Goal: Information Seeking & Learning: Learn about a topic

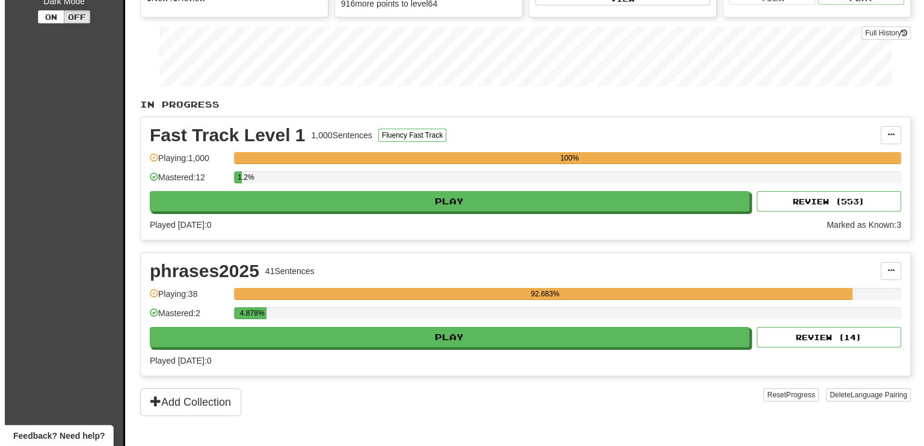
scroll to position [241, 0]
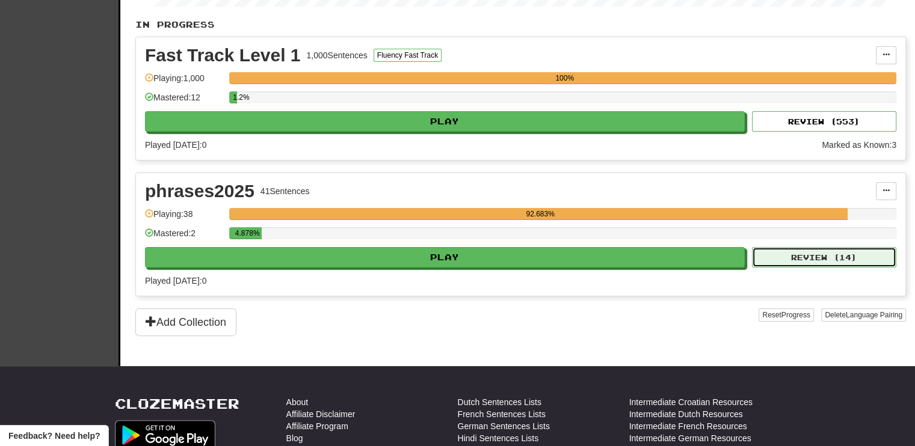
click at [787, 253] on button "Review ( 14 )" at bounding box center [824, 257] width 144 height 20
select select "**"
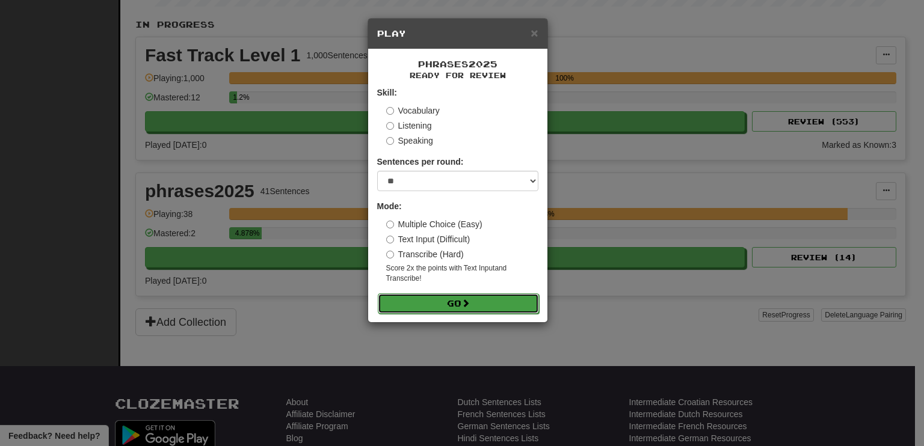
click at [473, 300] on button "Go" at bounding box center [458, 303] width 161 height 20
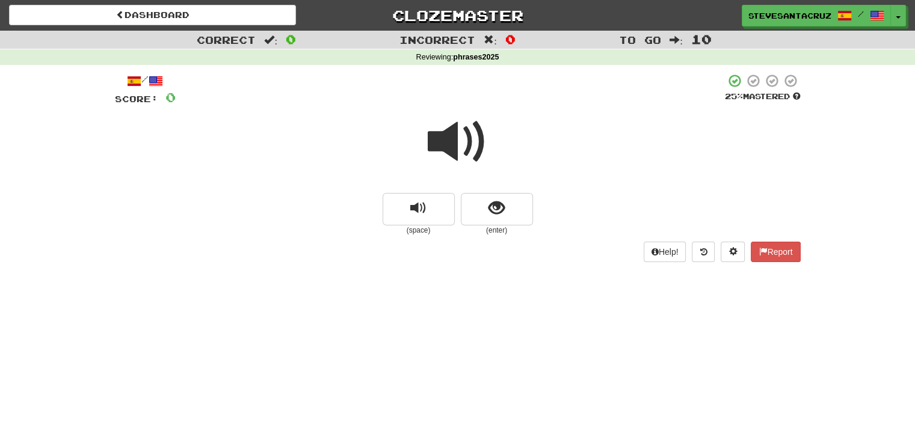
click at [442, 139] on span at bounding box center [458, 142] width 60 height 60
click at [507, 207] on button "show sentence" at bounding box center [497, 209] width 72 height 32
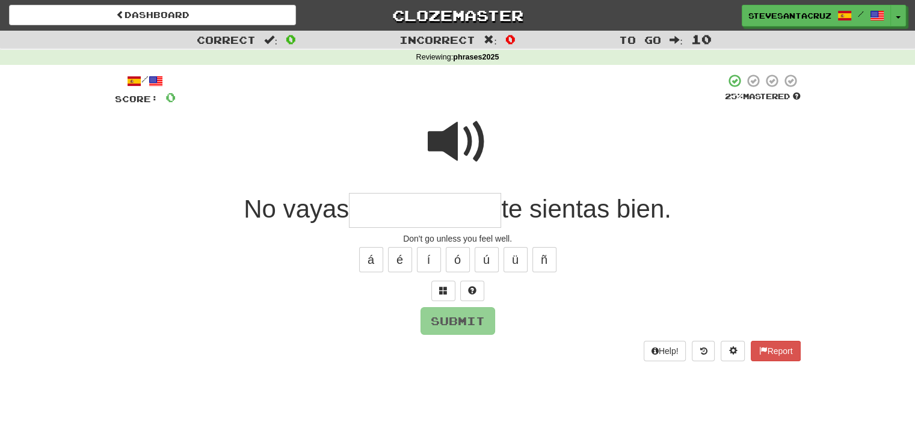
click at [434, 213] on input "text" at bounding box center [425, 210] width 152 height 35
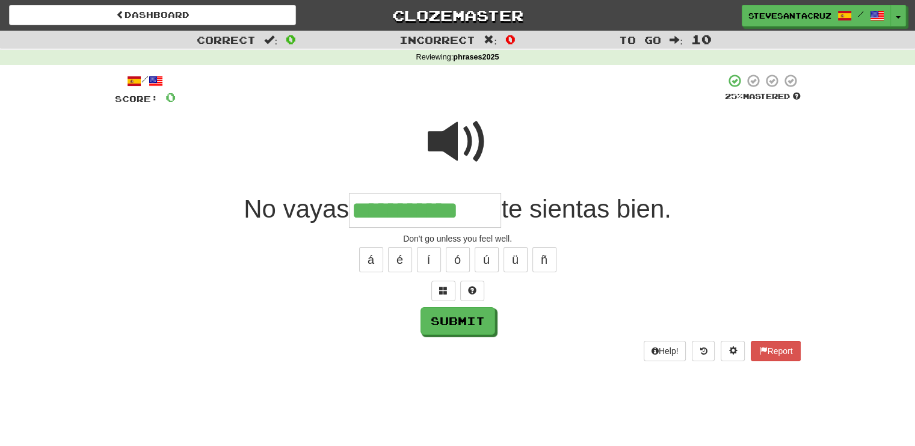
type input "**********"
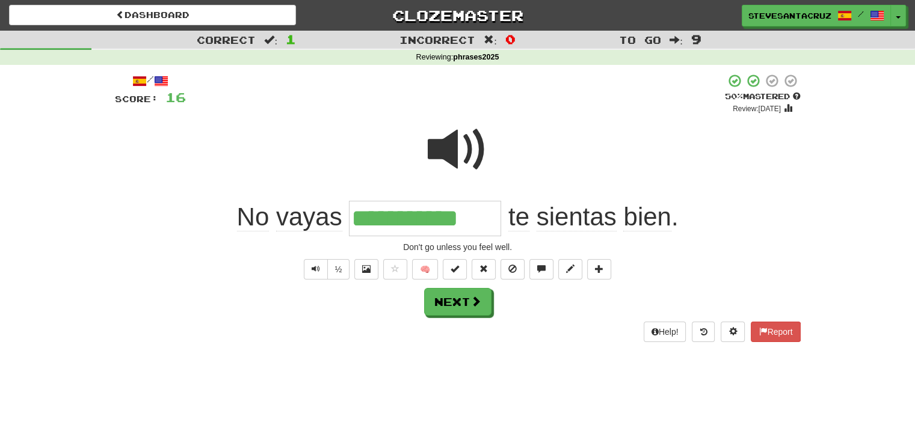
click at [291, 221] on span "vayas" at bounding box center [309, 217] width 66 height 29
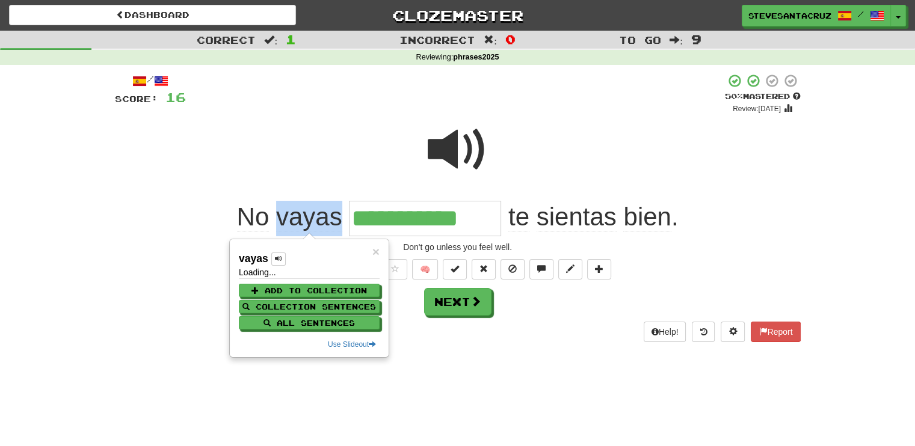
click at [291, 221] on span "vayas" at bounding box center [309, 217] width 66 height 29
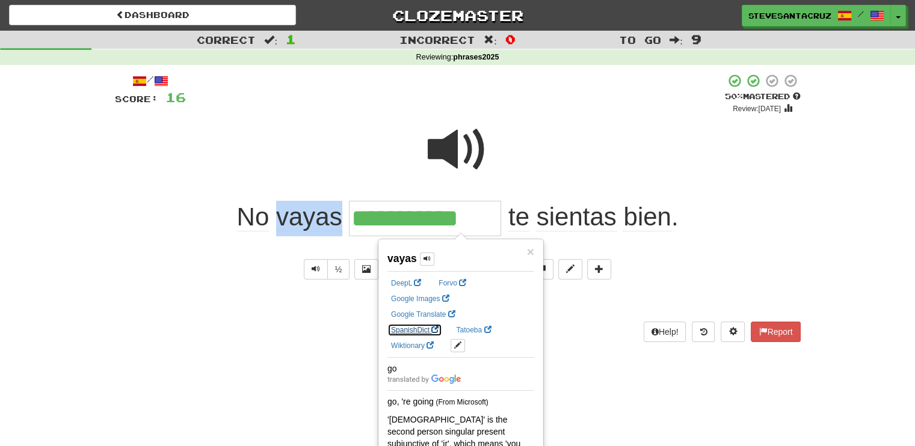
click at [442, 324] on link "SpanishDict" at bounding box center [414, 330] width 55 height 13
click at [737, 219] on div "**********" at bounding box center [457, 218] width 685 height 35
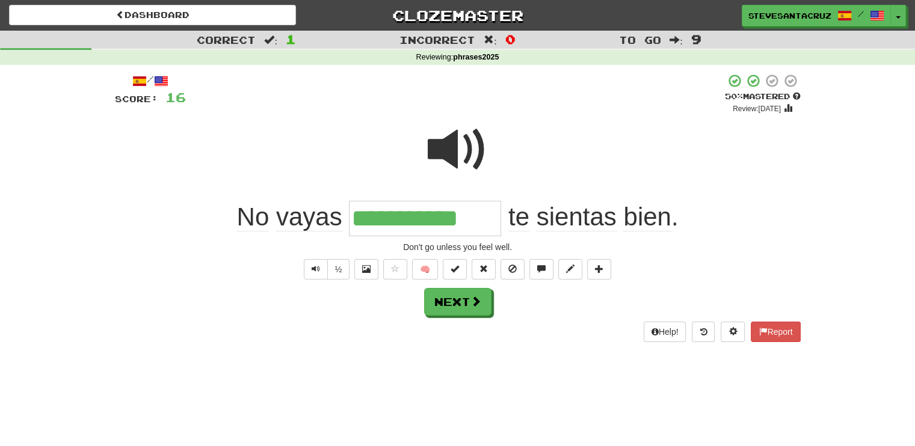
drag, startPoint x: 353, startPoint y: 221, endPoint x: 491, endPoint y: 213, distance: 137.9
click at [491, 213] on input "**********" at bounding box center [425, 218] width 152 height 35
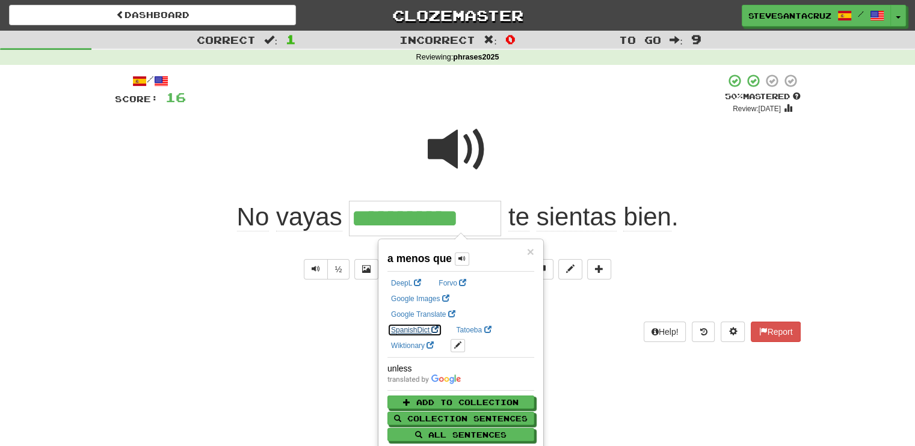
drag, startPoint x: 491, startPoint y: 213, endPoint x: 477, endPoint y: 312, distance: 99.6
click at [442, 324] on link "SpanishDict" at bounding box center [414, 330] width 55 height 13
click at [755, 222] on div "**********" at bounding box center [457, 218] width 685 height 35
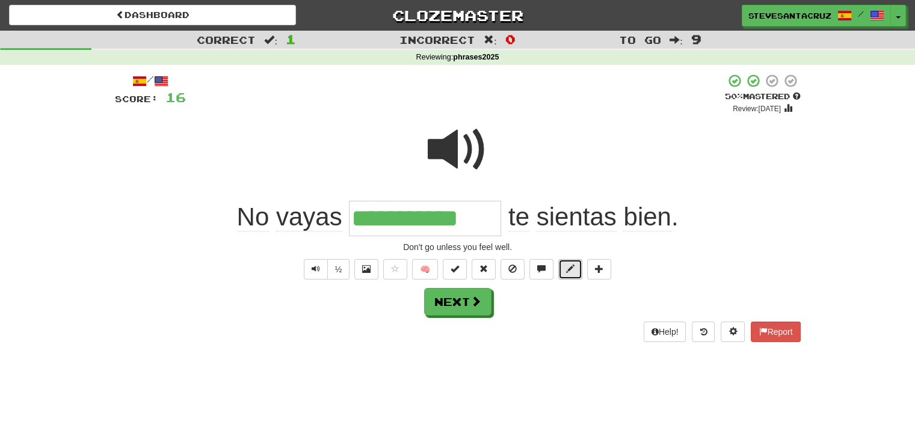
click at [572, 268] on span at bounding box center [570, 269] width 8 height 8
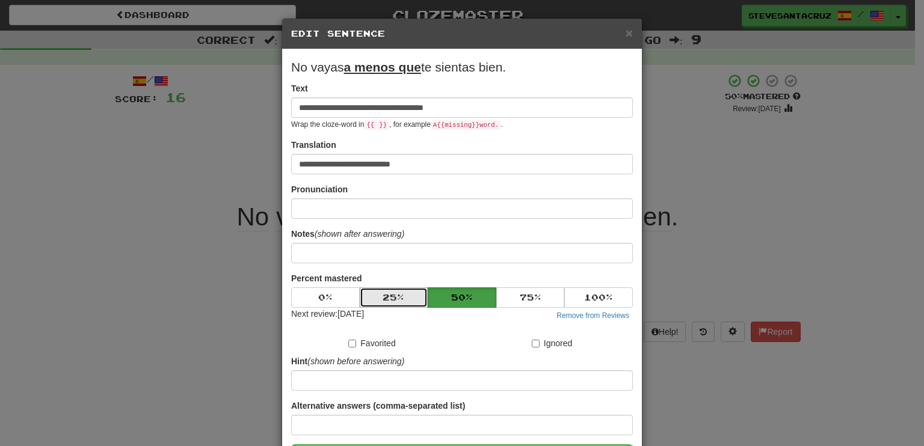
click at [382, 299] on button "25 %" at bounding box center [394, 297] width 69 height 20
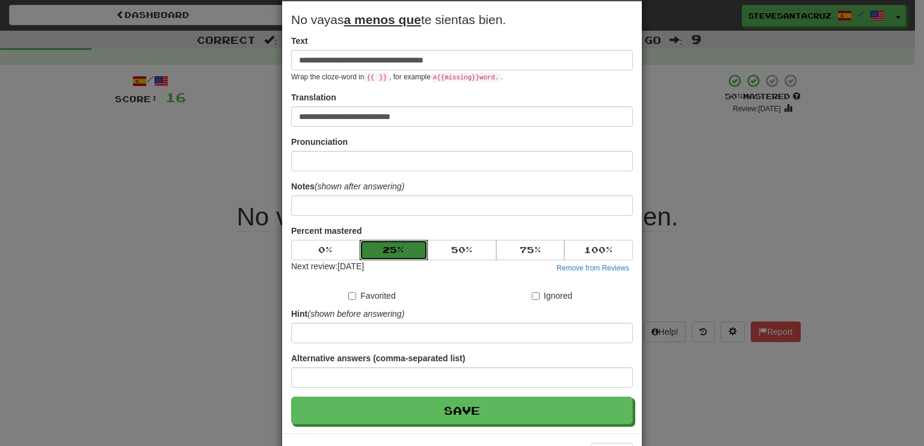
scroll to position [91, 0]
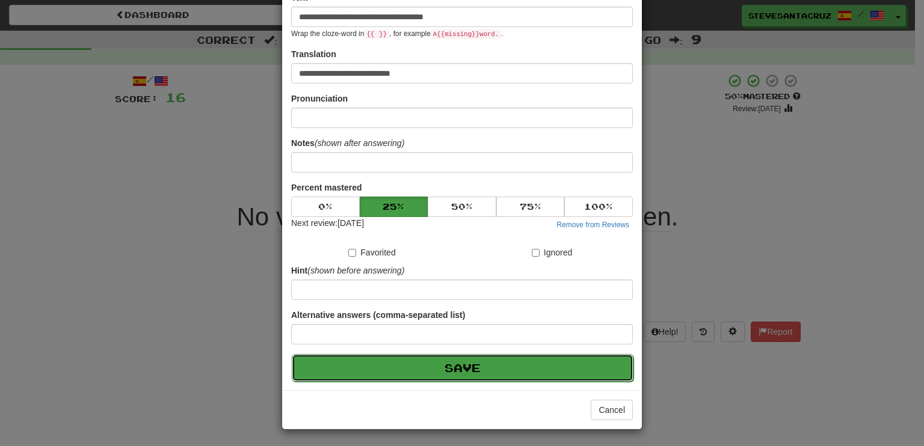
click at [420, 366] on button "Save" at bounding box center [463, 368] width 342 height 28
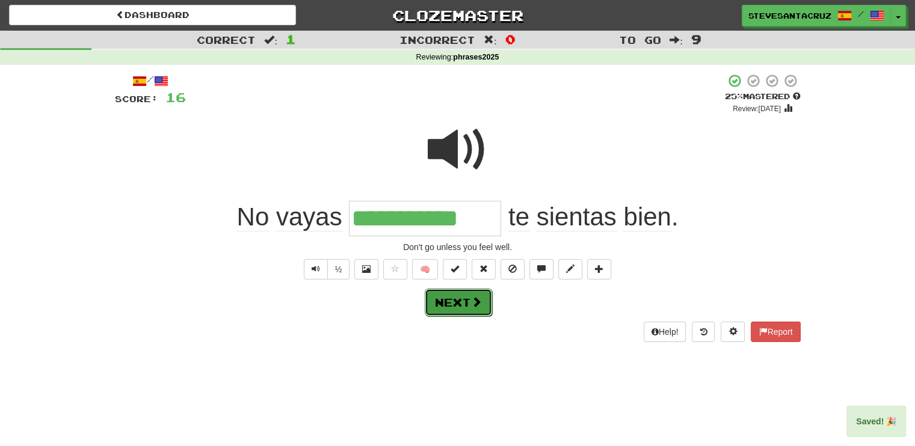
click at [467, 302] on button "Next" at bounding box center [458, 303] width 67 height 28
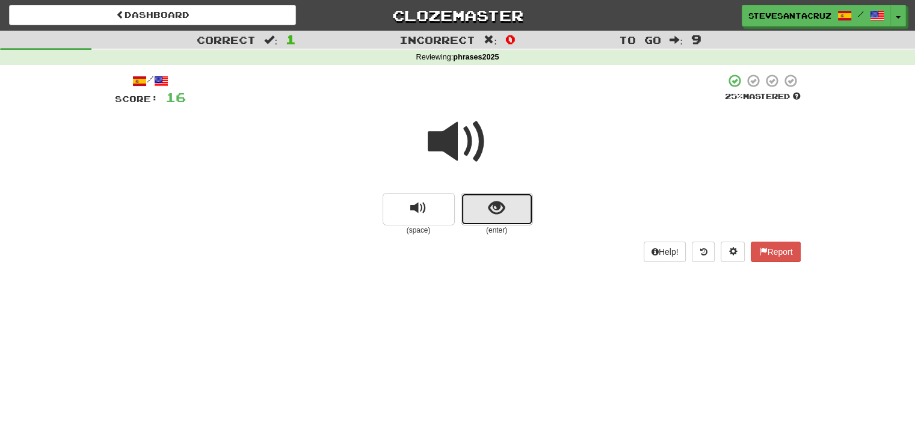
click at [505, 221] on button "show sentence" at bounding box center [497, 209] width 72 height 32
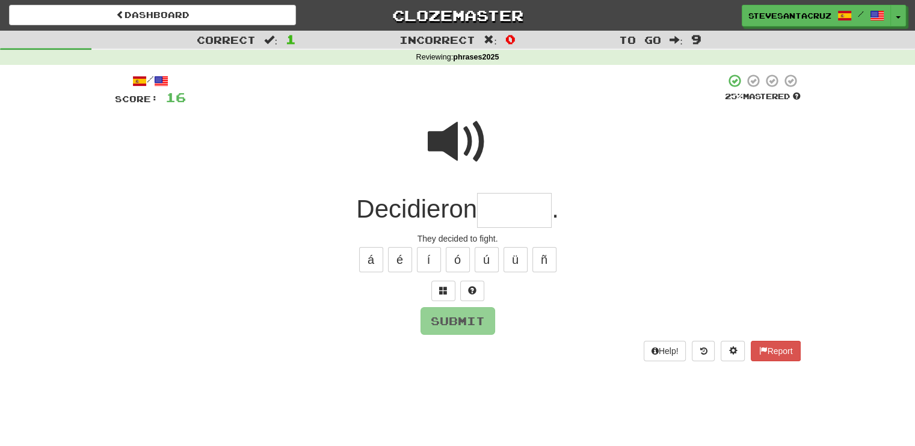
click at [506, 215] on input "text" at bounding box center [514, 210] width 75 height 35
type input "******"
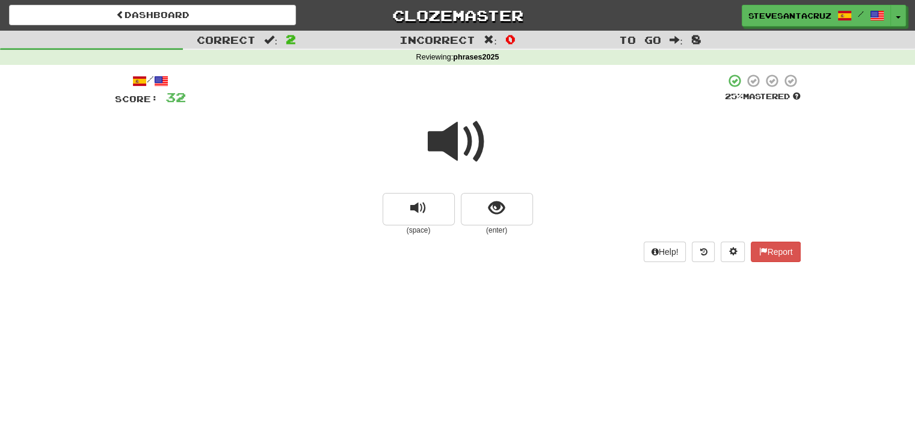
click at [455, 139] on span at bounding box center [458, 142] width 60 height 60
click at [453, 140] on span at bounding box center [458, 142] width 60 height 60
click at [490, 204] on span "show sentence" at bounding box center [496, 208] width 16 height 16
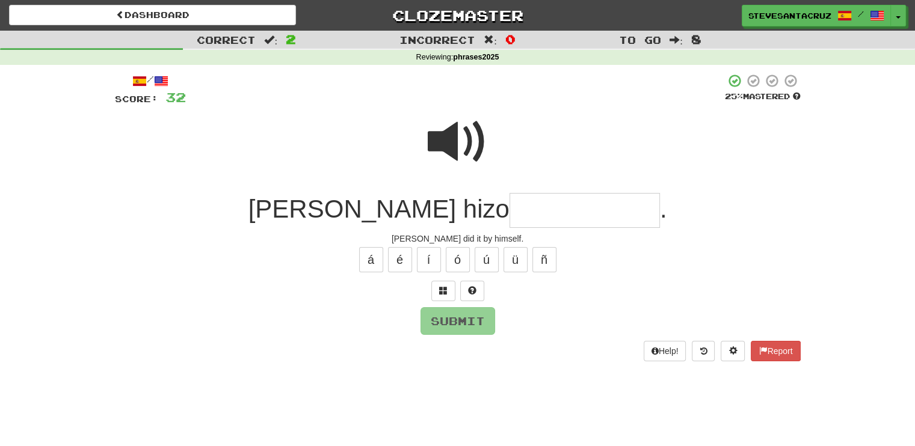
click at [520, 210] on input "text" at bounding box center [584, 210] width 150 height 35
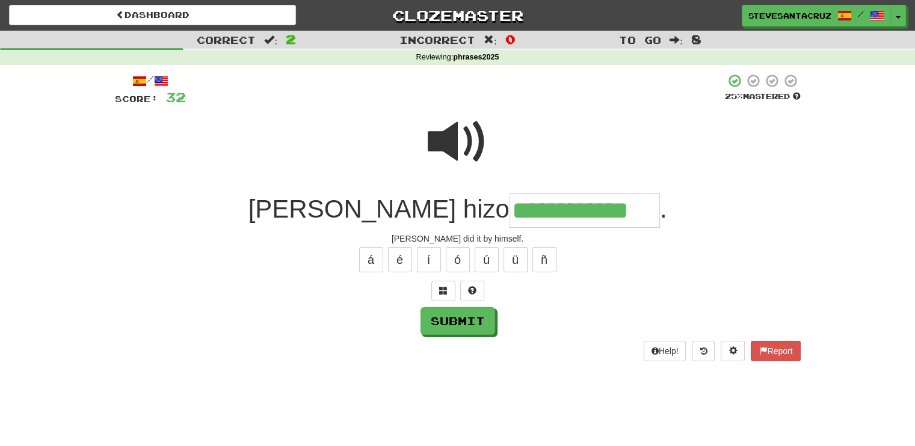
type input "**********"
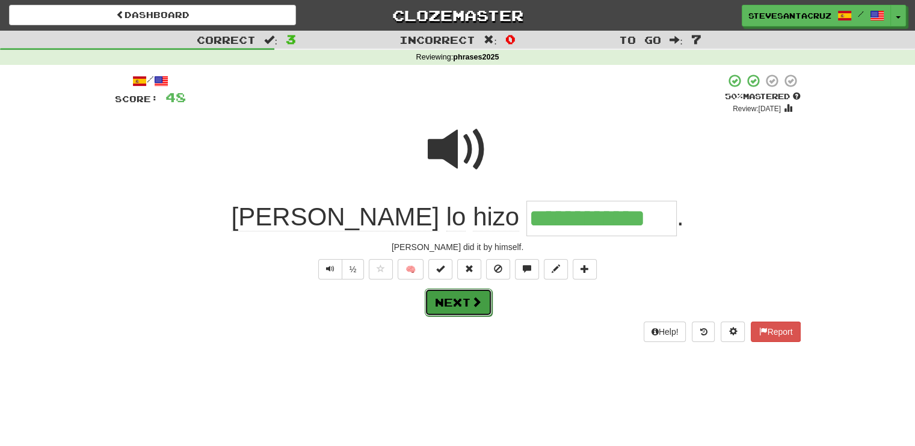
click at [462, 310] on button "Next" at bounding box center [458, 303] width 67 height 28
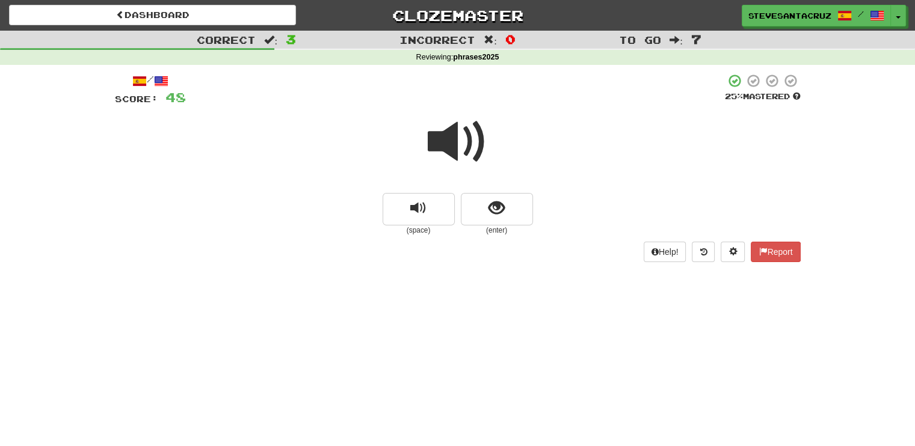
click at [455, 151] on span at bounding box center [458, 142] width 60 height 60
click at [446, 138] on span at bounding box center [458, 142] width 60 height 60
click at [449, 151] on span at bounding box center [458, 142] width 60 height 60
click at [503, 209] on span "show sentence" at bounding box center [496, 208] width 16 height 16
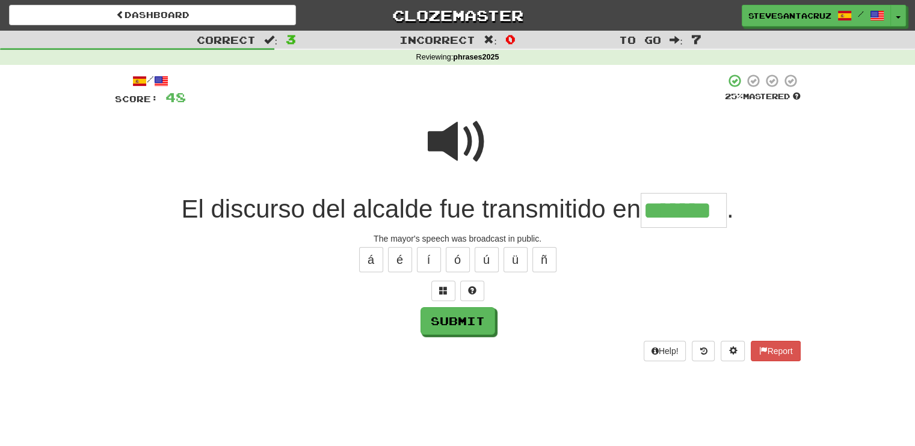
type input "*******"
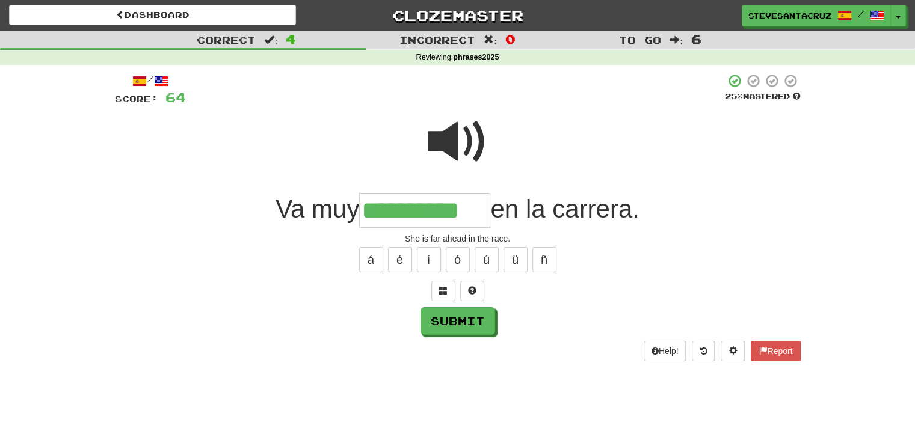
type input "**********"
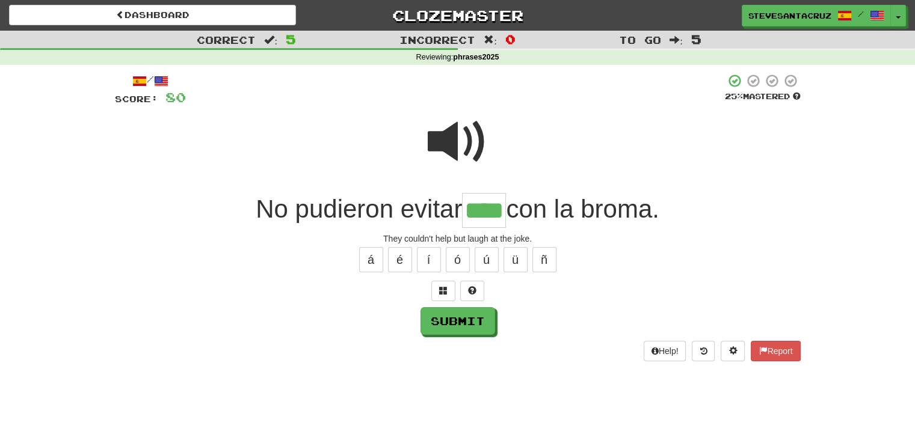
type input "****"
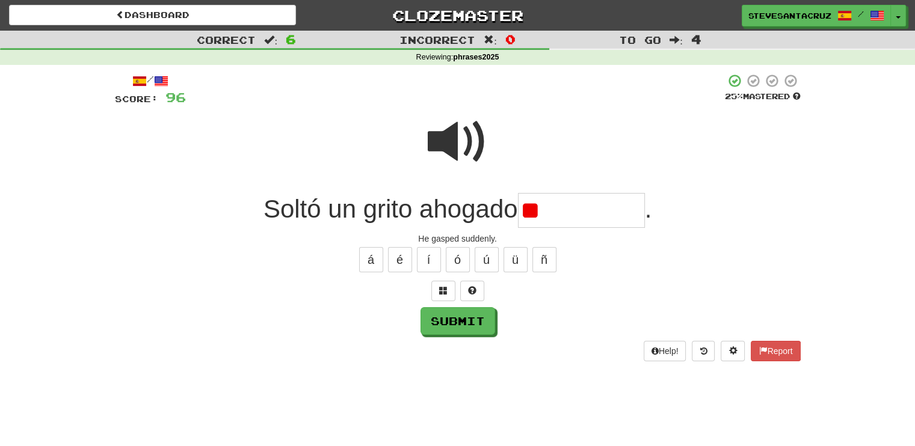
type input "*"
type input "**********"
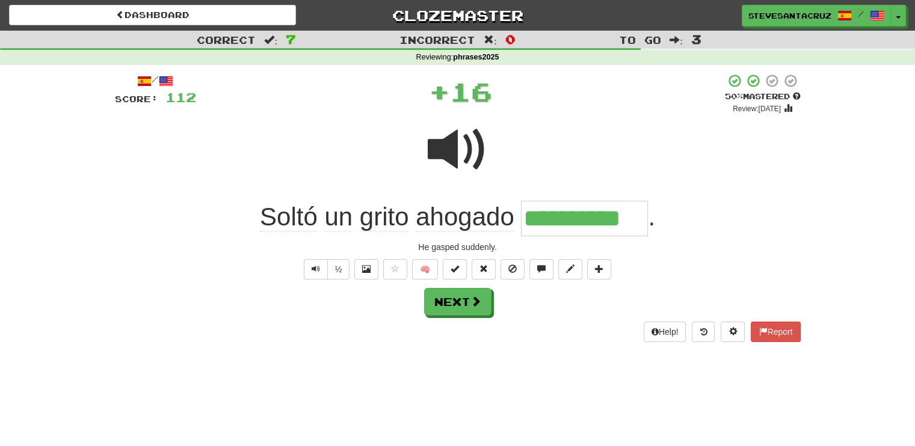
click at [470, 213] on span "ahogado" at bounding box center [465, 217] width 99 height 29
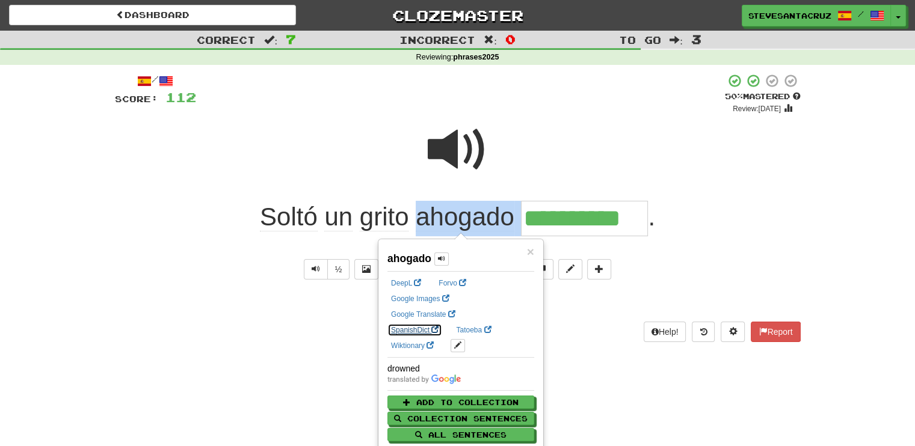
click at [442, 324] on link "SpanishDict" at bounding box center [414, 330] width 55 height 13
click at [300, 219] on span "Soltó" at bounding box center [289, 217] width 58 height 29
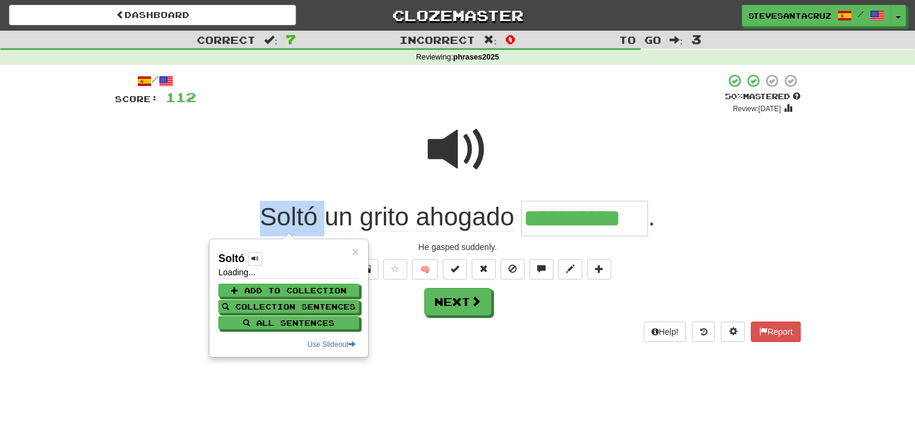
click at [300, 219] on span "Soltó" at bounding box center [289, 217] width 58 height 29
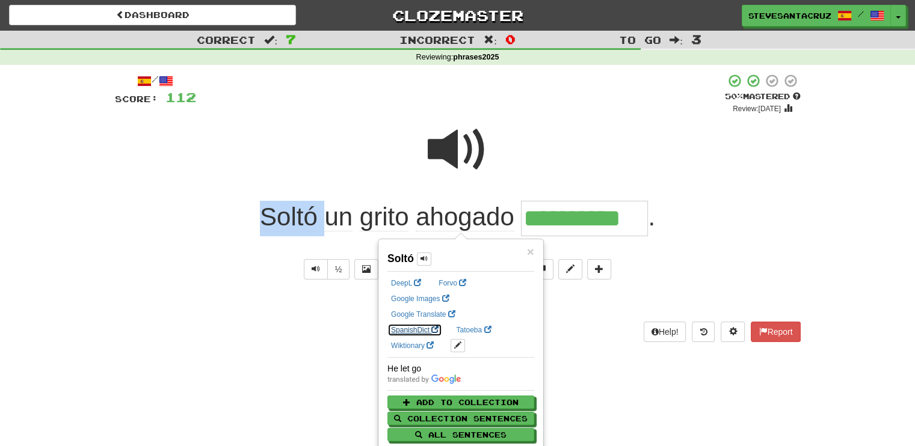
click at [442, 324] on link "SpanishDict" at bounding box center [414, 330] width 55 height 13
click at [678, 192] on div at bounding box center [457, 158] width 685 height 86
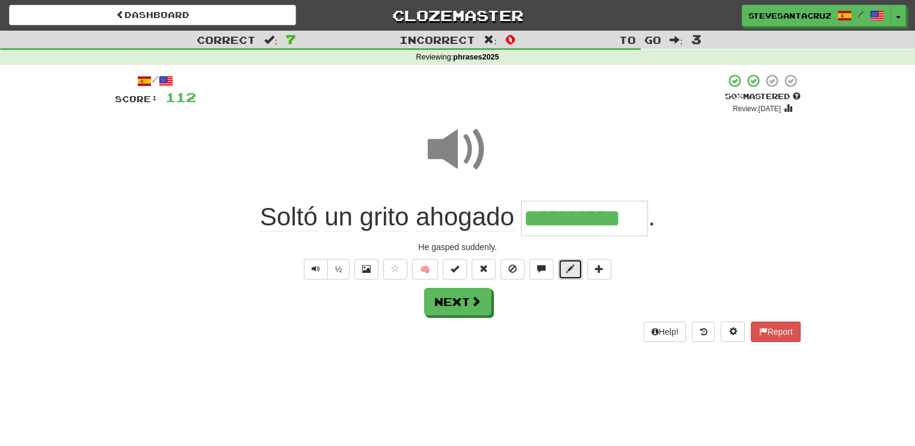
click at [571, 272] on span at bounding box center [570, 269] width 8 height 8
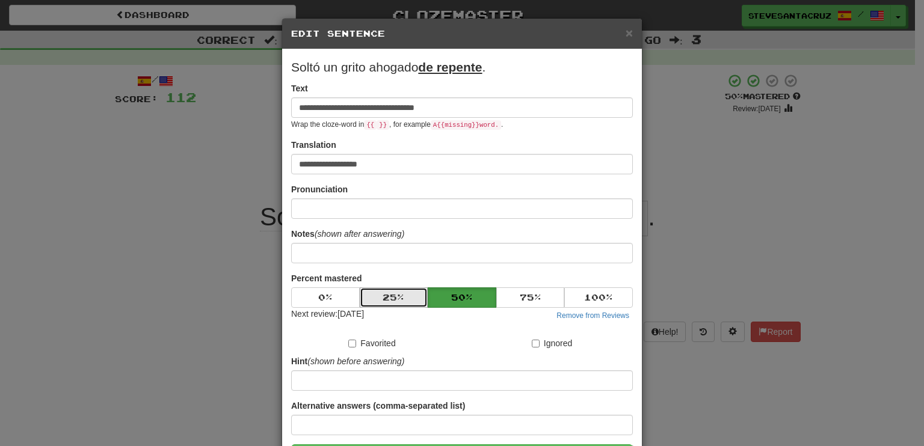
click at [398, 301] on button "25 %" at bounding box center [394, 297] width 69 height 20
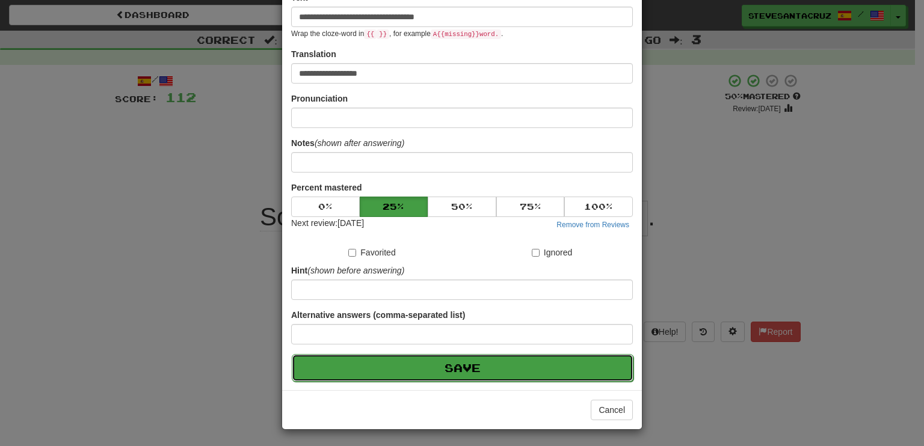
click at [520, 366] on button "Save" at bounding box center [463, 368] width 342 height 28
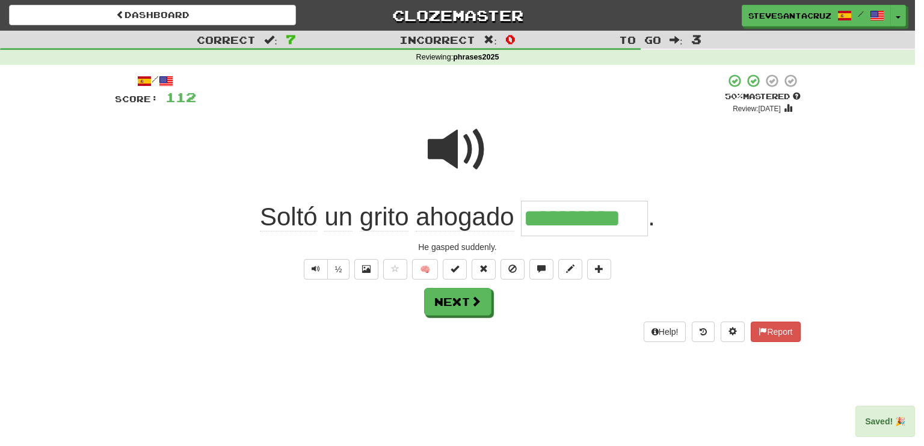
click at [742, 209] on div at bounding box center [462, 223] width 924 height 446
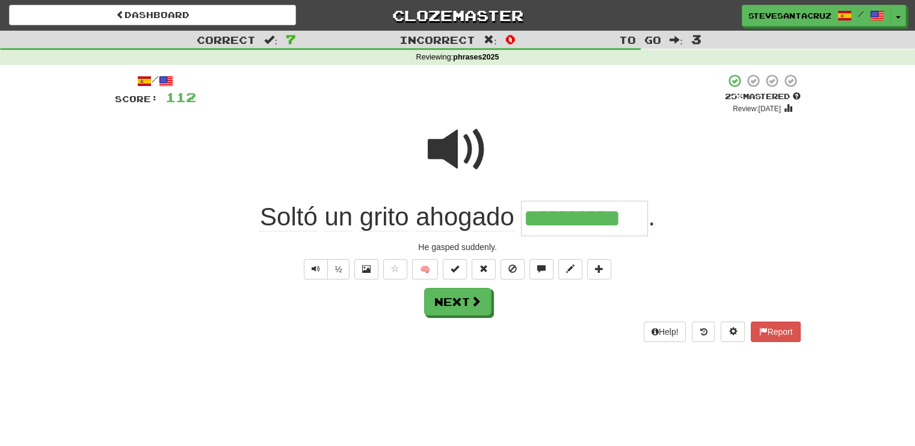
click at [779, 207] on div "**********" at bounding box center [457, 218] width 685 height 35
click at [463, 302] on button "Next" at bounding box center [458, 303] width 67 height 28
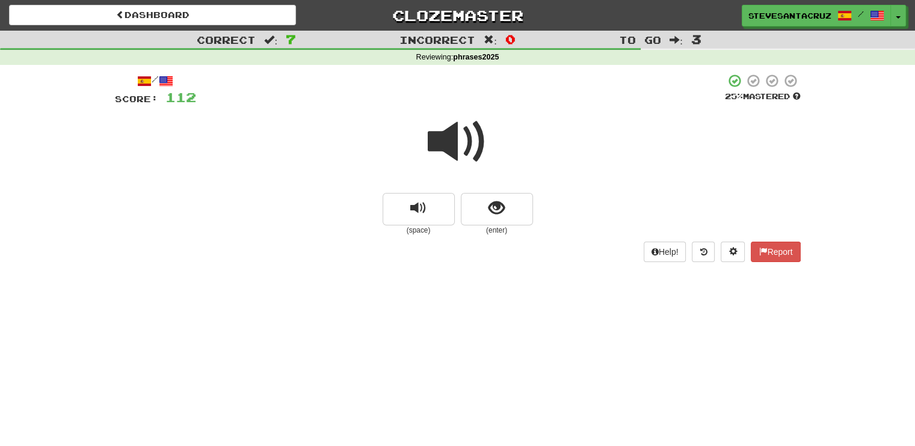
click at [462, 140] on span at bounding box center [458, 142] width 60 height 60
click at [457, 144] on span at bounding box center [458, 142] width 60 height 60
click at [498, 203] on span "show sentence" at bounding box center [496, 208] width 16 height 16
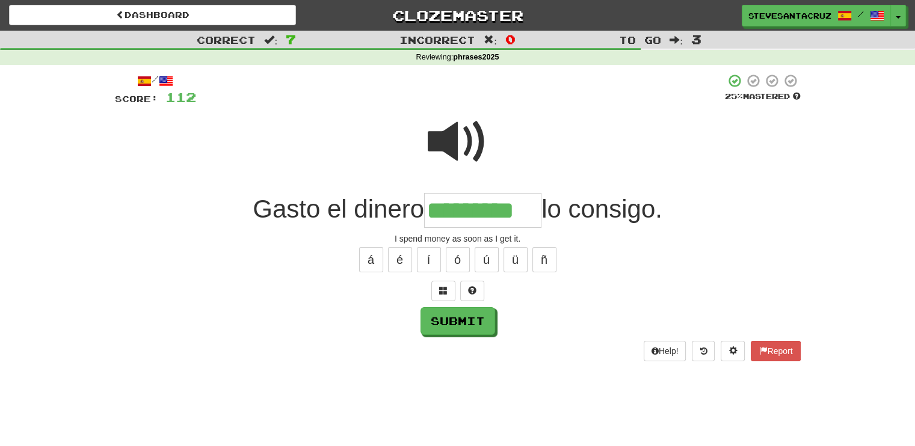
type input "*********"
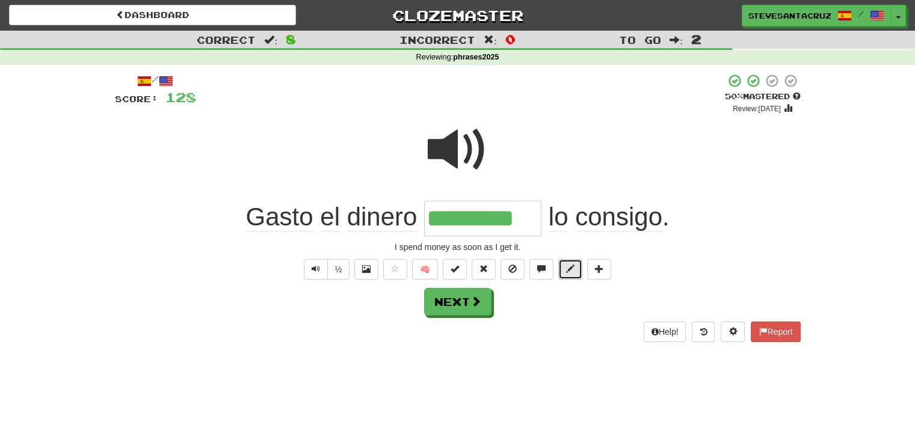
click at [572, 266] on span at bounding box center [570, 269] width 8 height 8
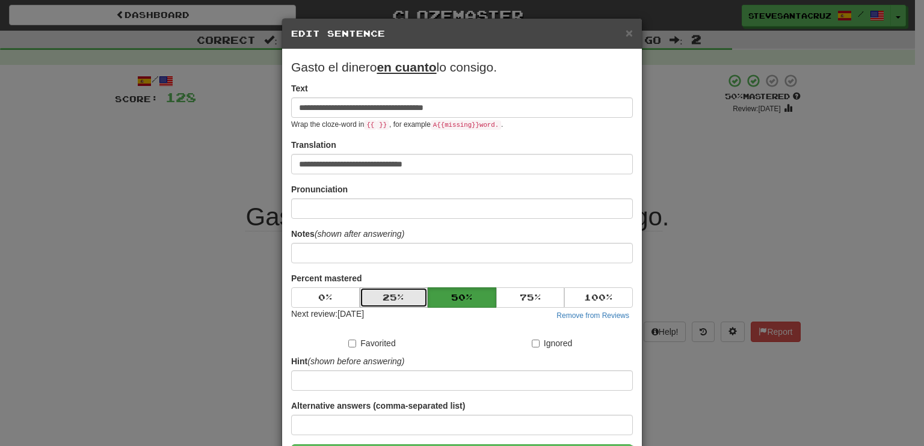
click at [396, 294] on button "25 %" at bounding box center [394, 297] width 69 height 20
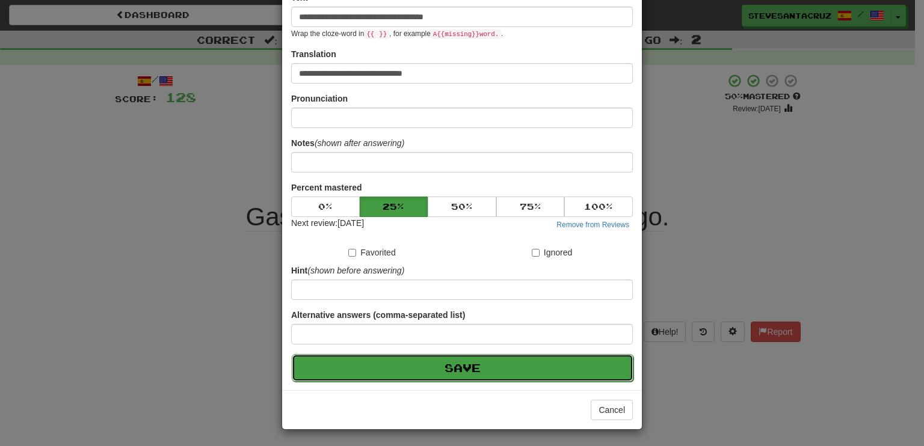
click at [426, 371] on button "Save" at bounding box center [463, 368] width 342 height 28
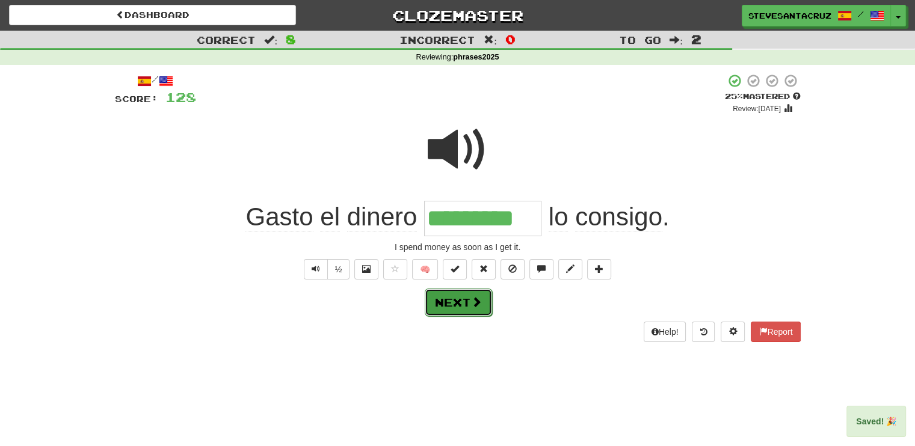
click at [468, 310] on button "Next" at bounding box center [458, 303] width 67 height 28
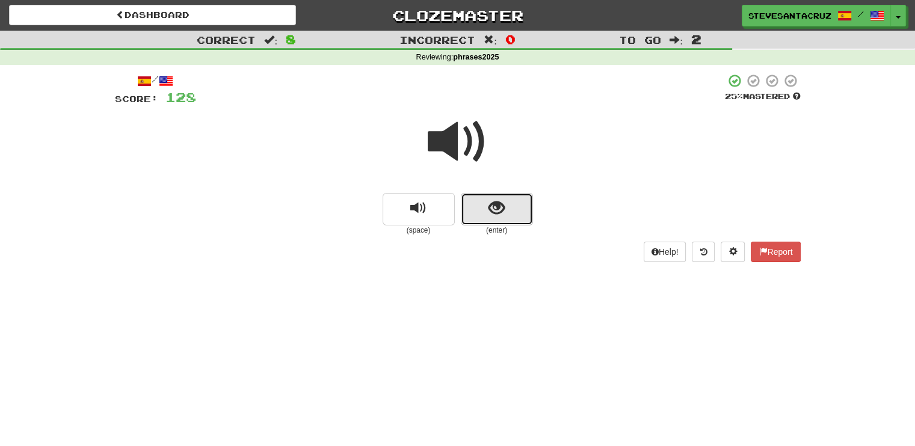
click at [474, 214] on button "show sentence" at bounding box center [497, 209] width 72 height 32
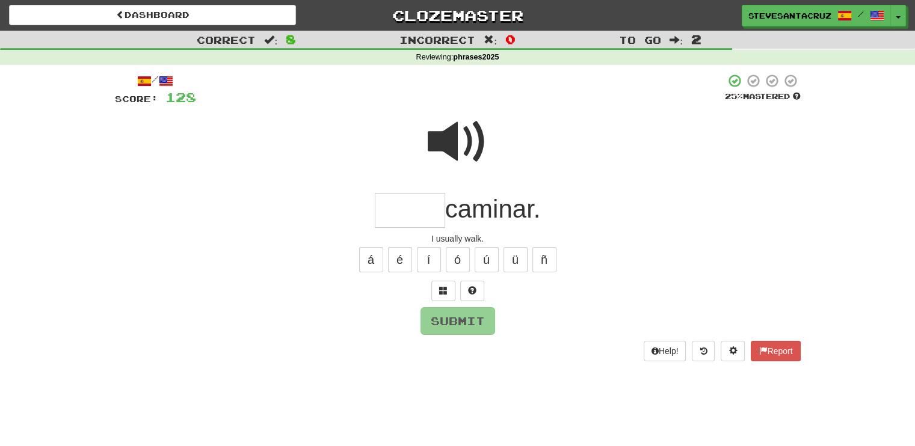
click at [411, 193] on input "text" at bounding box center [410, 210] width 70 height 35
type input "*****"
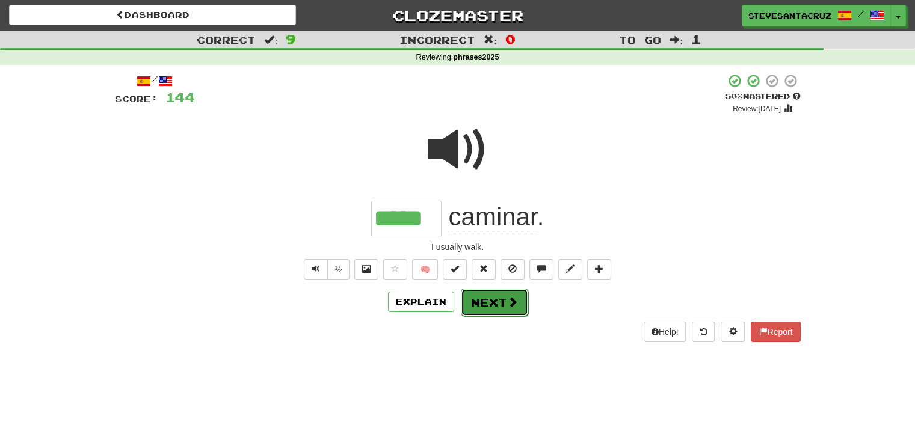
click at [479, 302] on button "Next" at bounding box center [494, 303] width 67 height 28
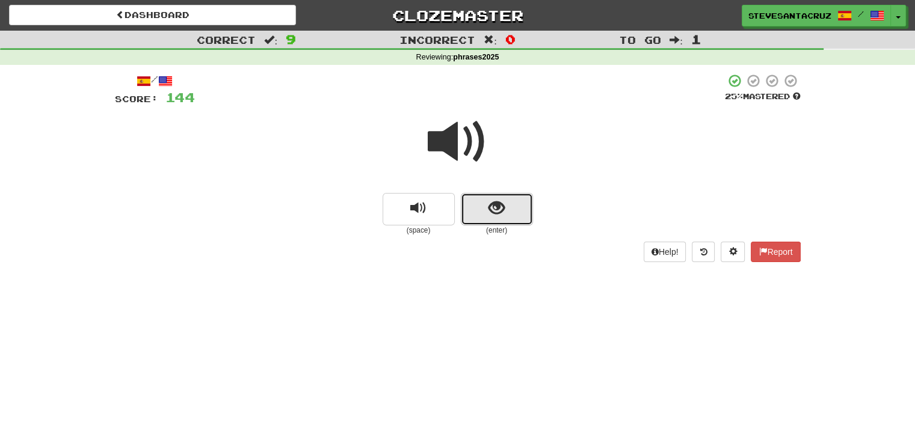
click at [498, 209] on span "show sentence" at bounding box center [496, 208] width 16 height 16
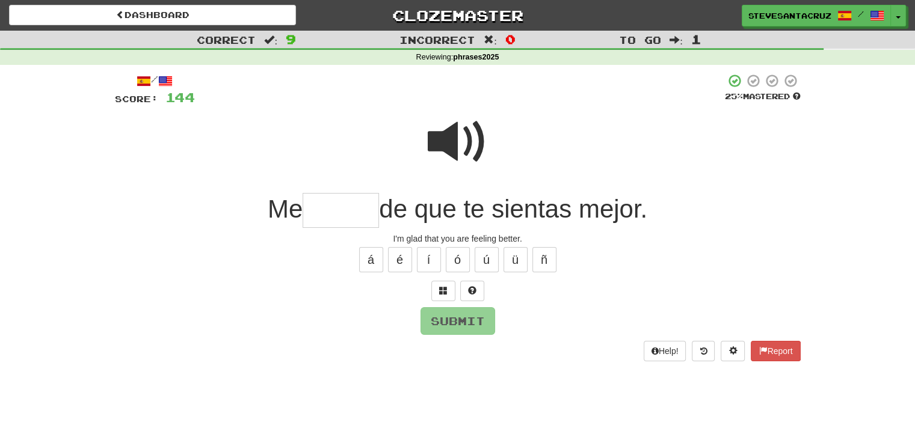
click at [336, 209] on input "text" at bounding box center [340, 210] width 76 height 35
type input "******"
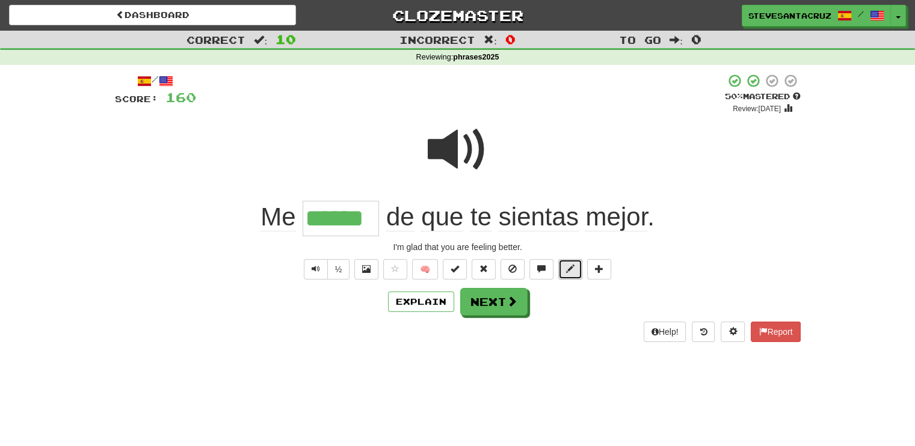
click at [566, 270] on span at bounding box center [570, 269] width 8 height 8
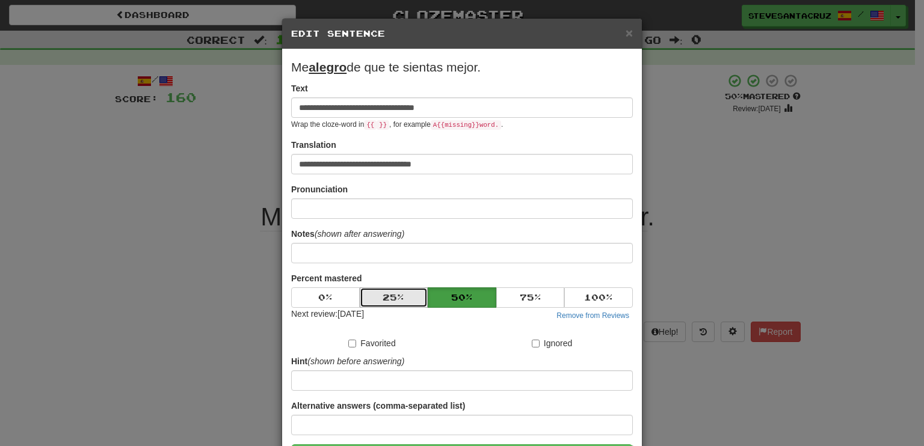
click at [408, 288] on button "25 %" at bounding box center [394, 297] width 69 height 20
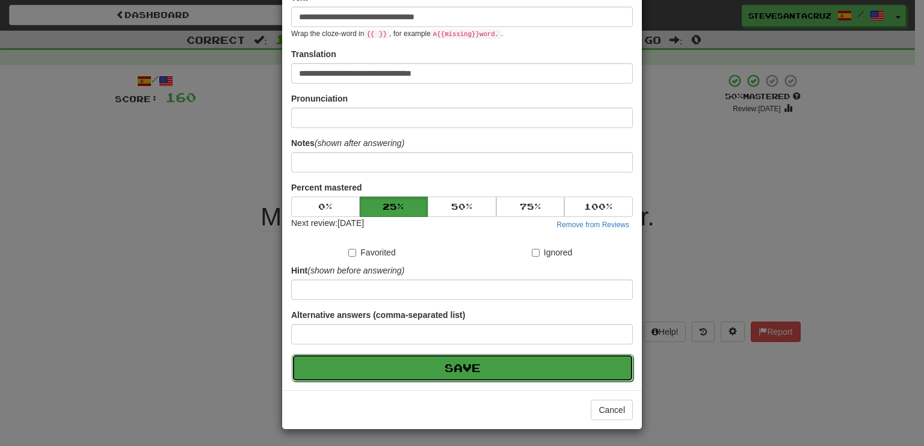
click at [458, 366] on button "Save" at bounding box center [463, 368] width 342 height 28
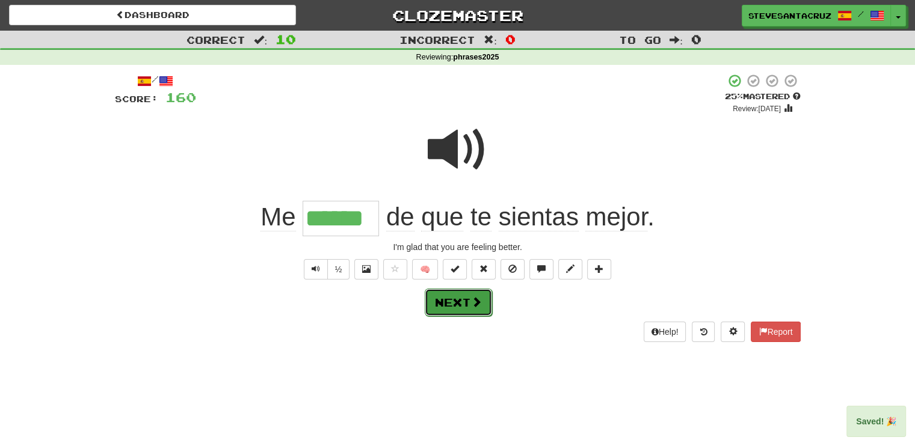
click at [459, 301] on button "Next" at bounding box center [458, 303] width 67 height 28
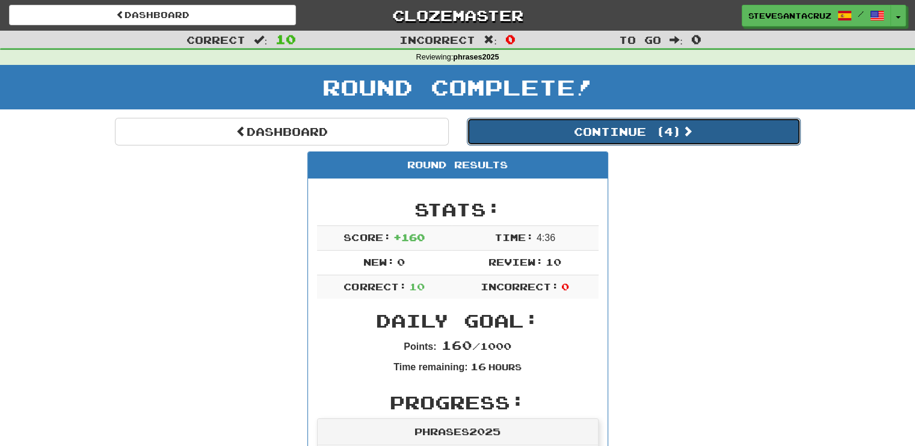
click at [655, 130] on button "Continue ( 4 )" at bounding box center [634, 132] width 334 height 28
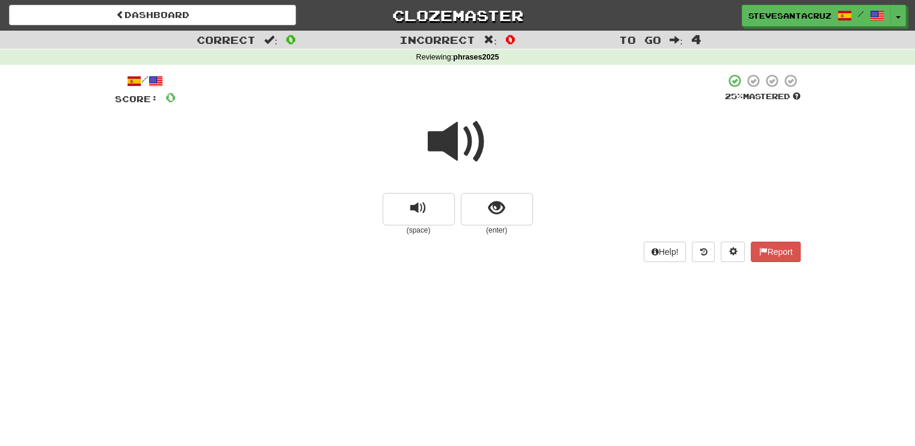
click at [448, 143] on span at bounding box center [458, 142] width 60 height 60
click at [490, 216] on span "show sentence" at bounding box center [496, 208] width 16 height 16
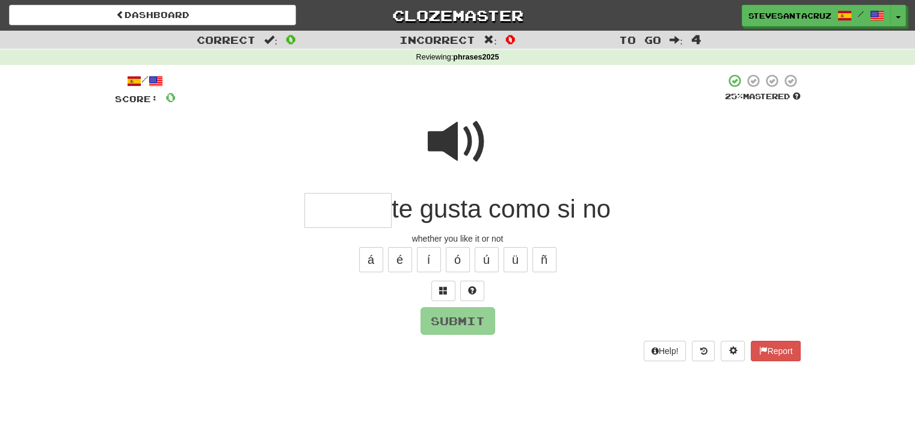
click at [354, 211] on input "text" at bounding box center [347, 210] width 87 height 35
type input "********"
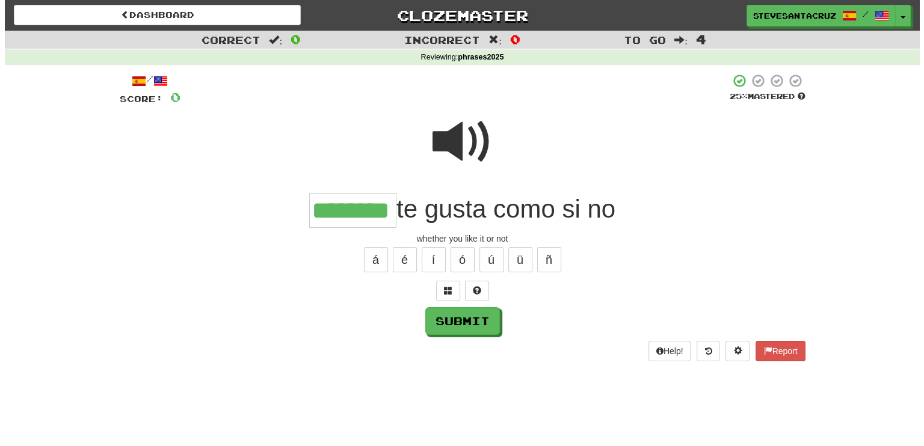
scroll to position [0, 0]
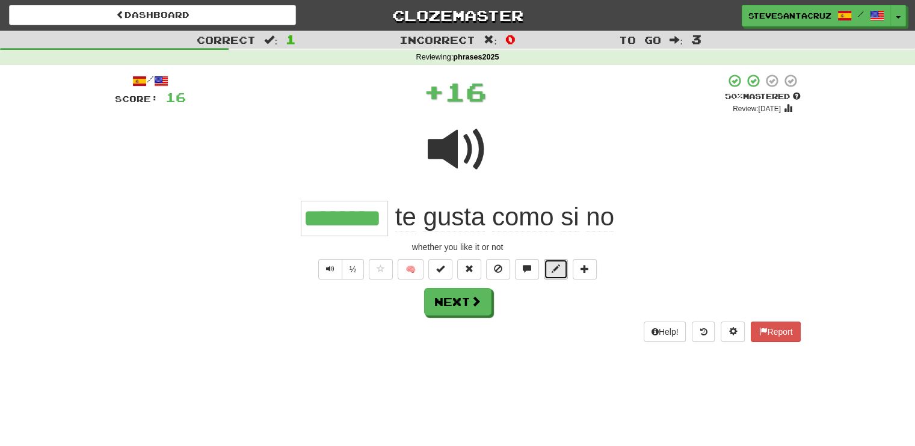
click at [553, 274] on button at bounding box center [556, 269] width 24 height 20
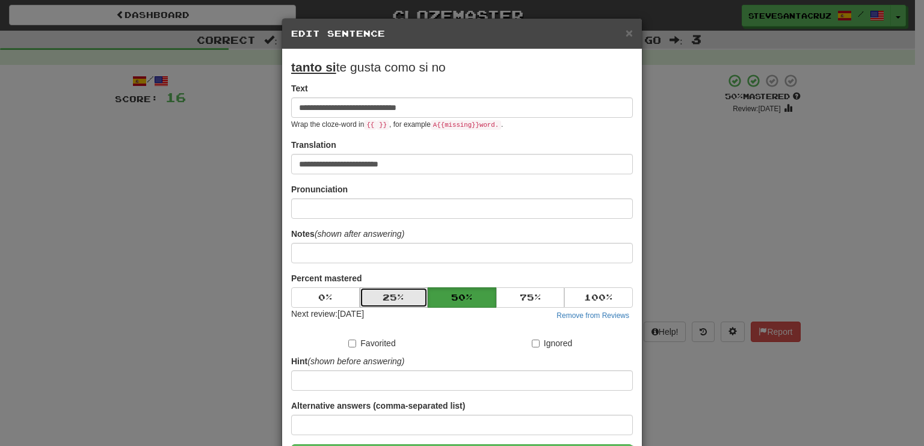
click at [405, 295] on button "25 %" at bounding box center [394, 297] width 69 height 20
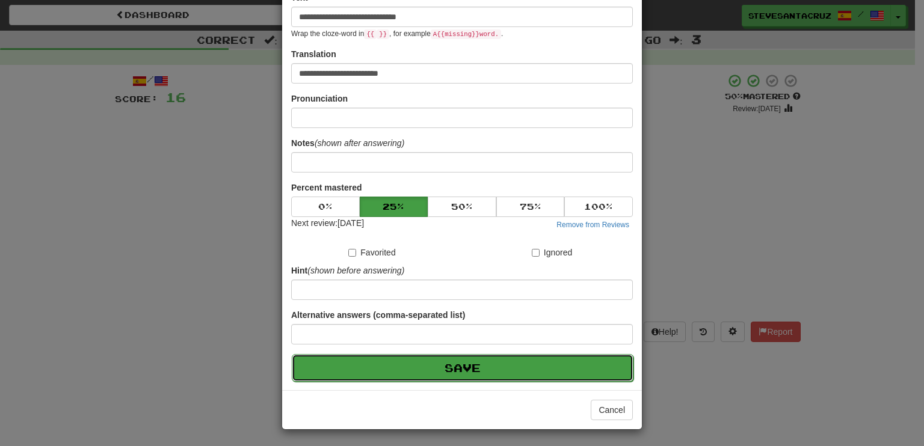
click at [438, 369] on button "Save" at bounding box center [463, 368] width 342 height 28
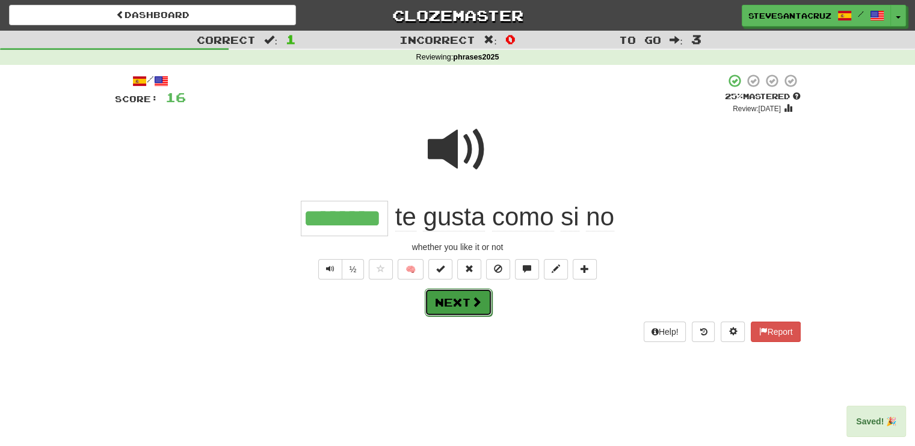
click at [464, 301] on button "Next" at bounding box center [458, 303] width 67 height 28
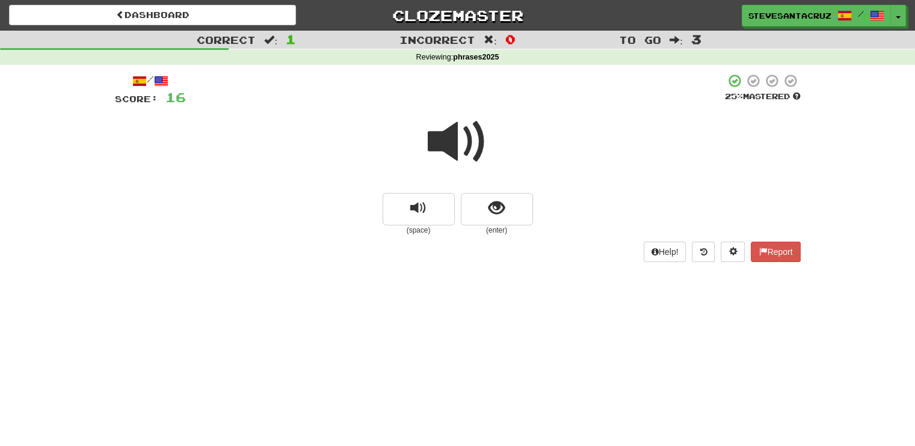
click at [450, 142] on span at bounding box center [458, 142] width 60 height 60
click at [484, 210] on button "show sentence" at bounding box center [497, 209] width 72 height 32
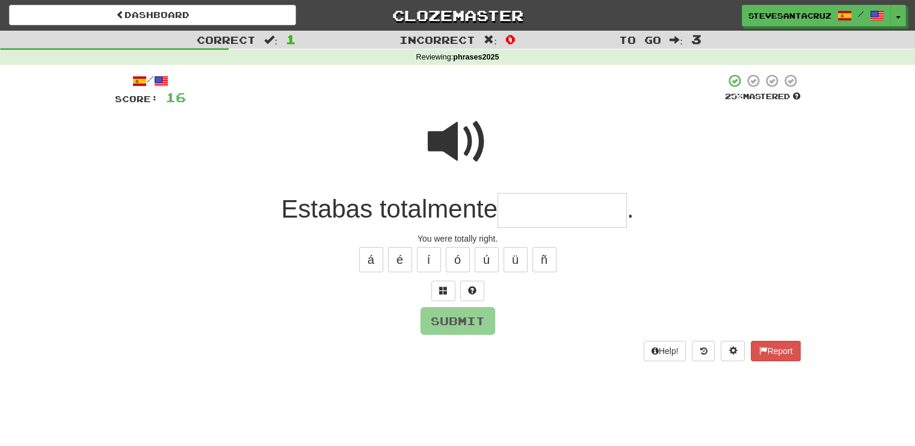
click at [549, 216] on input "text" at bounding box center [561, 210] width 129 height 35
click at [468, 129] on span at bounding box center [458, 142] width 60 height 60
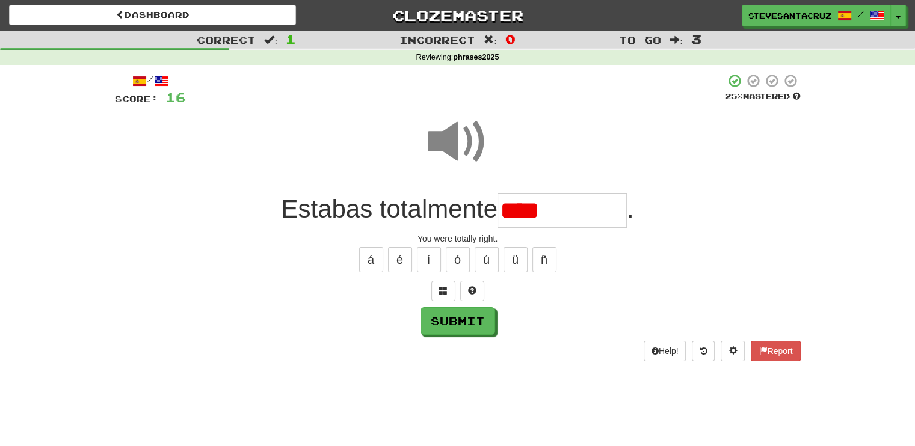
click at [592, 211] on input "****" at bounding box center [561, 210] width 129 height 35
type input "**********"
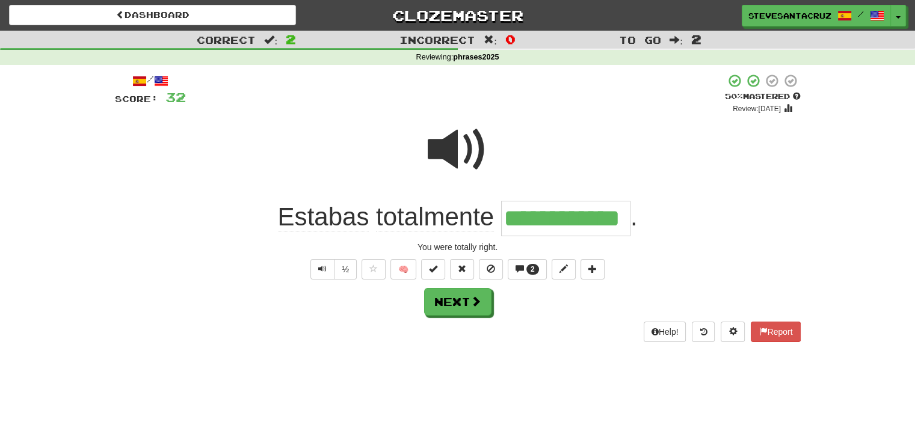
click at [566, 212] on input "**********" at bounding box center [565, 218] width 129 height 35
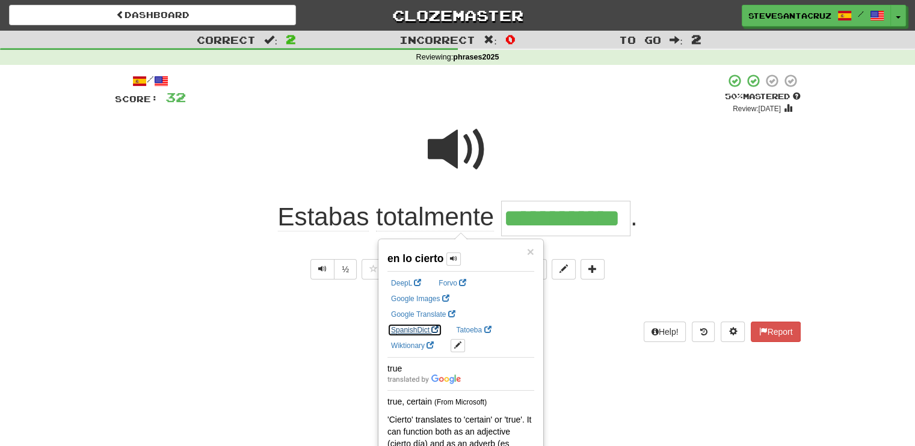
click at [442, 324] on link "SpanishDict" at bounding box center [414, 330] width 55 height 13
click at [693, 178] on div at bounding box center [457, 158] width 685 height 86
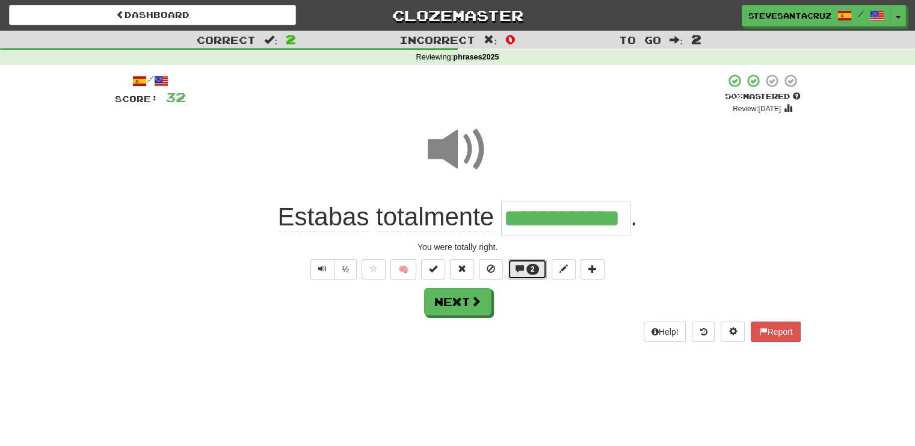
click at [520, 268] on span at bounding box center [519, 269] width 8 height 8
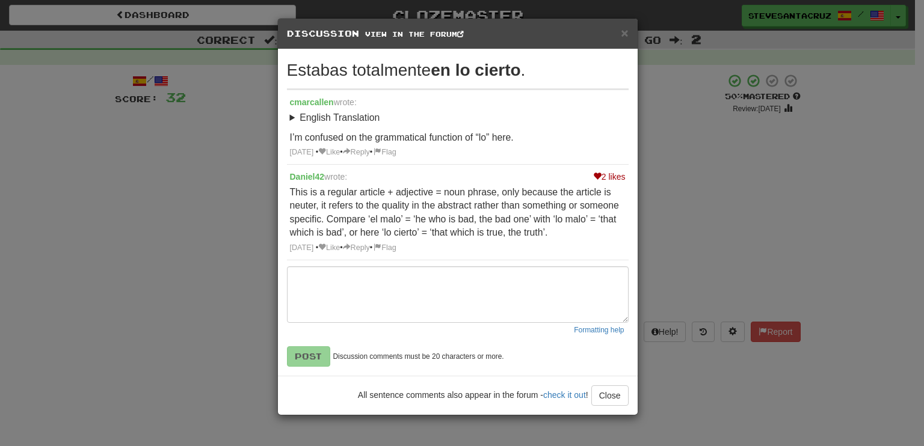
click at [559, 229] on p "This is a regular article + adjective = noun phrase, only because the article i…" at bounding box center [458, 213] width 336 height 54
click at [340, 247] on link "Like" at bounding box center [329, 248] width 22 height 8
click at [623, 34] on span "×" at bounding box center [624, 33] width 7 height 14
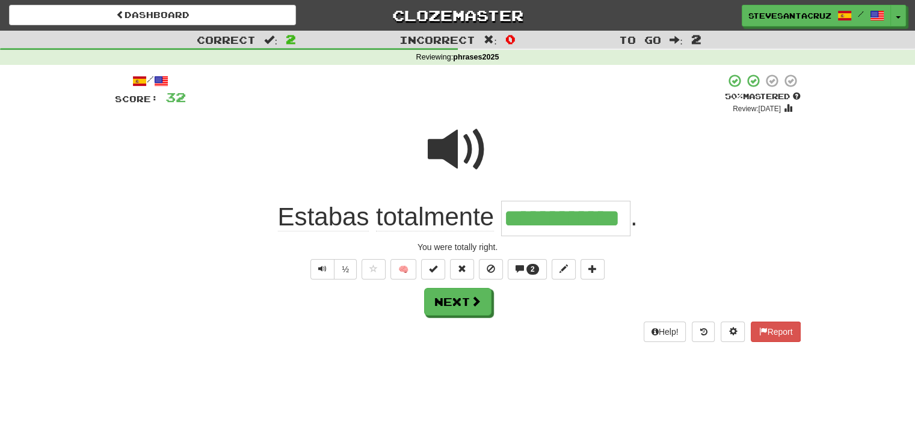
click at [553, 216] on input "**********" at bounding box center [565, 218] width 129 height 35
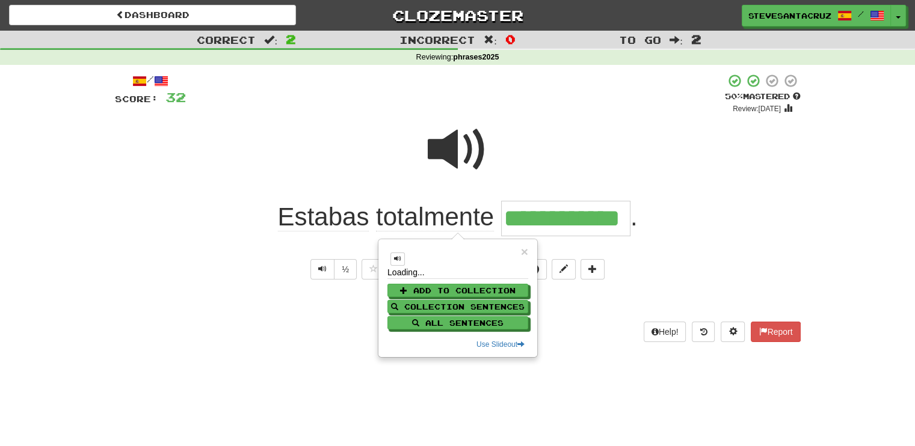
click at [550, 220] on input "**********" at bounding box center [565, 218] width 129 height 35
click at [553, 165] on div at bounding box center [457, 158] width 685 height 86
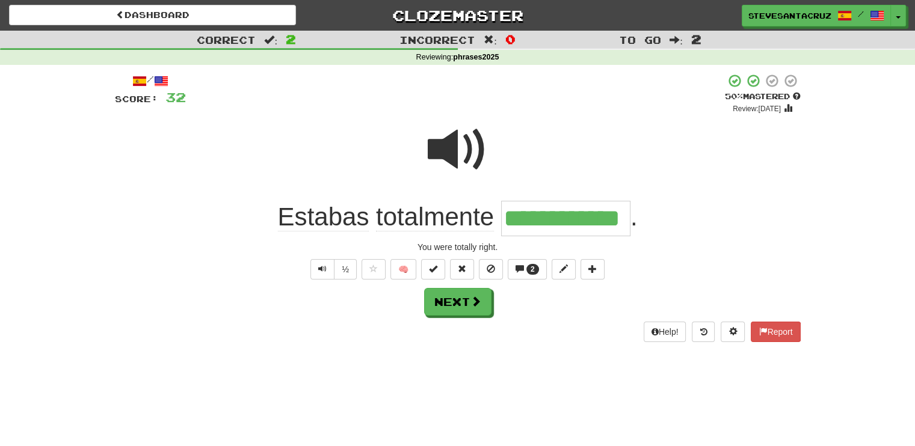
click at [550, 222] on input "**********" at bounding box center [565, 218] width 129 height 35
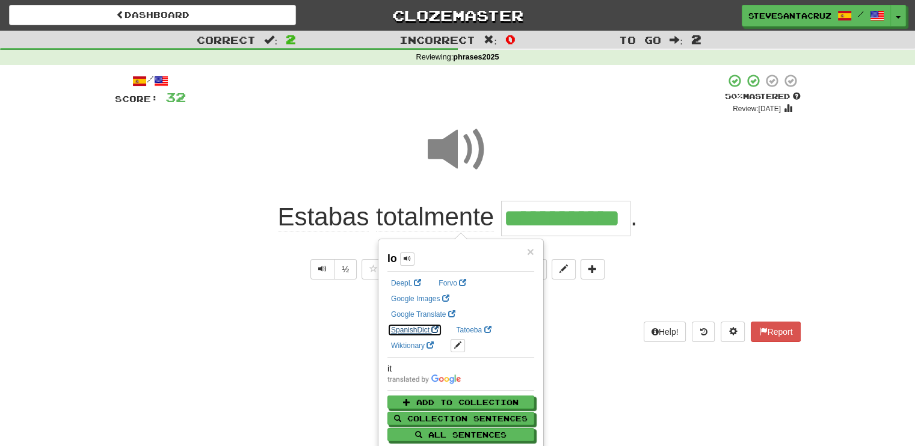
click at [442, 324] on link "SpanishDict" at bounding box center [414, 330] width 55 height 13
click at [755, 186] on div at bounding box center [457, 158] width 685 height 86
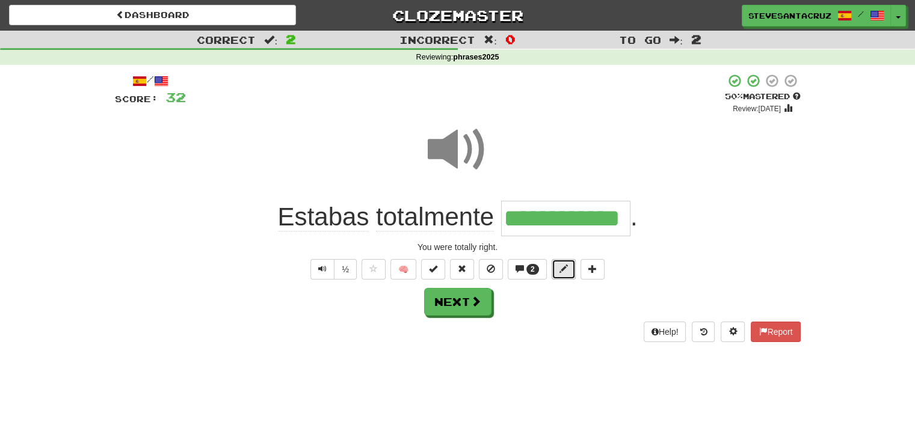
click at [565, 271] on span at bounding box center [563, 269] width 8 height 8
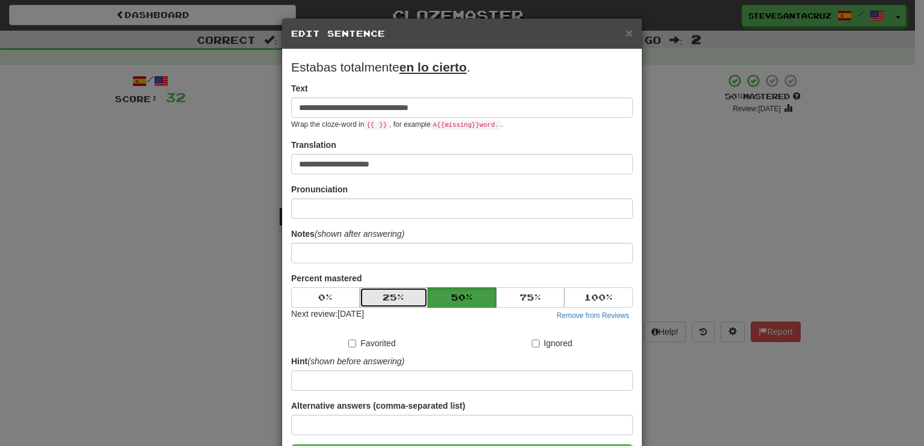
click at [399, 292] on button "25 %" at bounding box center [394, 297] width 69 height 20
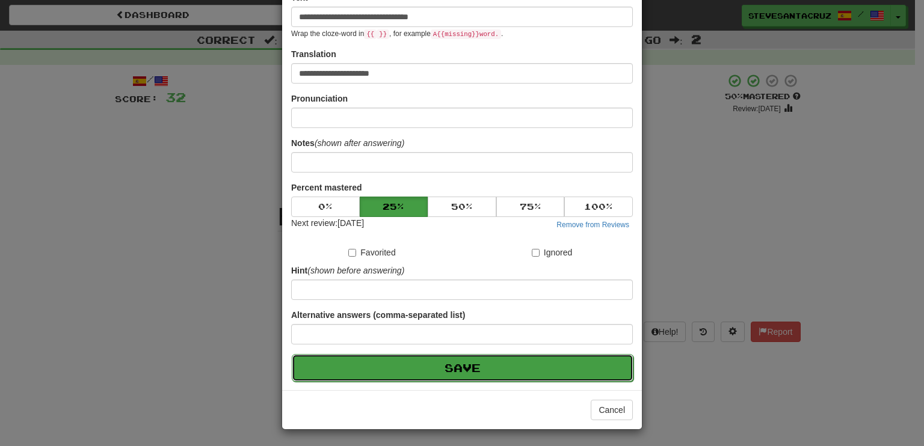
click at [517, 370] on button "Save" at bounding box center [463, 368] width 342 height 28
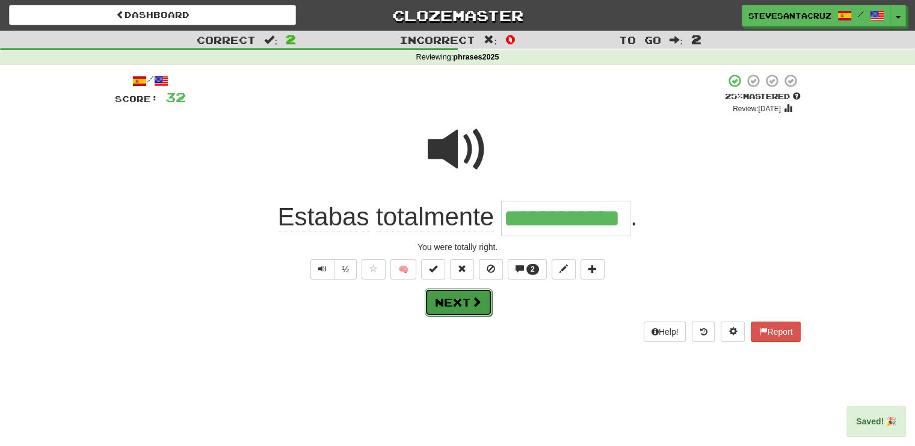
click at [466, 307] on button "Next" at bounding box center [458, 303] width 67 height 28
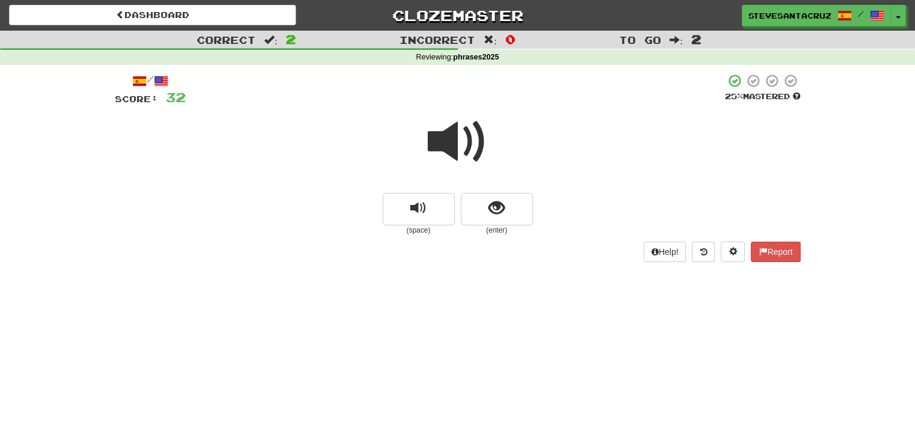
click at [453, 145] on span at bounding box center [458, 142] width 60 height 60
click at [444, 140] on span at bounding box center [458, 142] width 60 height 60
click at [444, 139] on span at bounding box center [458, 142] width 60 height 60
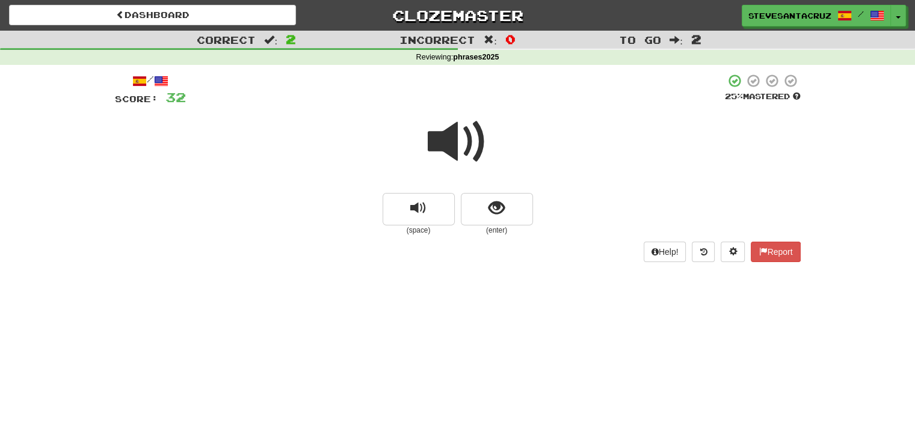
click at [444, 139] on span at bounding box center [458, 142] width 60 height 60
click at [518, 211] on button "show sentence" at bounding box center [497, 209] width 72 height 32
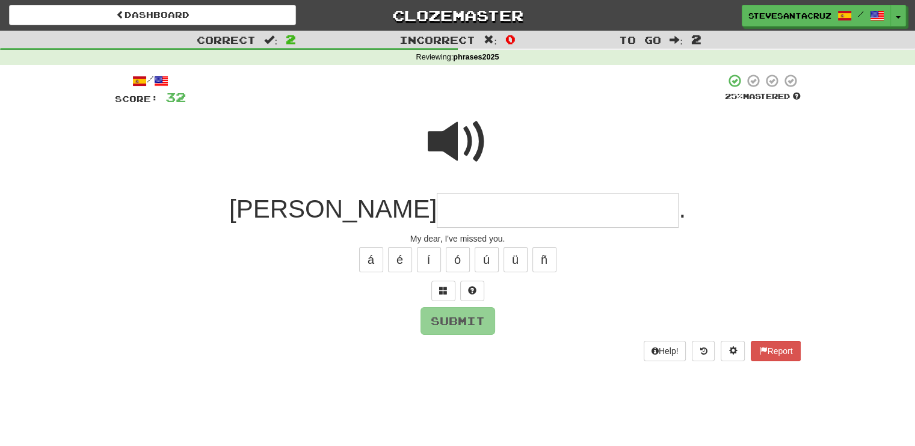
click at [515, 210] on input "text" at bounding box center [558, 210] width 242 height 35
type input "*"
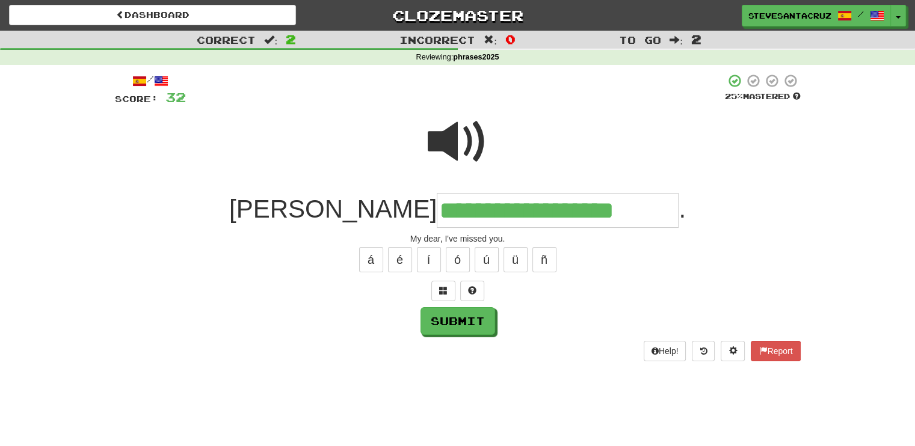
type input "**********"
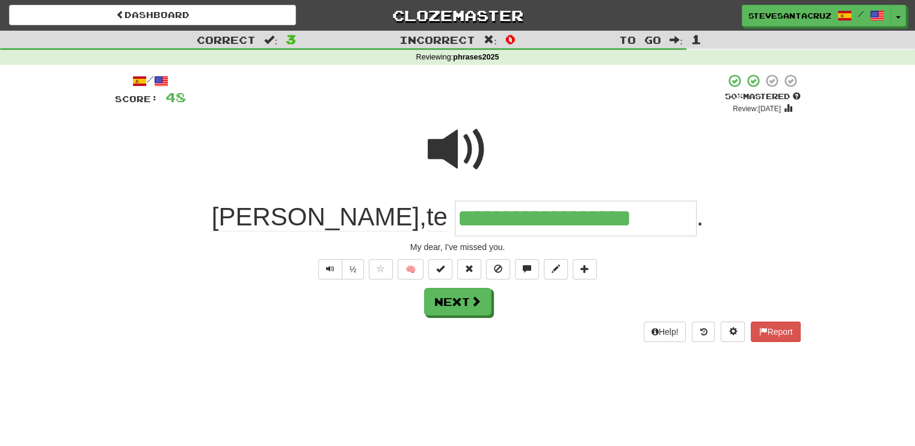
click at [471, 227] on input "**********" at bounding box center [576, 218] width 242 height 35
click at [471, 226] on input "**********" at bounding box center [576, 218] width 242 height 35
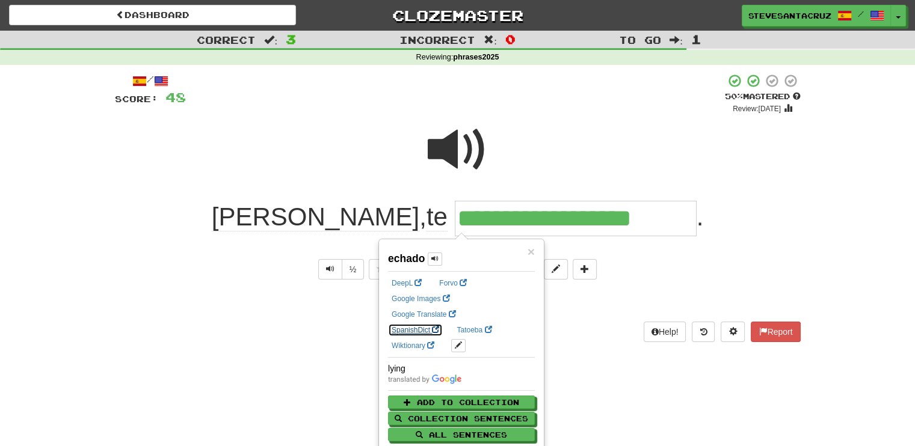
click at [443, 324] on link "SpanishDict" at bounding box center [415, 330] width 55 height 13
click at [644, 403] on div "**********" at bounding box center [457, 223] width 915 height 446
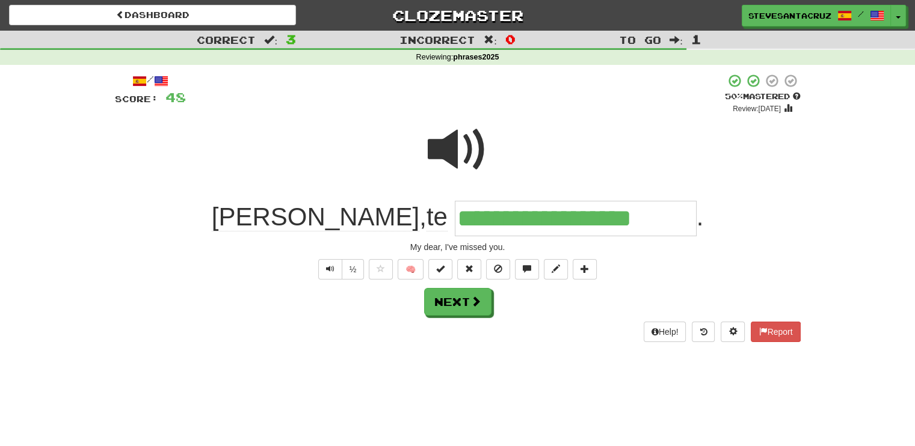
drag, startPoint x: 397, startPoint y: 221, endPoint x: 641, endPoint y: 216, distance: 244.2
click at [641, 216] on div "**********" at bounding box center [457, 218] width 685 height 35
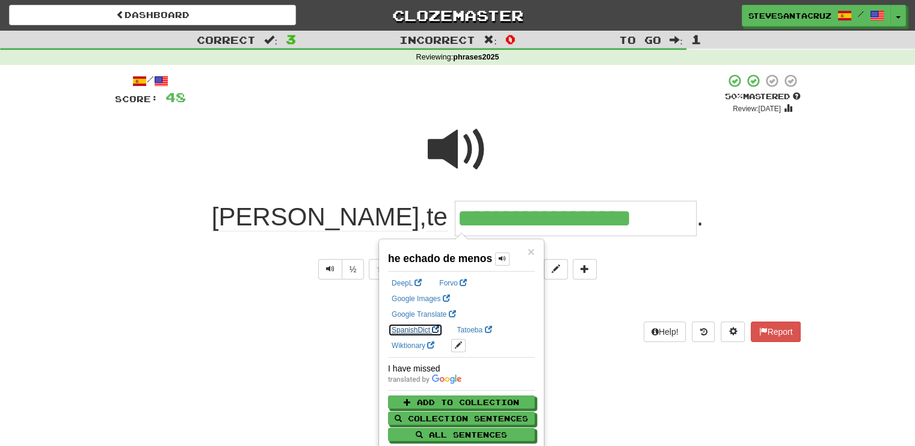
click at [443, 324] on link "SpanishDict" at bounding box center [415, 330] width 55 height 13
click at [727, 242] on div "My dear, I've missed you." at bounding box center [457, 247] width 685 height 12
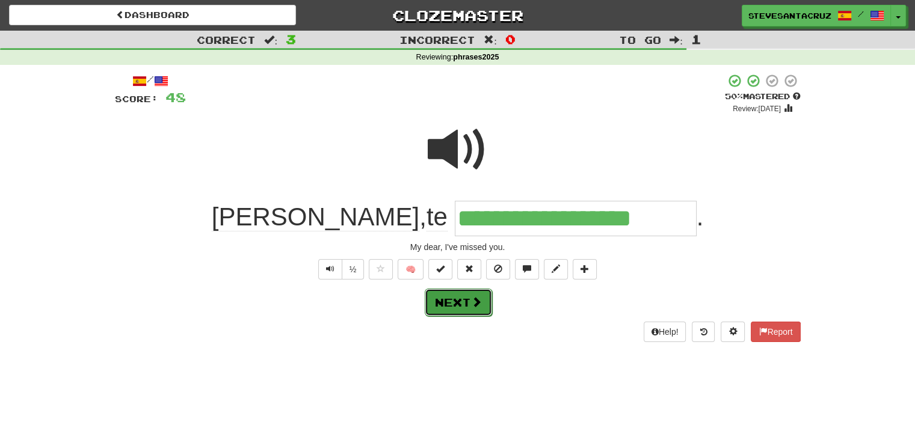
click at [467, 307] on button "Next" at bounding box center [458, 303] width 67 height 28
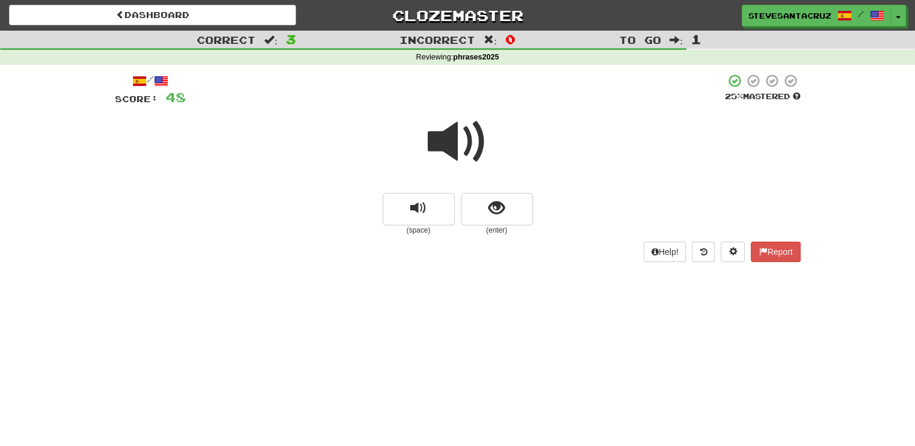
click at [468, 139] on span at bounding box center [458, 142] width 60 height 60
click at [452, 143] on span at bounding box center [458, 142] width 60 height 60
click at [486, 209] on button "show sentence" at bounding box center [497, 209] width 72 height 32
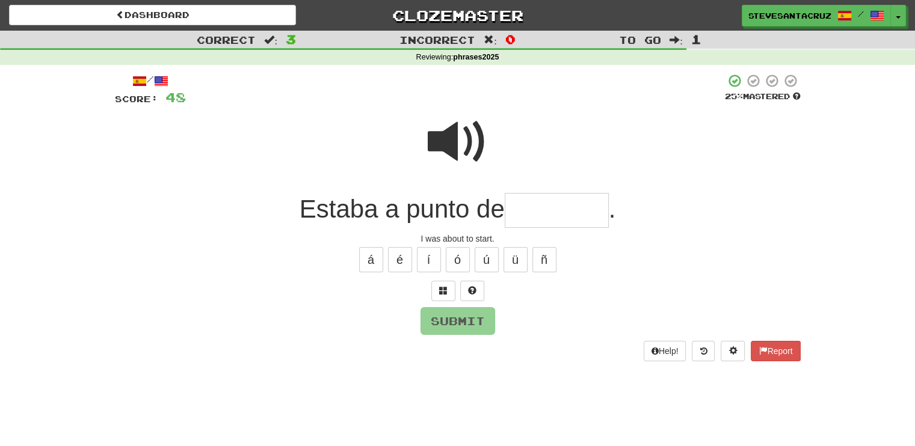
click at [562, 218] on input "text" at bounding box center [557, 210] width 104 height 35
type input "*******"
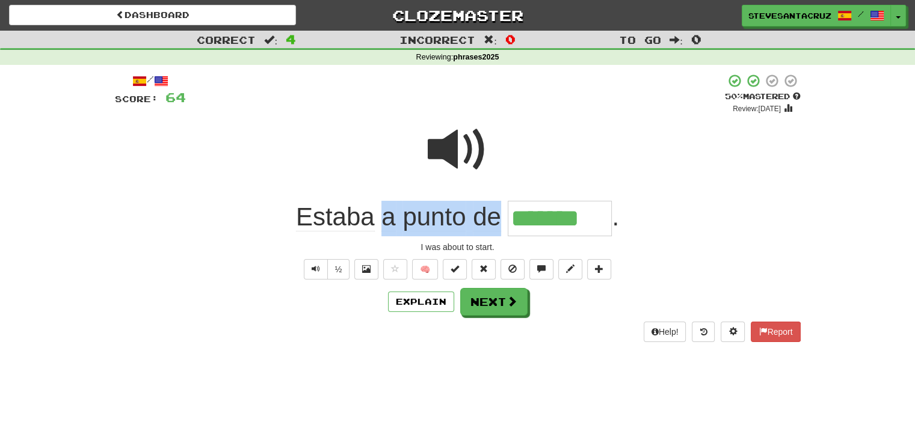
drag, startPoint x: 381, startPoint y: 221, endPoint x: 497, endPoint y: 216, distance: 116.1
click at [497, 216] on span "Estaba a punto de" at bounding box center [402, 217] width 212 height 29
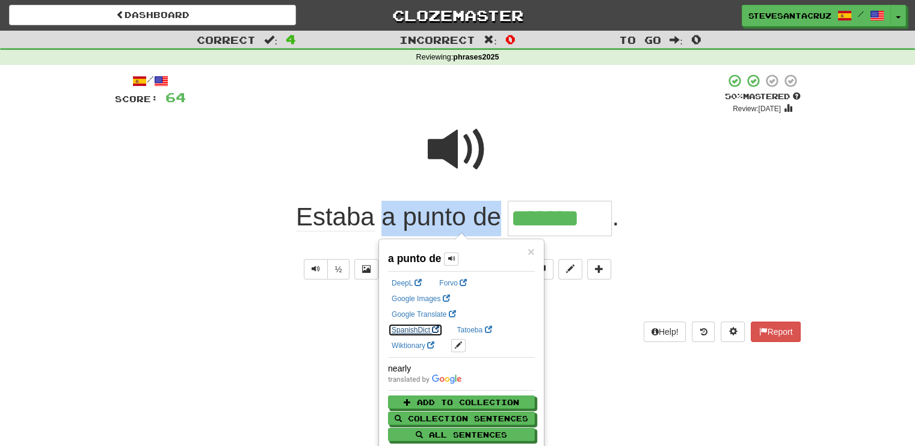
click at [443, 324] on link "SpanishDict" at bounding box center [415, 330] width 55 height 13
click at [698, 192] on div at bounding box center [457, 158] width 685 height 86
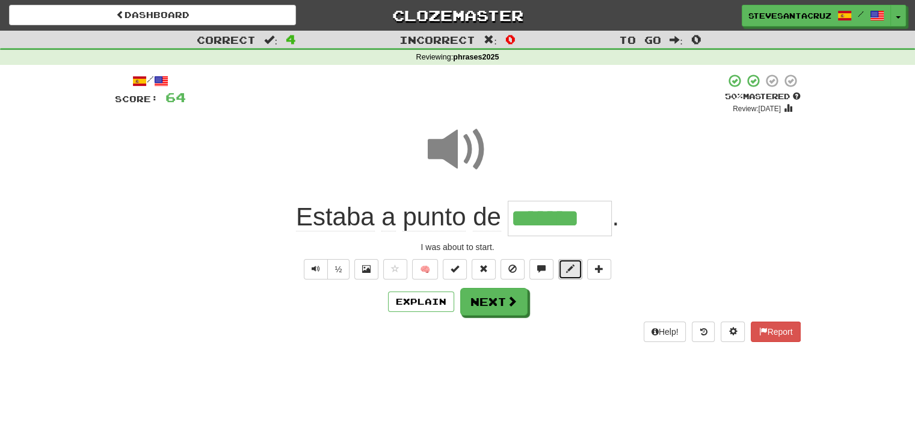
click at [570, 265] on span at bounding box center [570, 269] width 8 height 8
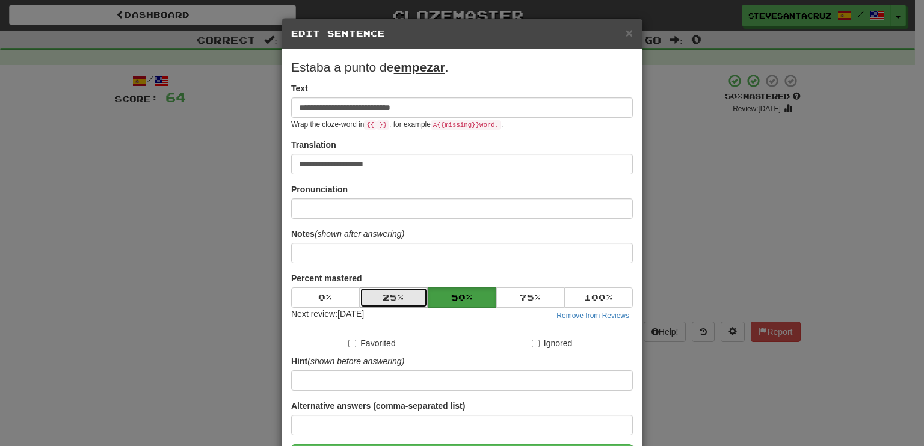
click at [393, 293] on button "25 %" at bounding box center [394, 297] width 69 height 20
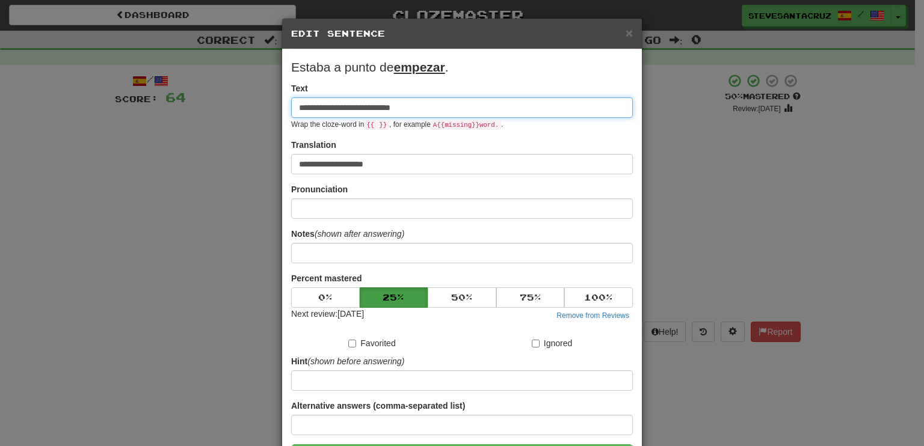
click at [324, 105] on input "**********" at bounding box center [462, 107] width 342 height 20
click at [414, 105] on input "**********" at bounding box center [462, 107] width 342 height 20
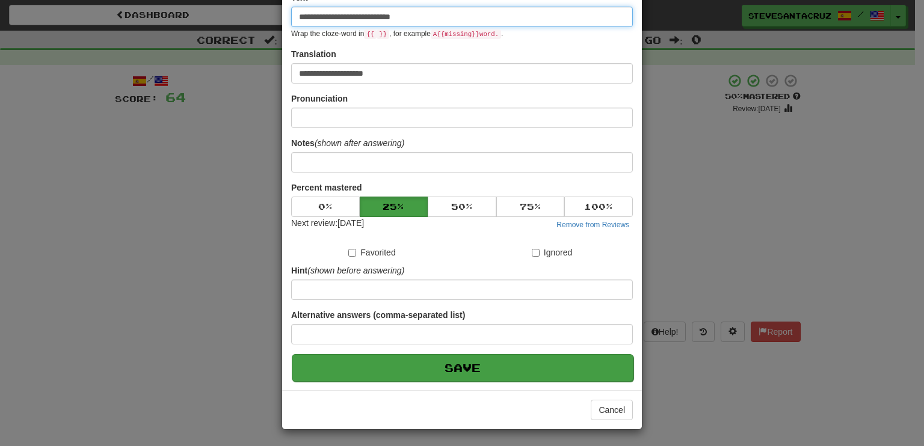
type input "**********"
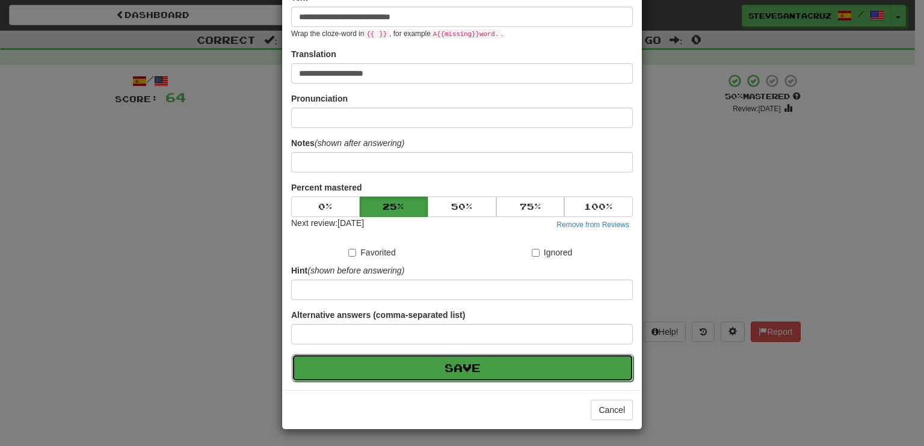
click at [440, 366] on button "Save" at bounding box center [463, 368] width 342 height 28
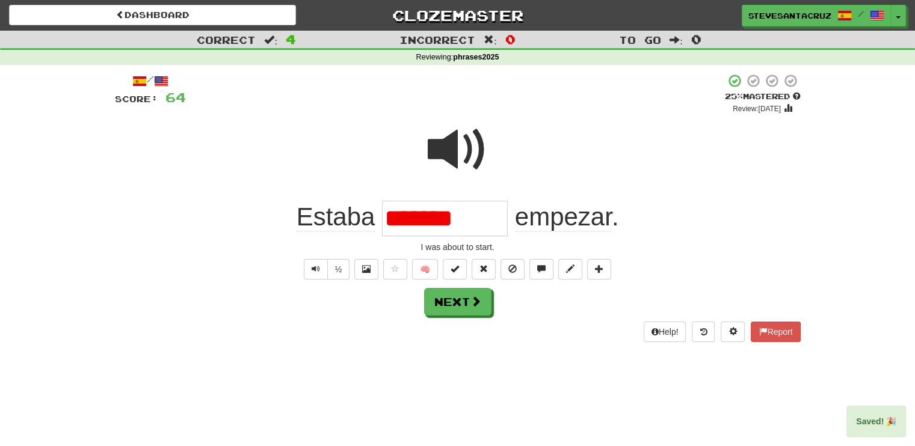
click at [482, 217] on input "*******" at bounding box center [445, 218] width 126 height 35
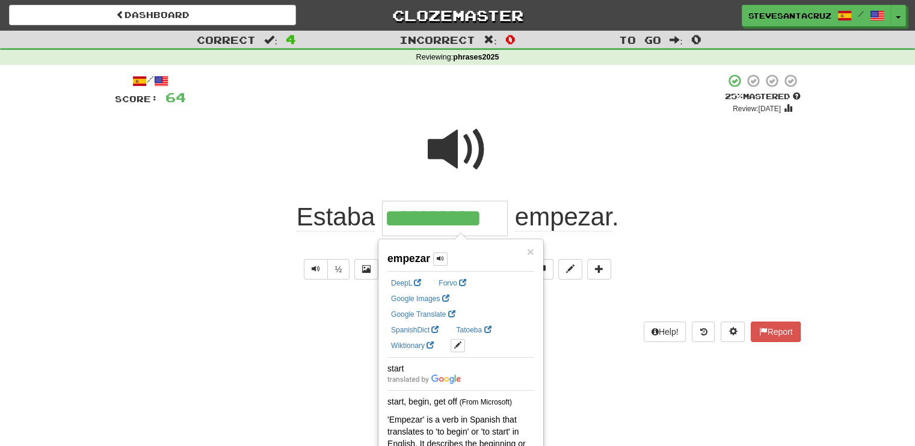
type input "**********"
click at [662, 209] on div "**********" at bounding box center [457, 218] width 685 height 35
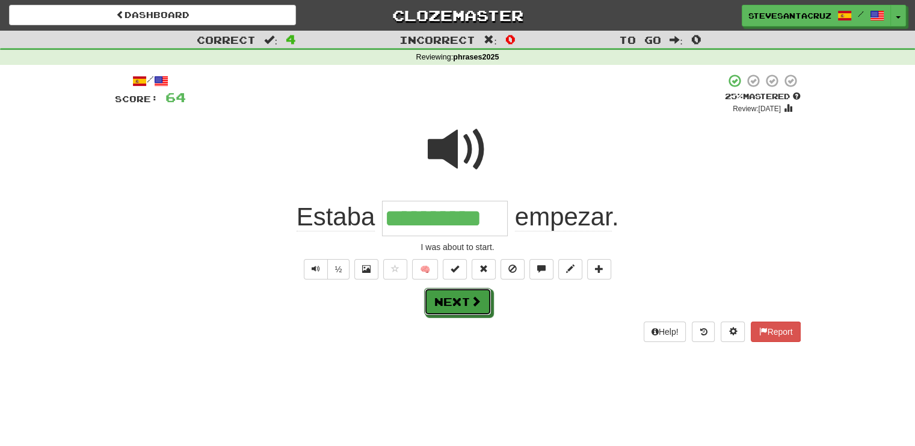
click at [462, 296] on button "Next" at bounding box center [457, 302] width 67 height 28
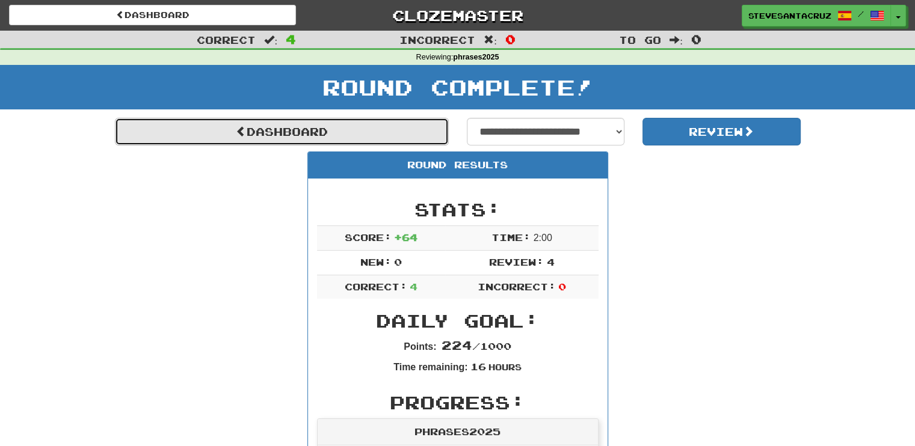
click at [292, 136] on link "Dashboard" at bounding box center [282, 132] width 334 height 28
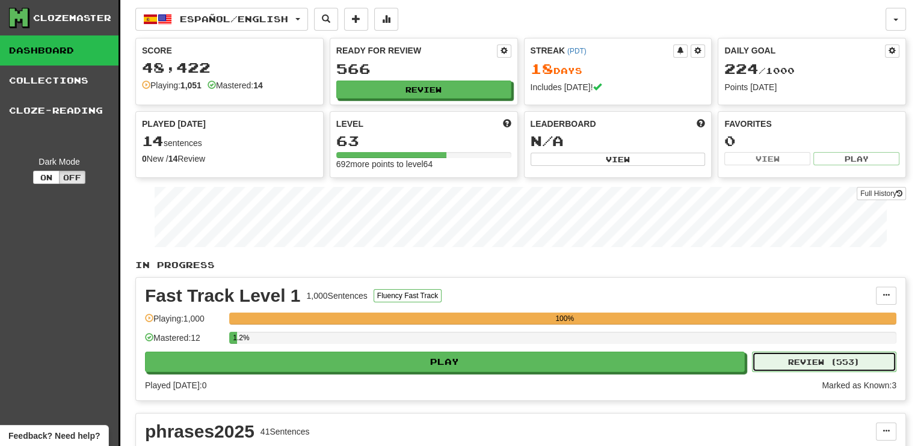
click at [812, 364] on button "Review ( 553 )" at bounding box center [824, 362] width 144 height 20
select select "**"
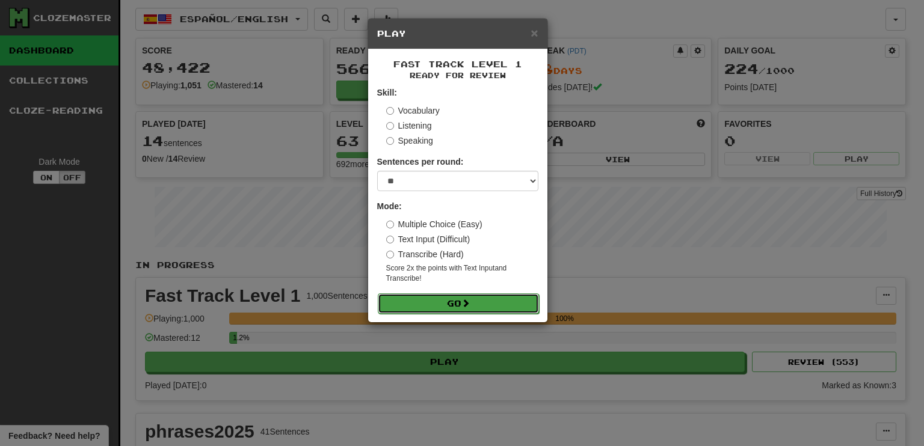
click at [458, 304] on button "Go" at bounding box center [458, 303] width 161 height 20
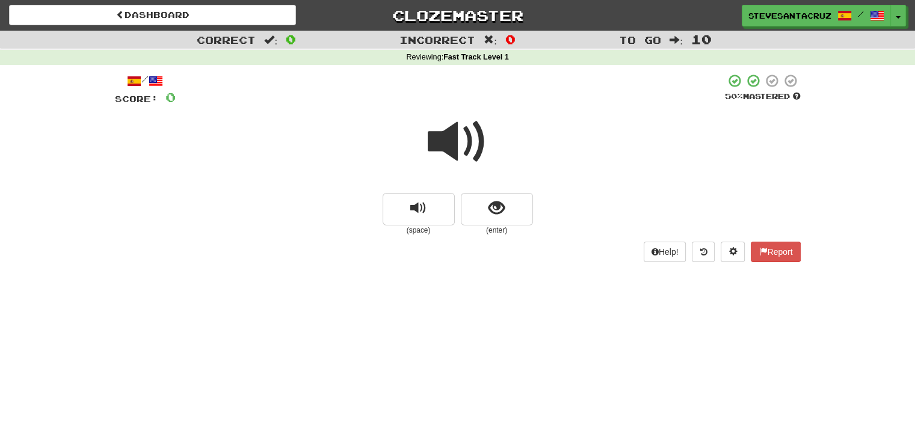
click at [449, 133] on span at bounding box center [458, 142] width 60 height 60
click at [449, 139] on span at bounding box center [458, 142] width 60 height 60
click at [500, 209] on span "show sentence" at bounding box center [496, 208] width 16 height 16
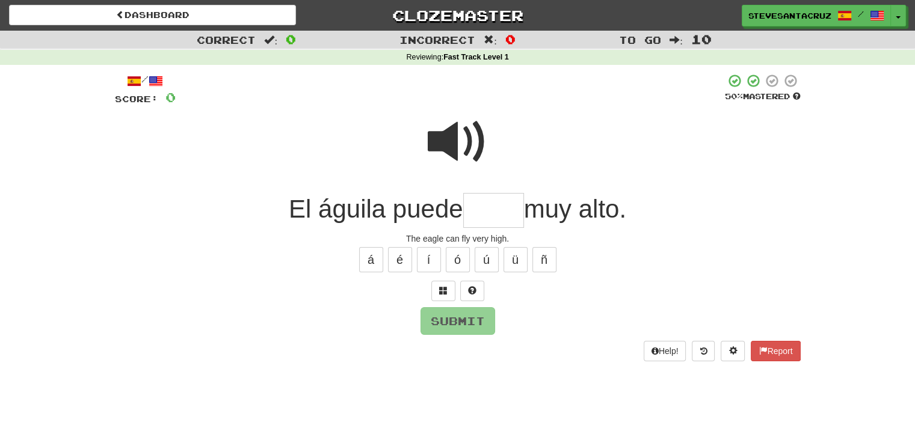
click at [500, 209] on input "text" at bounding box center [493, 210] width 61 height 35
click at [471, 143] on span at bounding box center [458, 142] width 60 height 60
click at [492, 201] on input "text" at bounding box center [493, 210] width 61 height 35
click at [464, 147] on span at bounding box center [458, 142] width 60 height 60
click at [488, 209] on input "text" at bounding box center [493, 210] width 61 height 35
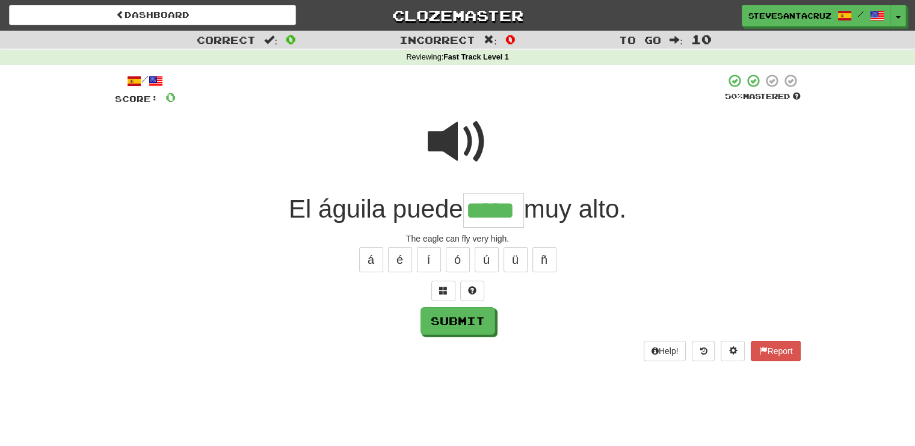
type input "*****"
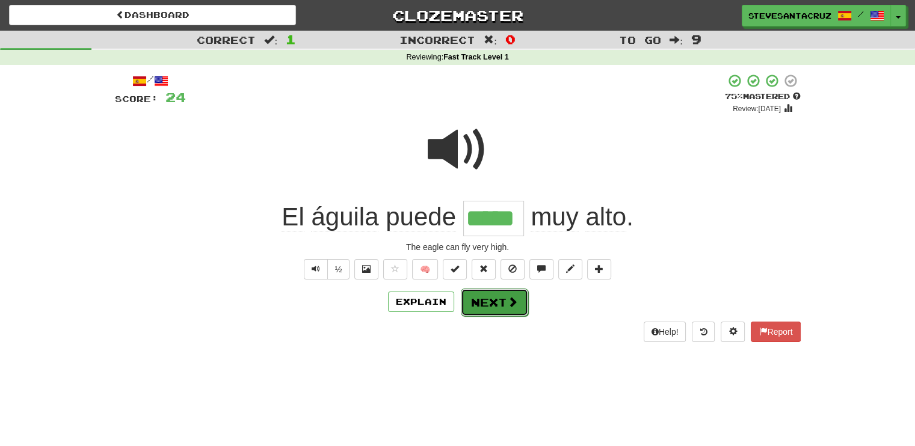
click at [498, 305] on button "Next" at bounding box center [494, 303] width 67 height 28
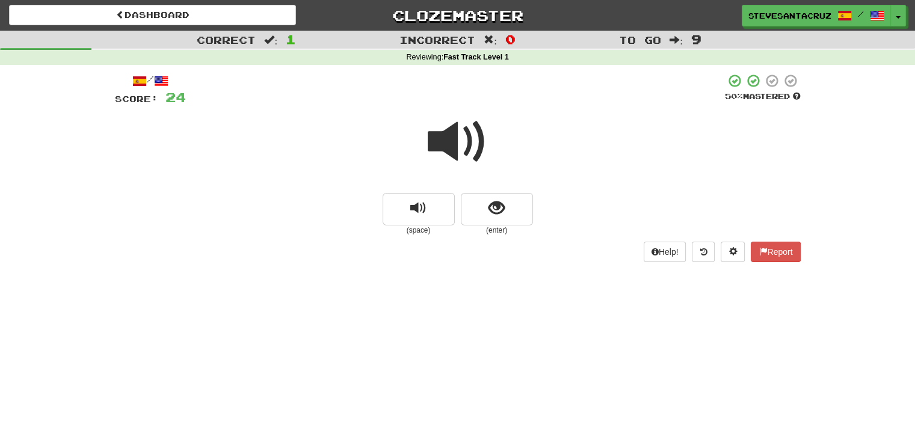
click at [446, 135] on span at bounding box center [458, 142] width 60 height 60
click at [455, 135] on span at bounding box center [458, 142] width 60 height 60
click at [499, 211] on span "show sentence" at bounding box center [496, 208] width 16 height 16
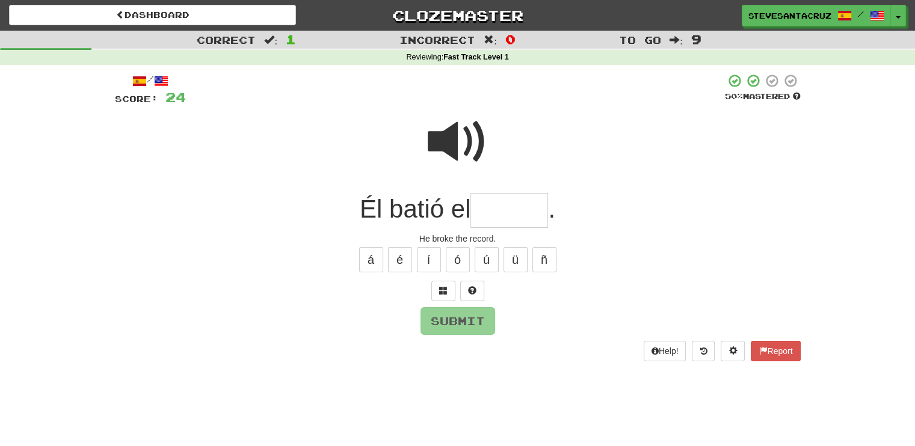
click at [399, 212] on span "Él batió el" at bounding box center [415, 209] width 111 height 28
click at [506, 211] on input "text" at bounding box center [509, 210] width 78 height 35
type input "******"
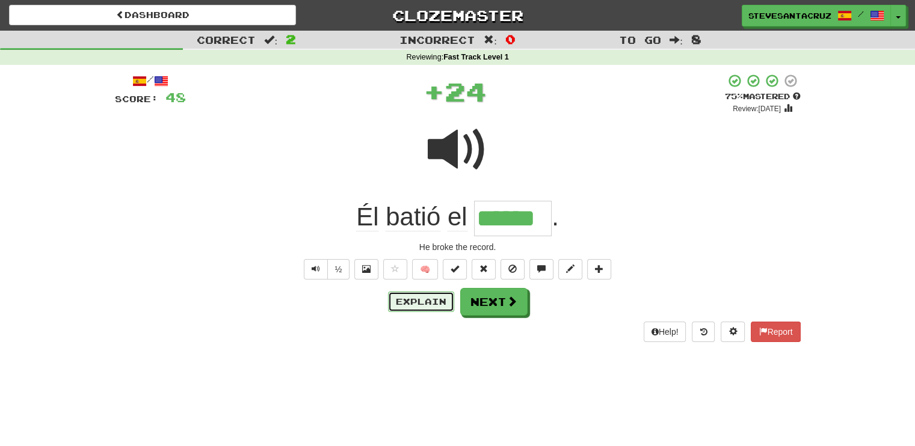
click at [432, 305] on button "Explain" at bounding box center [421, 302] width 66 height 20
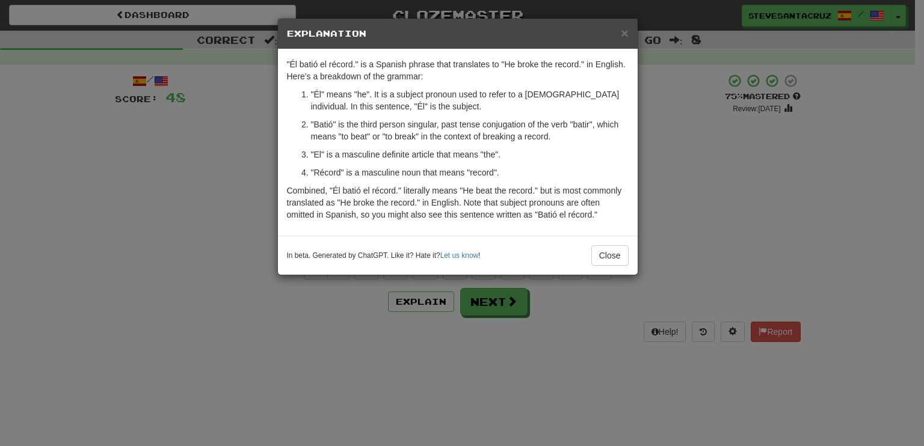
click at [561, 136] on p ""Batió" is the third person singular, past tense conjugation of the verb "batir…" at bounding box center [469, 130] width 317 height 24
click at [613, 253] on button "Close" at bounding box center [609, 255] width 37 height 20
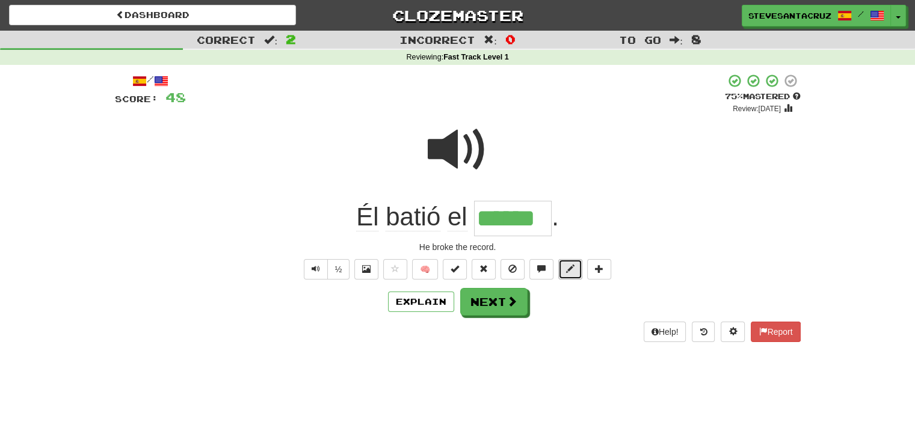
click at [572, 265] on span at bounding box center [570, 269] width 8 height 8
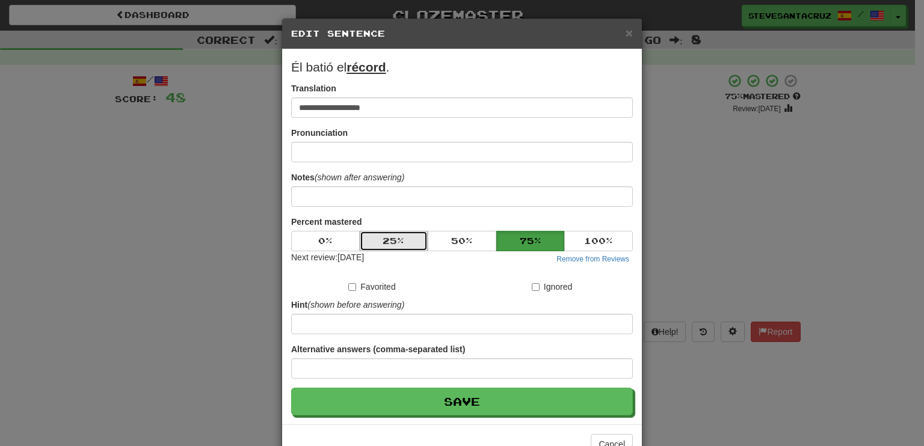
click at [411, 240] on button "25 %" at bounding box center [394, 241] width 69 height 20
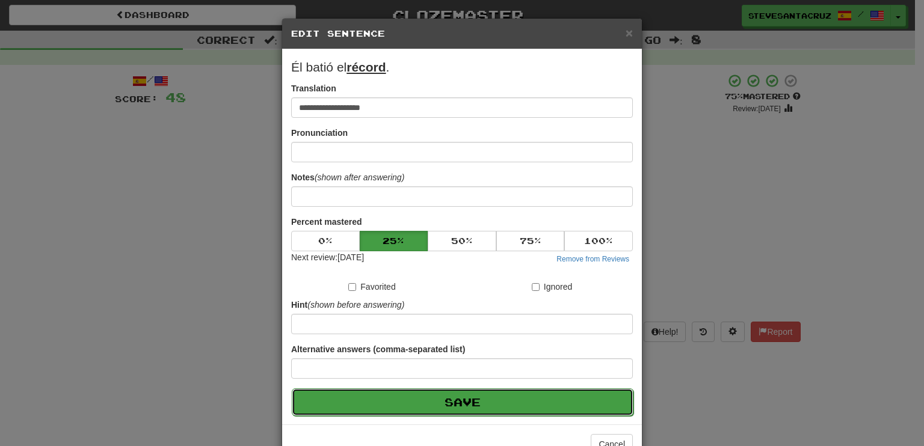
click at [463, 400] on button "Save" at bounding box center [463, 402] width 342 height 28
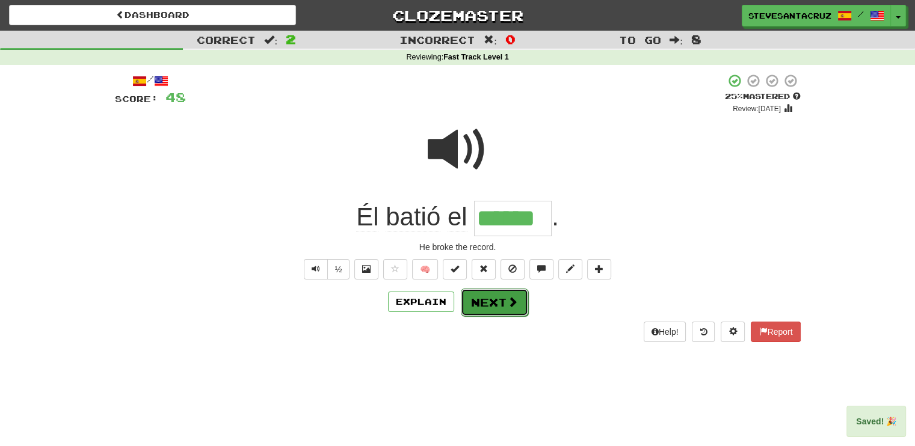
click at [483, 301] on button "Next" at bounding box center [494, 303] width 67 height 28
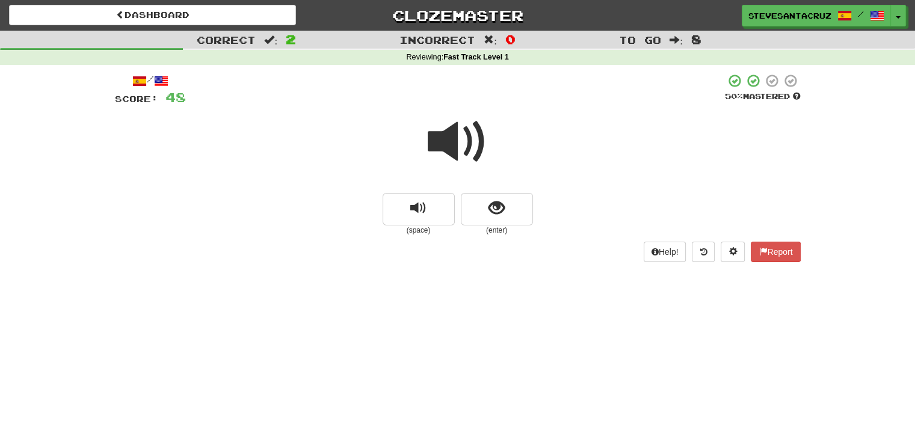
click at [450, 152] on span at bounding box center [458, 142] width 60 height 60
click at [456, 143] on span at bounding box center [458, 142] width 60 height 60
click at [454, 146] on span at bounding box center [458, 142] width 60 height 60
click at [489, 210] on span "show sentence" at bounding box center [496, 208] width 16 height 16
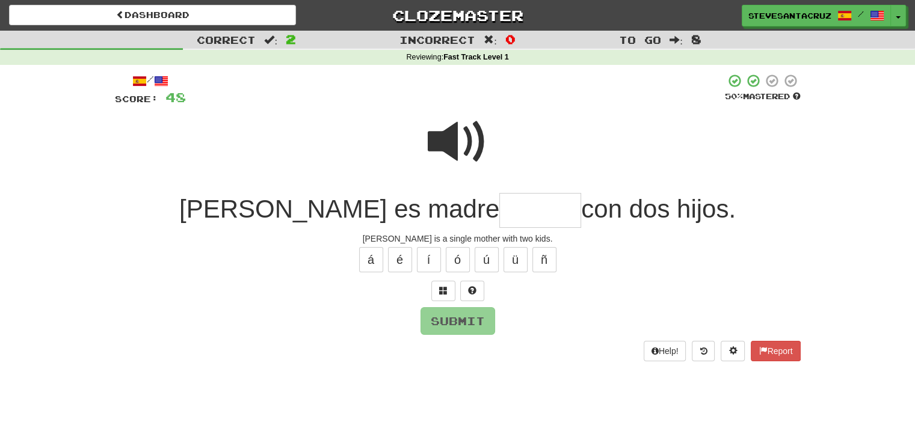
click at [499, 210] on input "text" at bounding box center [540, 210] width 82 height 35
type input "*******"
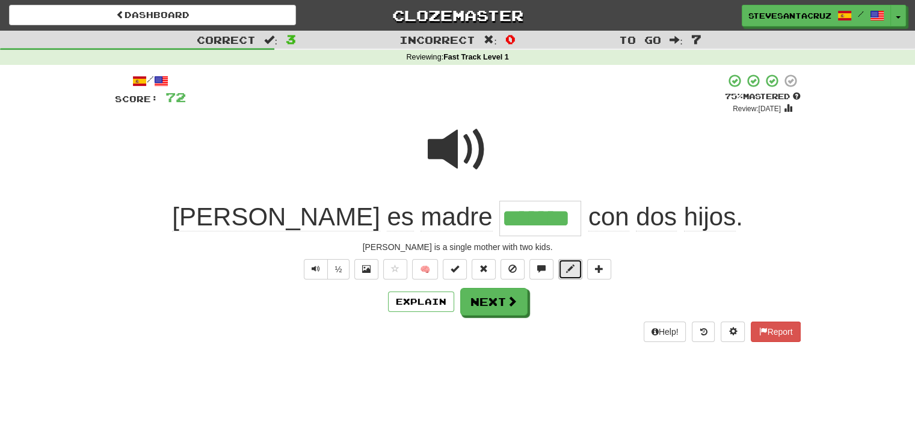
click at [566, 269] on span at bounding box center [570, 269] width 8 height 8
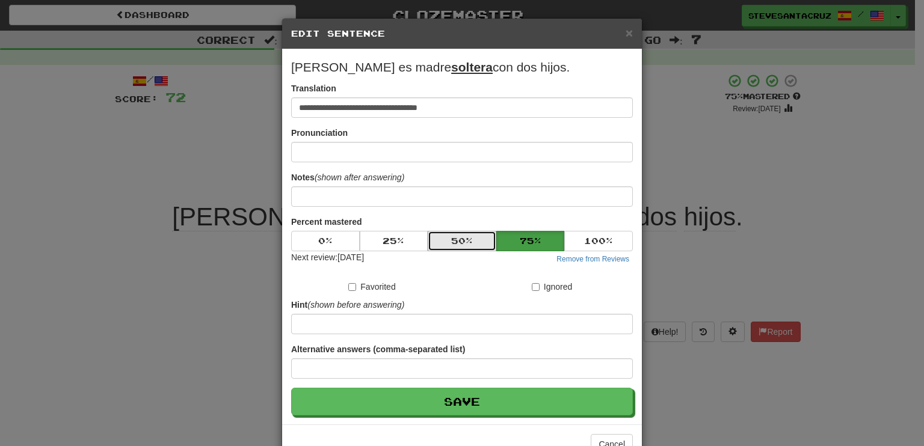
click at [455, 247] on button "50 %" at bounding box center [462, 241] width 69 height 20
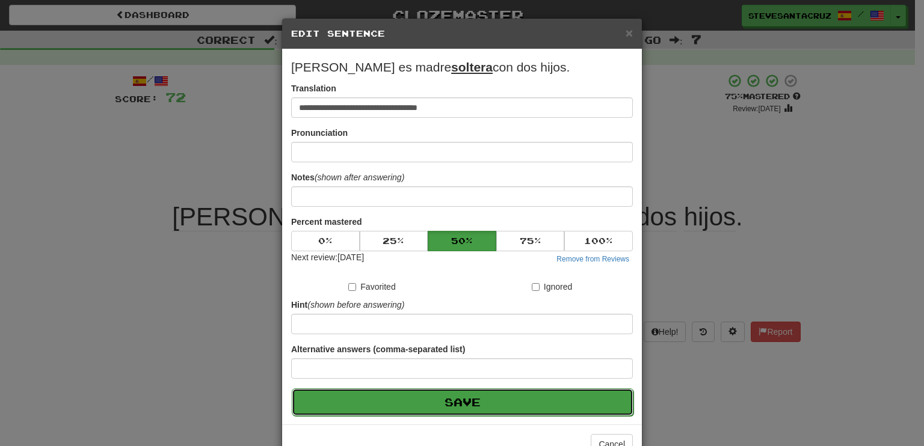
click at [458, 402] on button "Save" at bounding box center [463, 402] width 342 height 28
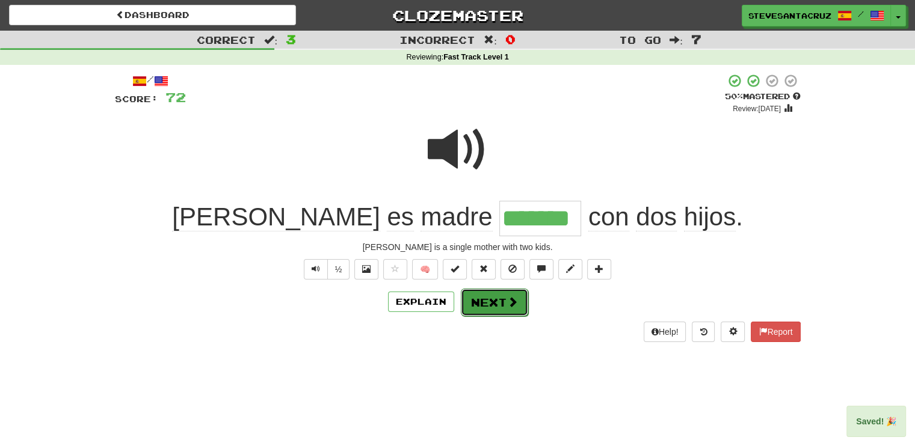
click at [492, 305] on button "Next" at bounding box center [494, 303] width 67 height 28
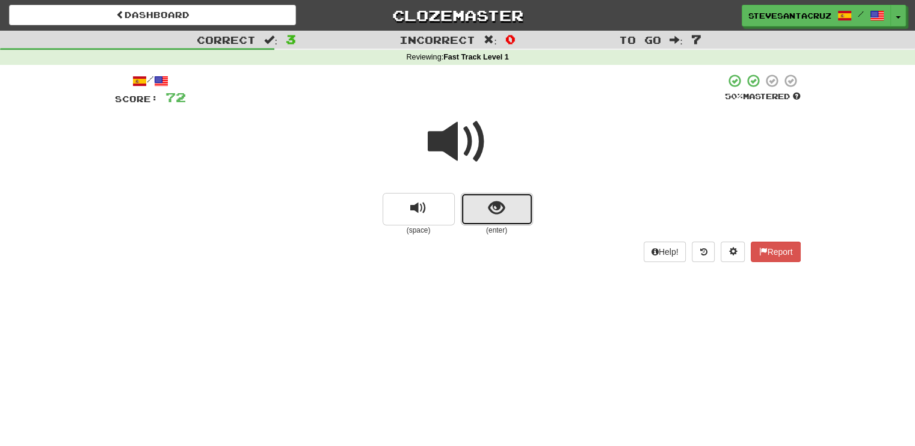
click at [497, 210] on span "show sentence" at bounding box center [496, 208] width 16 height 16
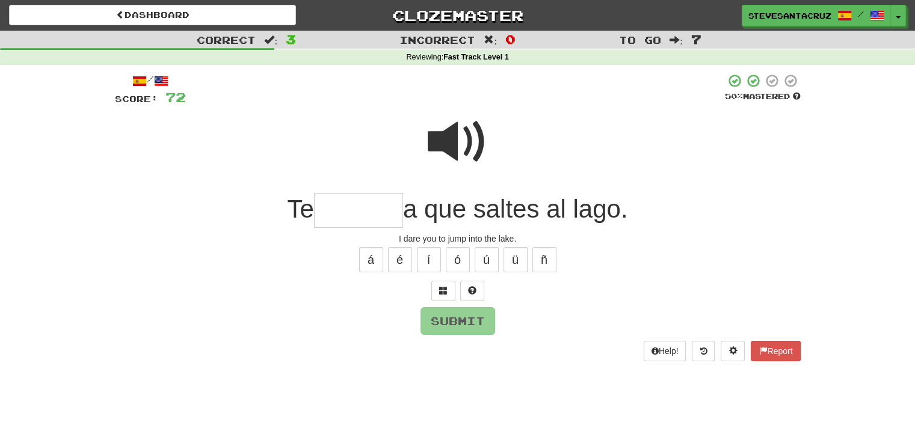
click at [446, 144] on span at bounding box center [458, 142] width 60 height 60
click at [343, 207] on input "text" at bounding box center [358, 210] width 89 height 35
type input "*******"
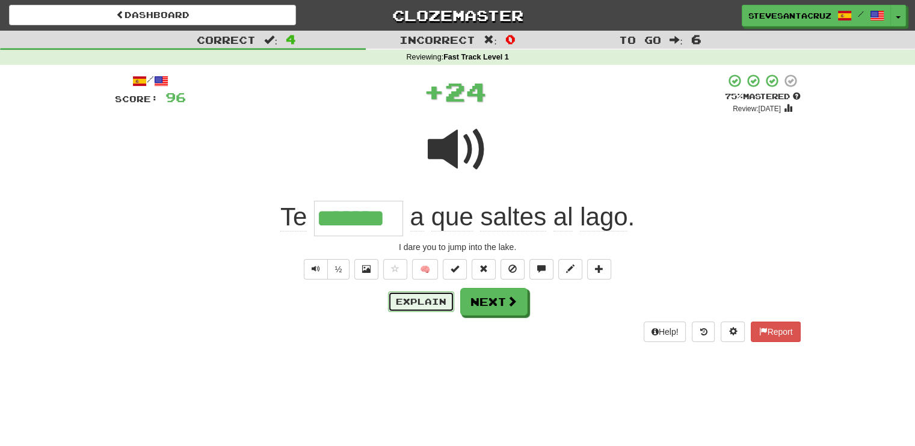
click at [399, 302] on button "Explain" at bounding box center [421, 302] width 66 height 20
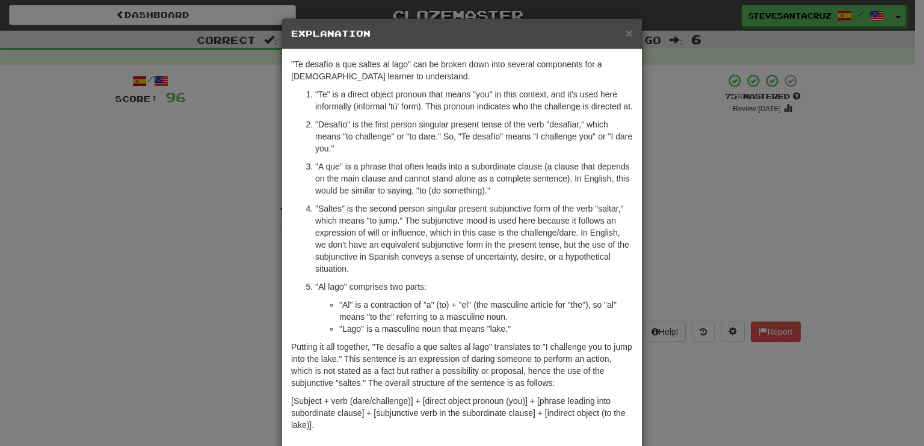
click at [375, 147] on p ""Desafío" is the first person singular present tense of the verb "desafiar," wh…" at bounding box center [473, 136] width 317 height 36
click at [382, 134] on p ""Desafío" is the first person singular present tense of the verb "desafiar," wh…" at bounding box center [473, 136] width 317 height 36
click at [378, 144] on p ""Desafío" is the first person singular present tense of the verb "desafiar," wh…" at bounding box center [473, 136] width 317 height 36
drag, startPoint x: 510, startPoint y: 136, endPoint x: 510, endPoint y: 153, distance: 17.4
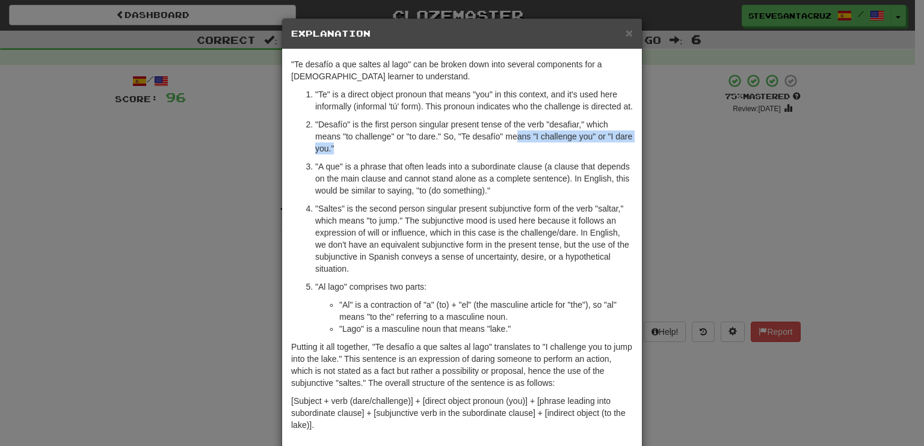
click at [510, 153] on p ""Desafío" is the first person singular present tense of the verb "desafiar," wh…" at bounding box center [473, 136] width 317 height 36
click at [510, 151] on p ""Desafío" is the first person singular present tense of the verb "desafiar," wh…" at bounding box center [473, 136] width 317 height 36
click at [625, 28] on span "×" at bounding box center [628, 33] width 7 height 14
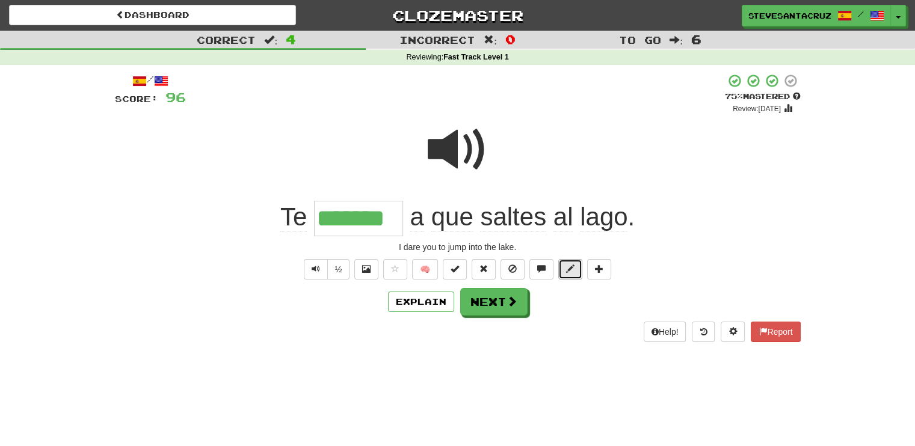
click at [566, 265] on span at bounding box center [570, 269] width 8 height 8
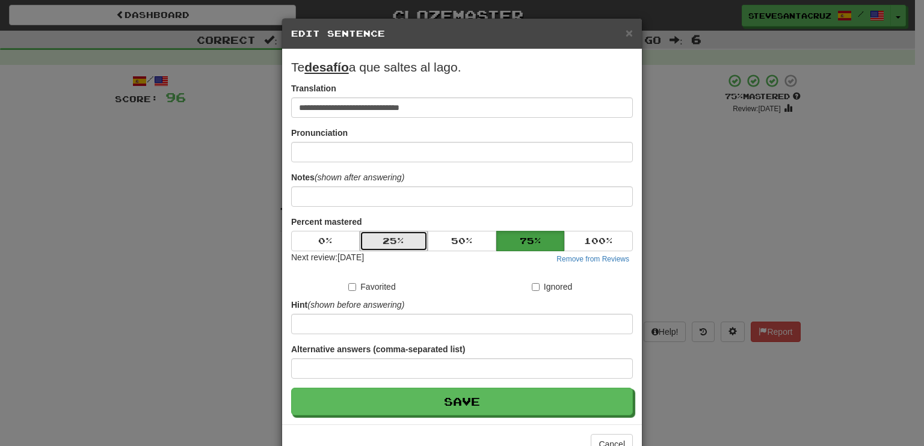
click at [406, 238] on button "25 %" at bounding box center [394, 241] width 69 height 20
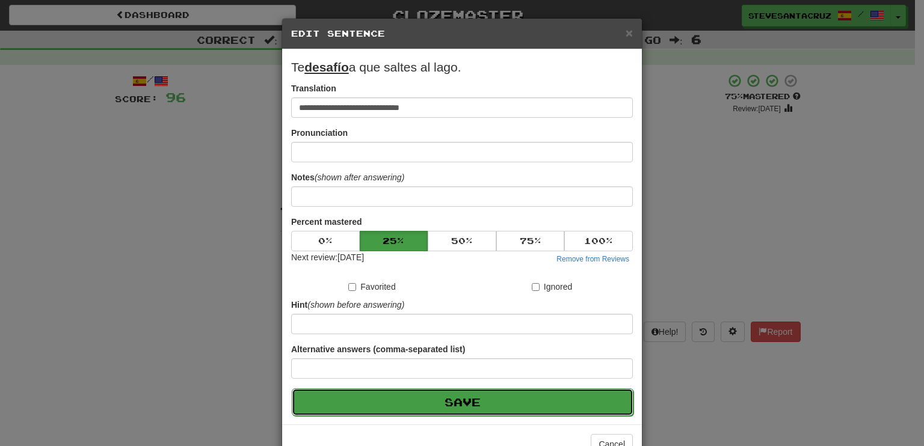
click at [424, 403] on button "Save" at bounding box center [463, 402] width 342 height 28
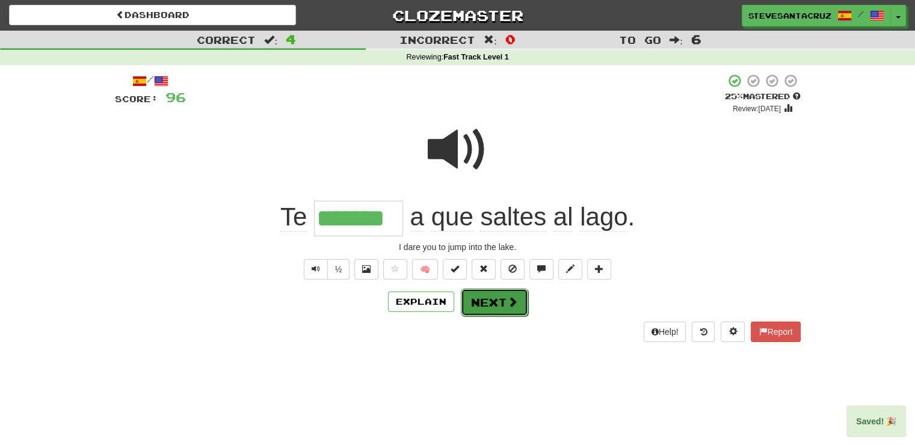
click at [505, 307] on button "Next" at bounding box center [494, 303] width 67 height 28
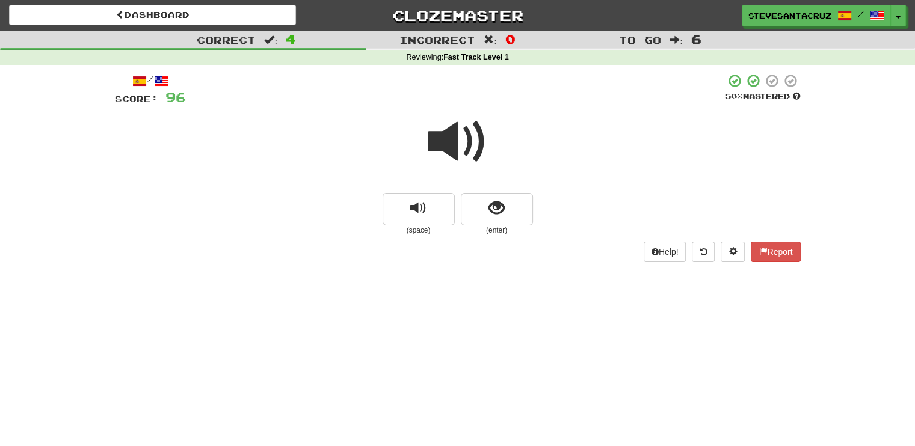
click at [462, 142] on span at bounding box center [458, 142] width 60 height 60
click at [508, 206] on button "show sentence" at bounding box center [497, 209] width 72 height 32
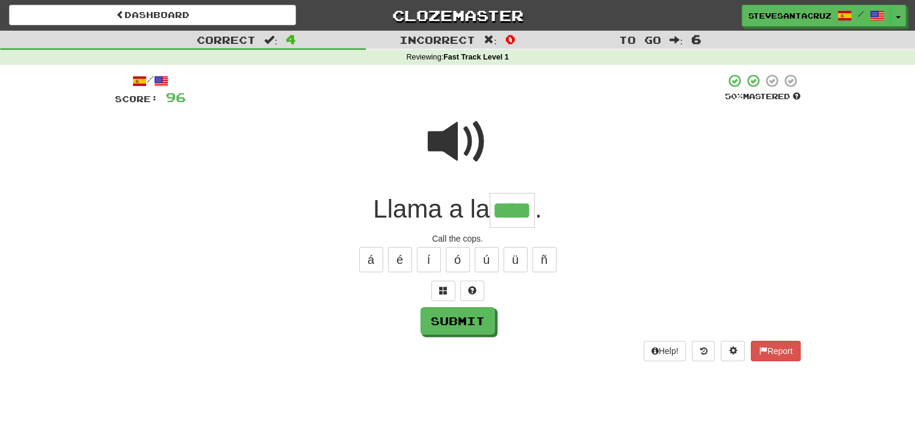
type input "****"
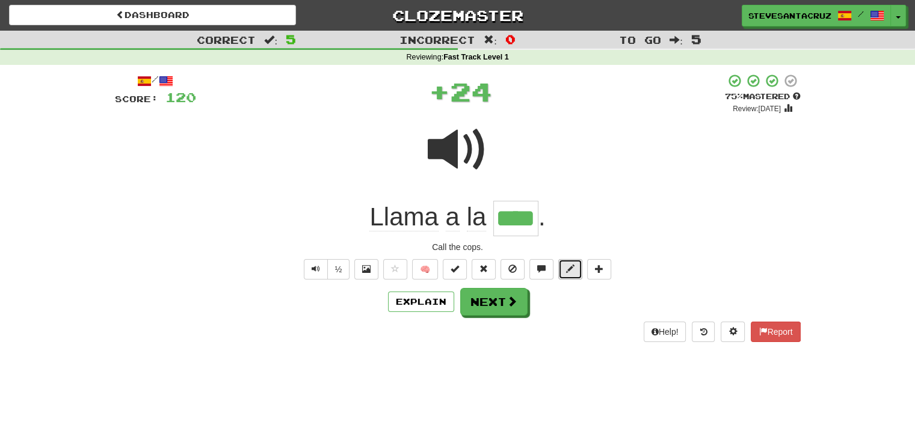
click at [562, 262] on button at bounding box center [570, 269] width 24 height 20
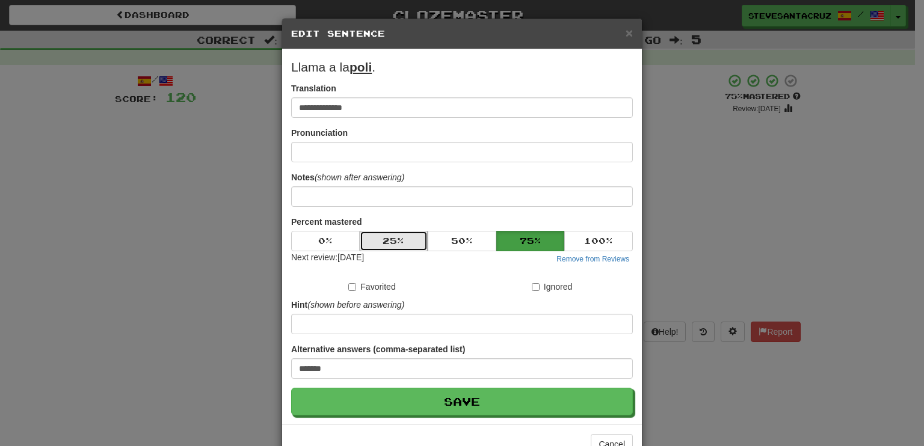
click at [399, 241] on button "25 %" at bounding box center [394, 241] width 69 height 20
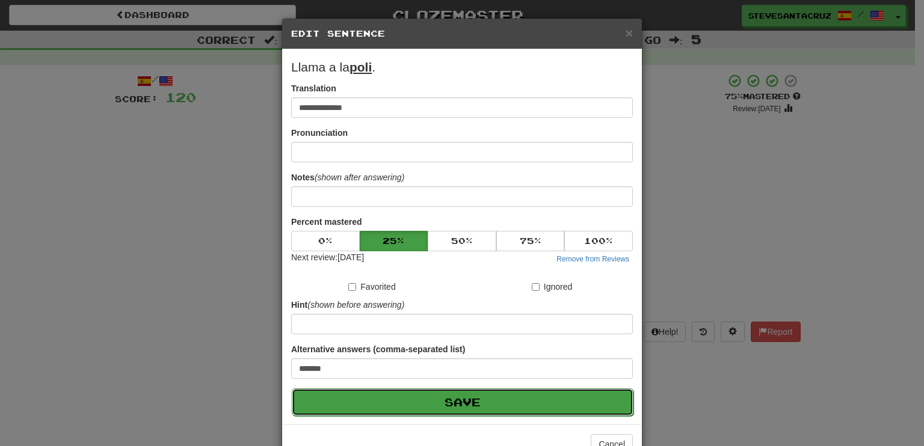
click at [453, 397] on button "Save" at bounding box center [463, 402] width 342 height 28
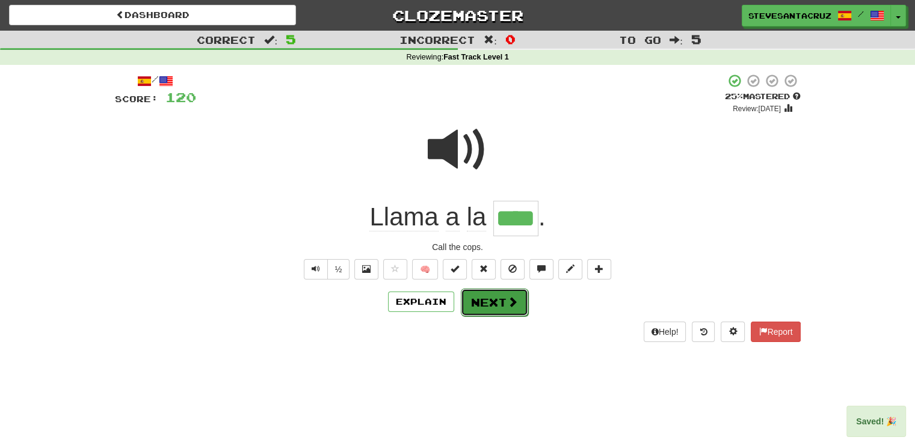
click at [495, 307] on button "Next" at bounding box center [494, 303] width 67 height 28
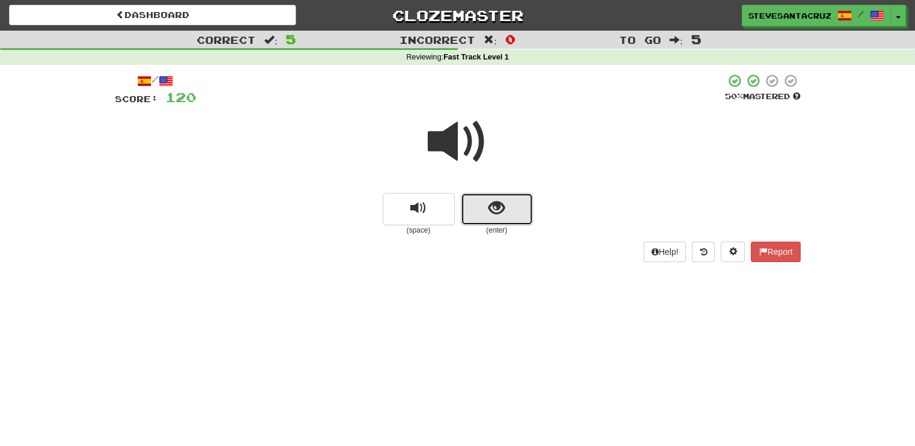
click at [503, 213] on span "show sentence" at bounding box center [496, 208] width 16 height 16
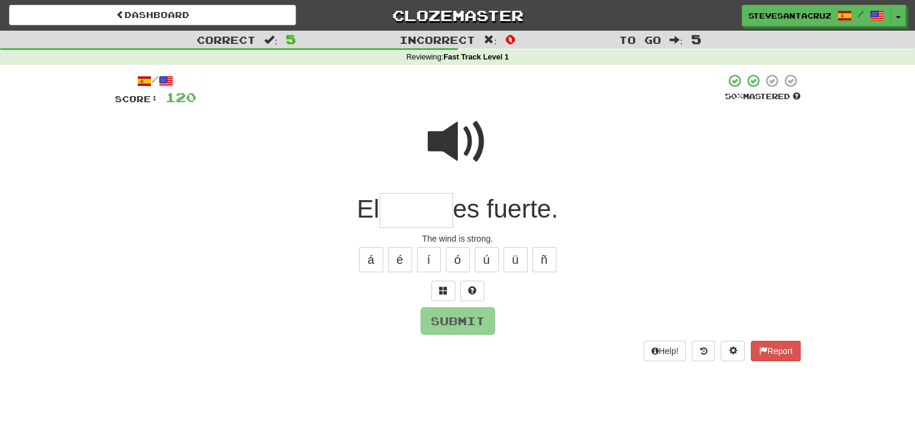
click at [429, 213] on input "text" at bounding box center [415, 210] width 73 height 35
type input "******"
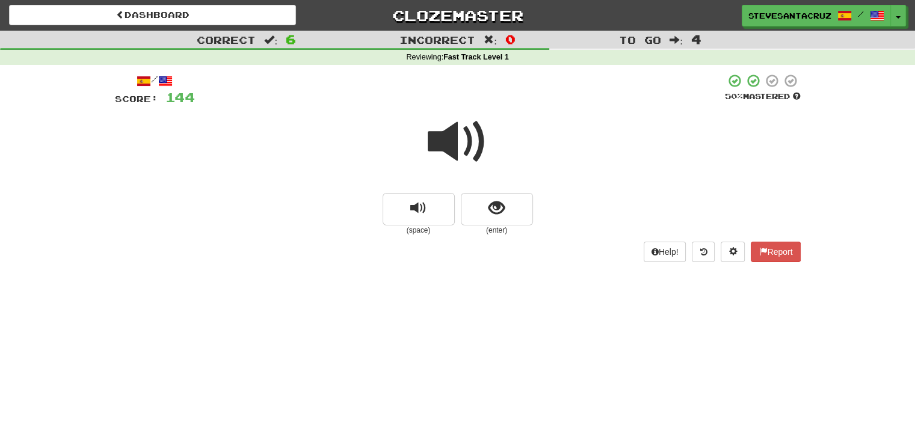
click at [459, 143] on span at bounding box center [458, 142] width 60 height 60
click at [488, 209] on span "show sentence" at bounding box center [496, 208] width 16 height 16
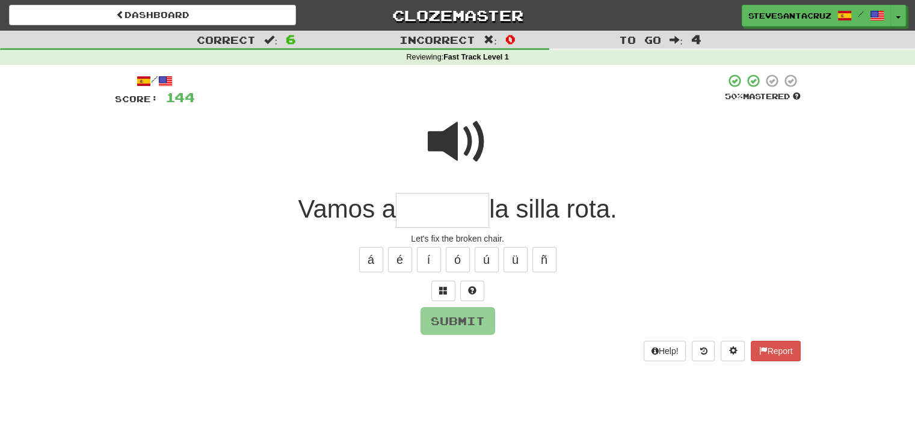
click at [456, 132] on span at bounding box center [458, 142] width 60 height 60
click at [417, 207] on input "text" at bounding box center [442, 210] width 93 height 35
type input "********"
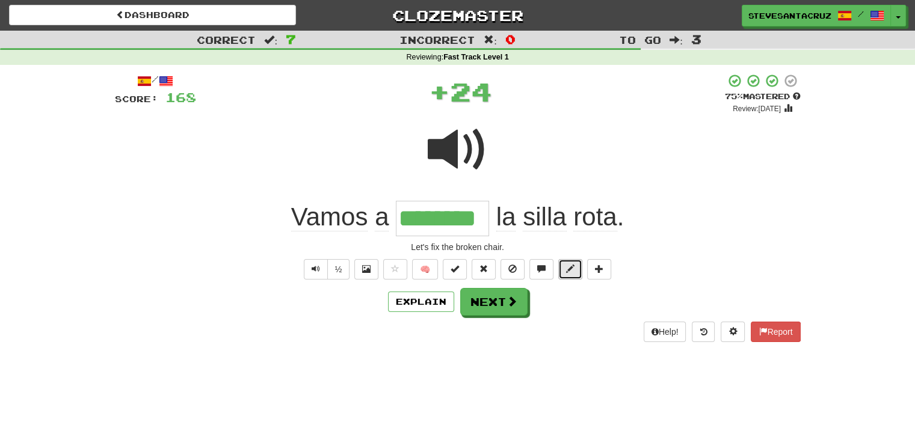
click at [571, 268] on span at bounding box center [570, 269] width 8 height 8
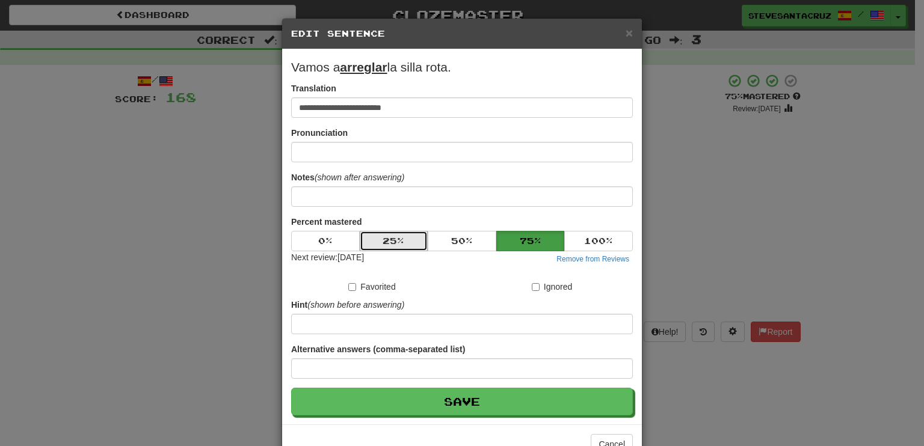
click at [391, 241] on button "25 %" at bounding box center [394, 241] width 69 height 20
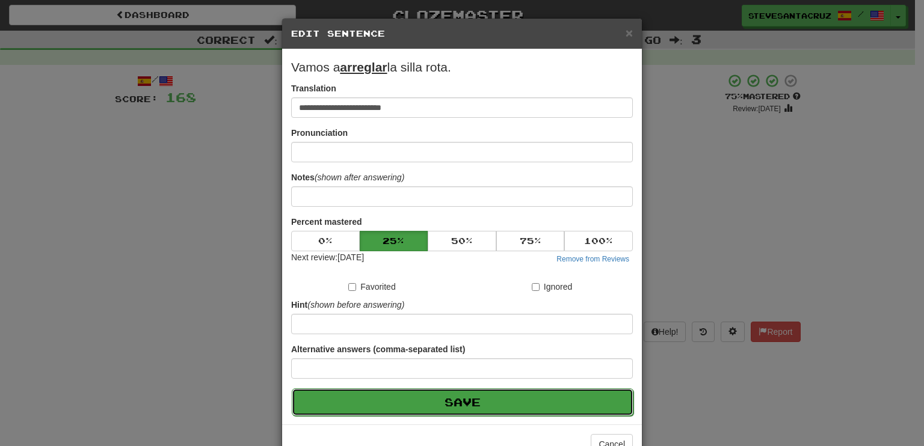
click at [491, 405] on button "Save" at bounding box center [463, 402] width 342 height 28
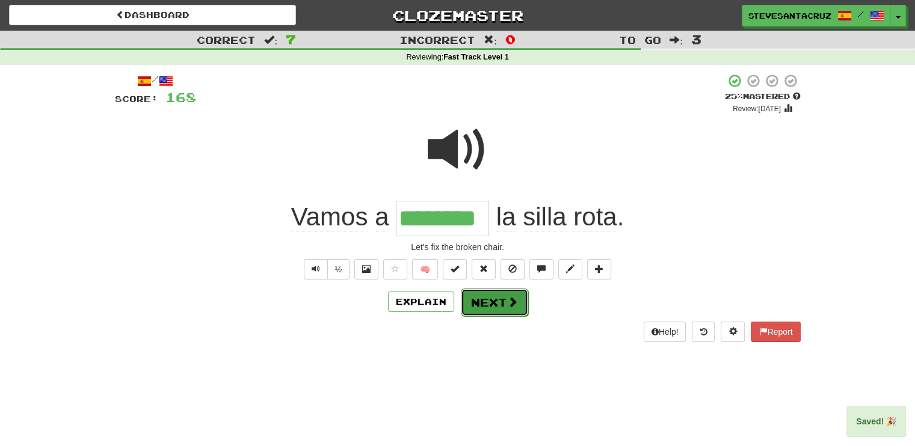
click at [494, 305] on button "Next" at bounding box center [494, 303] width 67 height 28
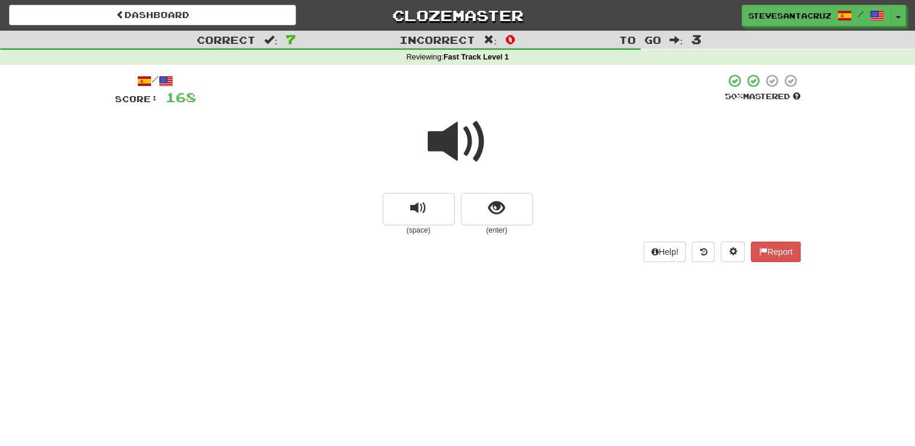
click at [439, 134] on span at bounding box center [458, 142] width 60 height 60
click at [493, 209] on span "show sentence" at bounding box center [496, 208] width 16 height 16
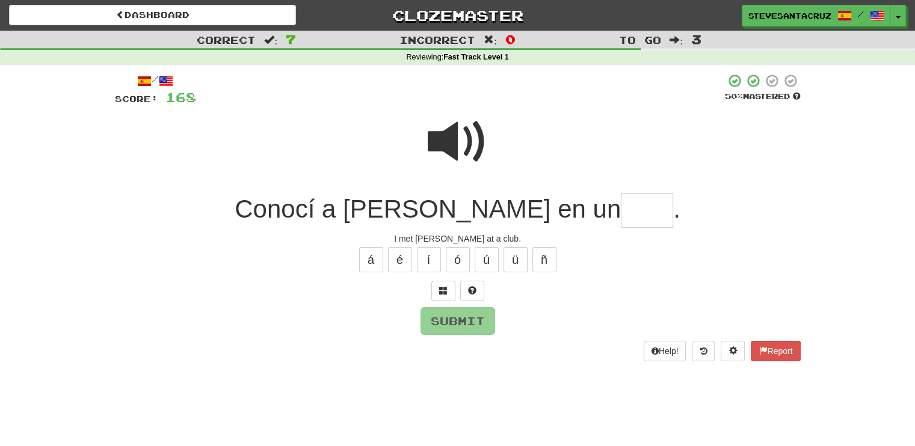
click at [621, 206] on input "text" at bounding box center [647, 210] width 52 height 35
type input "****"
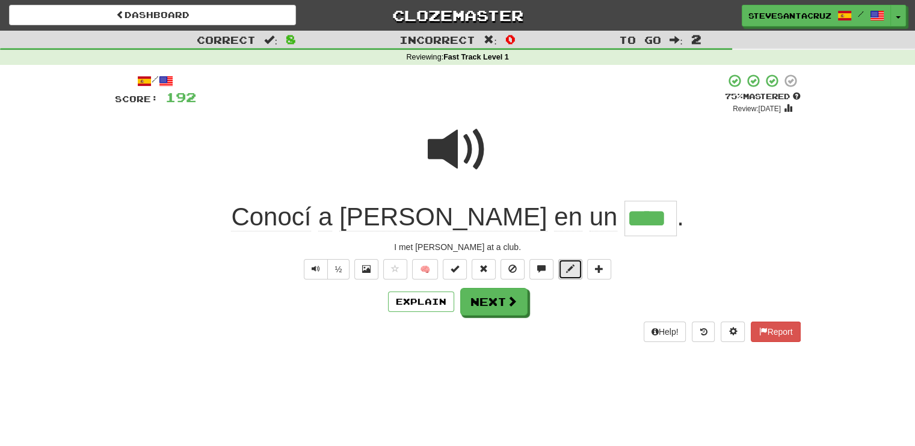
click at [572, 265] on span at bounding box center [570, 269] width 8 height 8
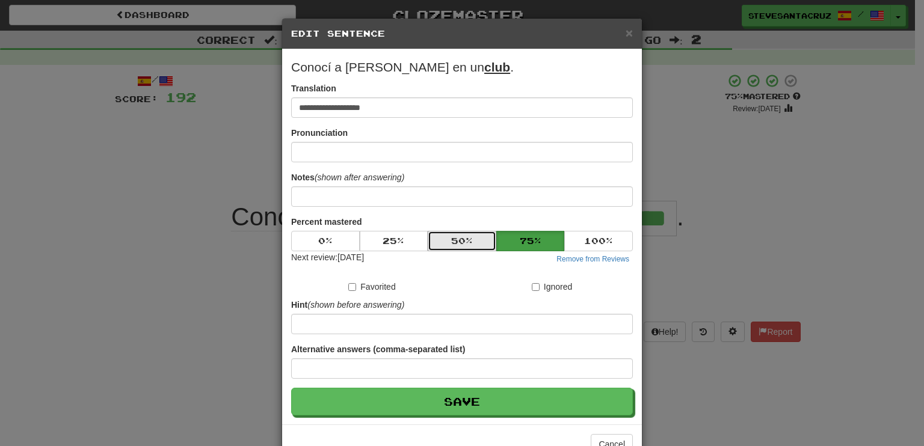
click at [462, 242] on button "50 %" at bounding box center [462, 241] width 69 height 20
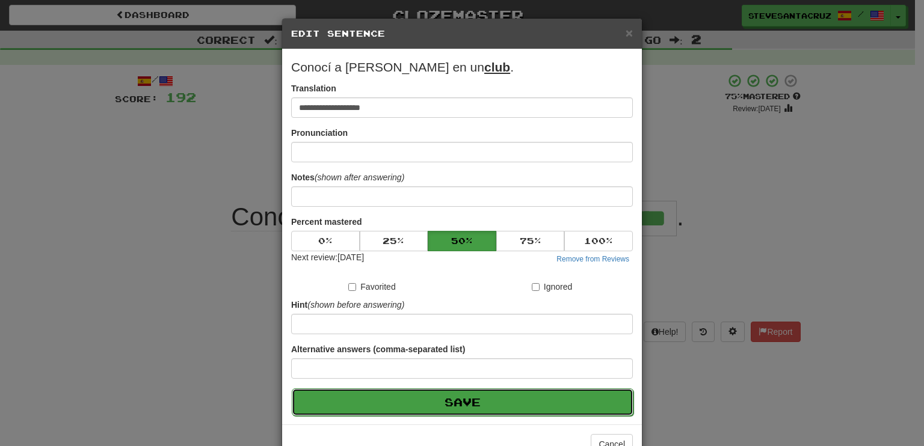
click at [462, 399] on button "Save" at bounding box center [463, 402] width 342 height 28
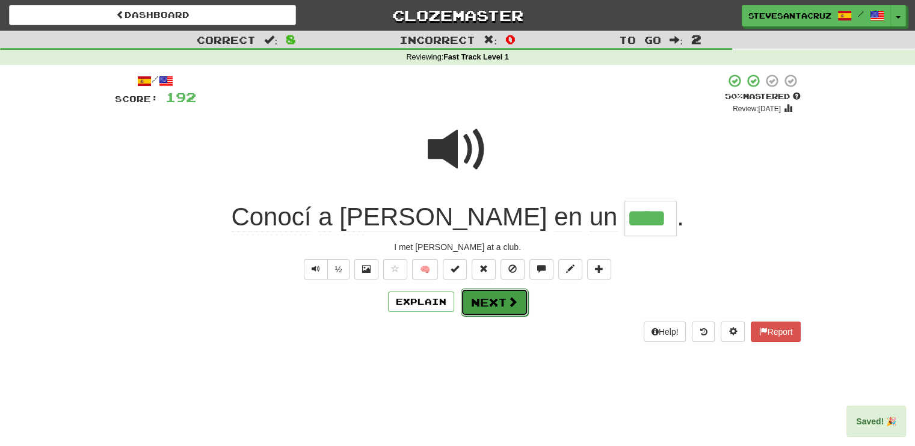
click at [488, 307] on button "Next" at bounding box center [494, 303] width 67 height 28
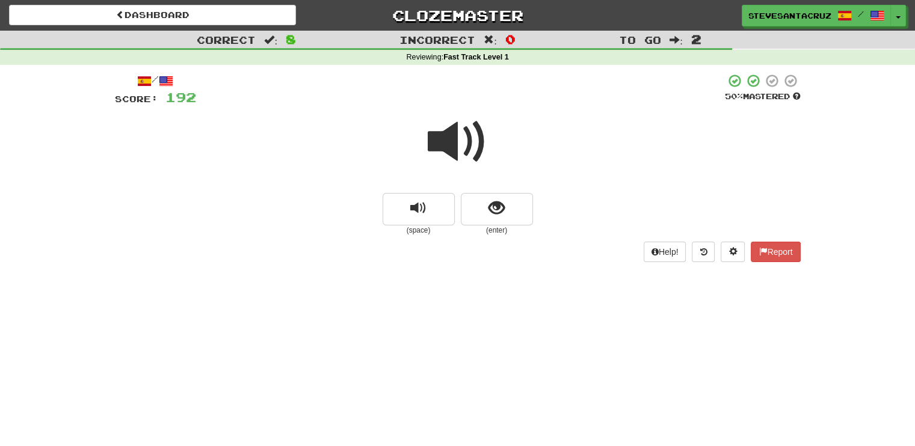
click at [455, 136] on span at bounding box center [458, 142] width 60 height 60
click at [478, 209] on button "show sentence" at bounding box center [497, 209] width 72 height 32
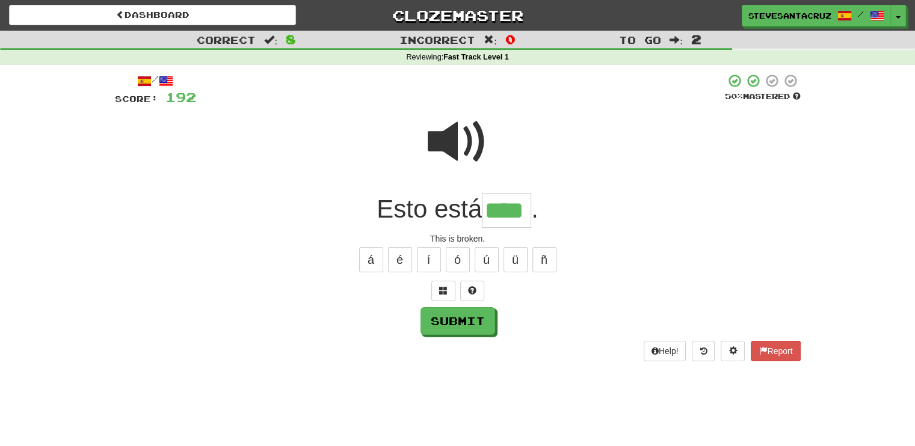
type input "****"
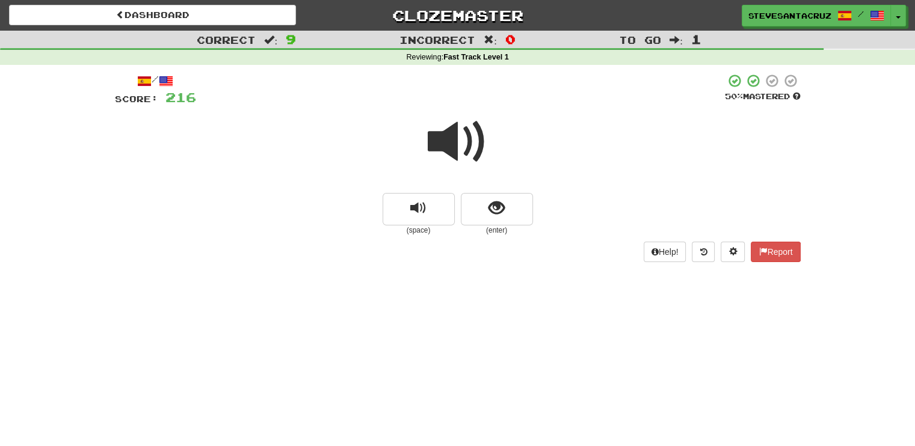
click at [459, 140] on span at bounding box center [458, 142] width 60 height 60
click at [496, 213] on span "show sentence" at bounding box center [496, 208] width 16 height 16
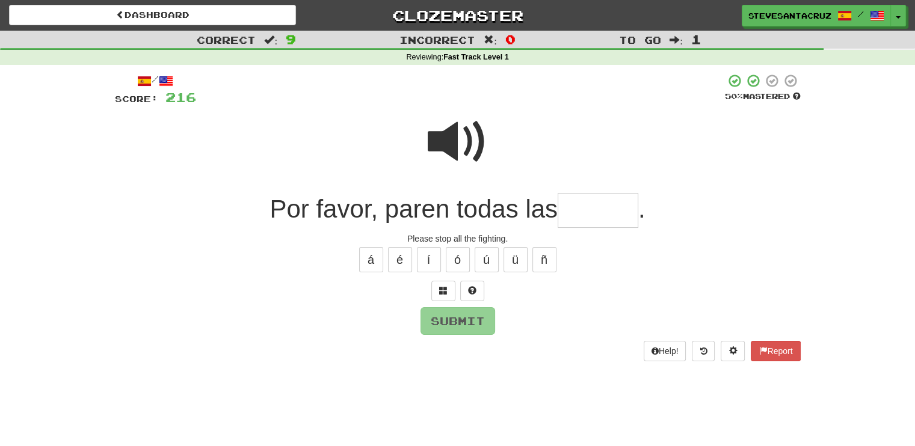
click at [575, 215] on input "text" at bounding box center [597, 210] width 81 height 35
click at [455, 144] on span at bounding box center [458, 142] width 60 height 60
click at [601, 209] on input "text" at bounding box center [597, 210] width 81 height 35
type input "*"
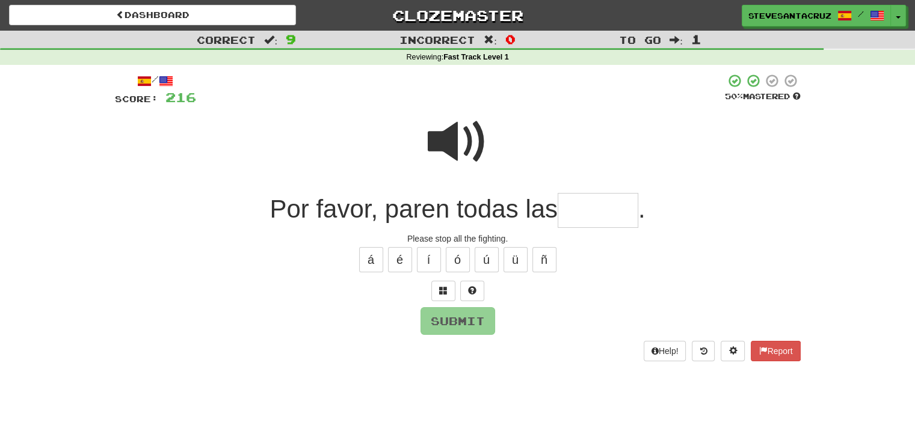
type input "*"
type input "******"
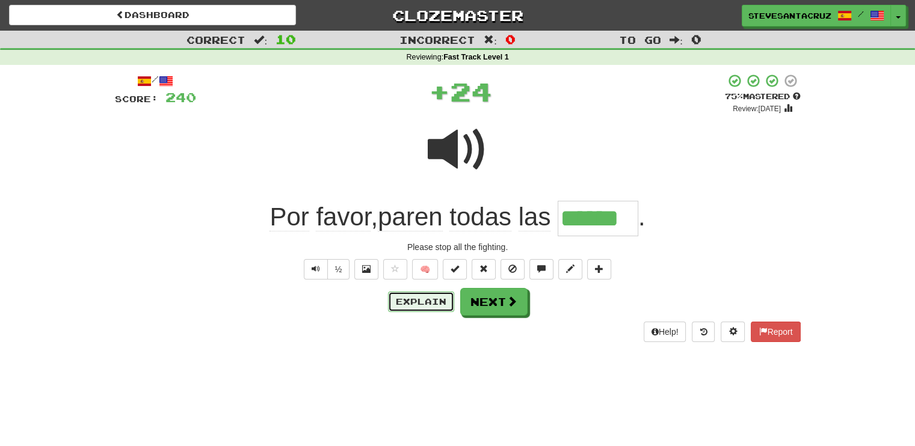
click at [425, 304] on button "Explain" at bounding box center [421, 302] width 66 height 20
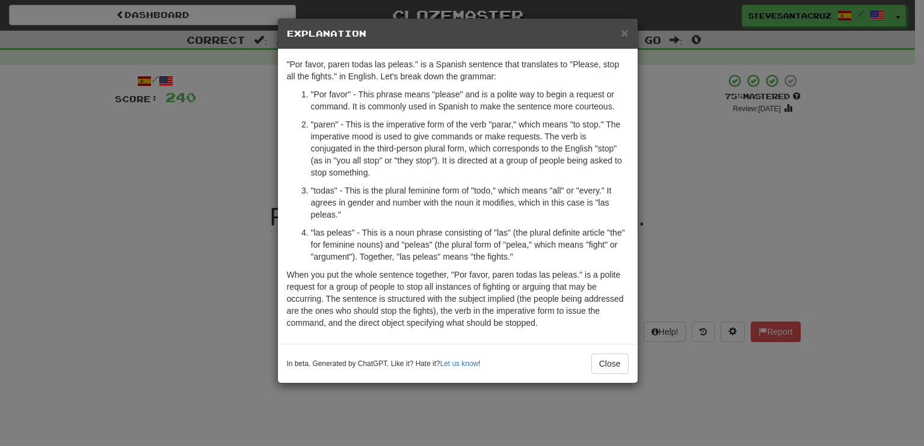
click at [524, 256] on p ""las peleas" - This is a noun phrase consisting of "las" (the plural definite a…" at bounding box center [469, 245] width 317 height 36
click at [603, 363] on button "Close" at bounding box center [609, 364] width 37 height 20
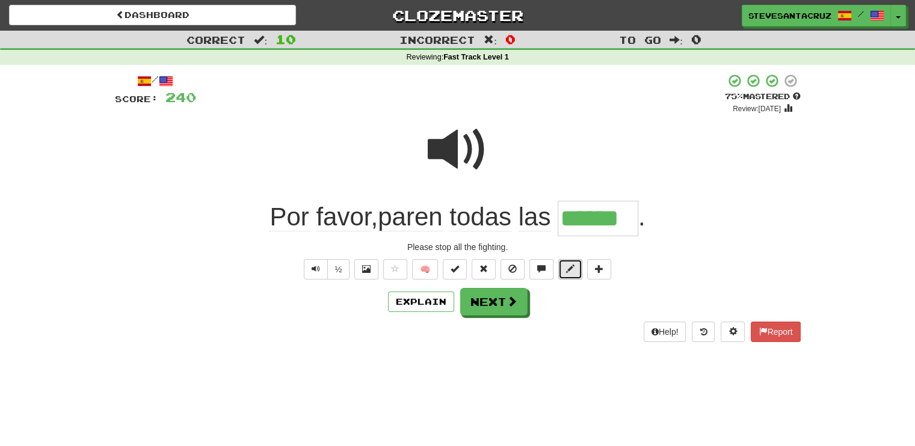
click at [566, 269] on span at bounding box center [570, 269] width 8 height 8
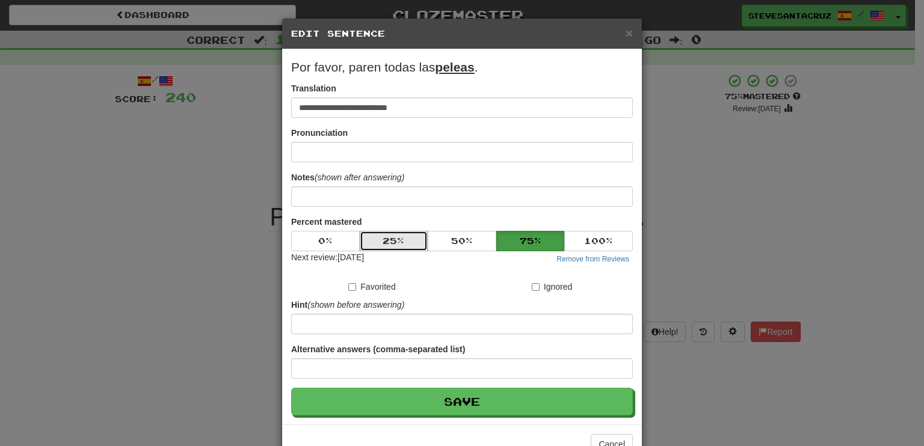
click at [411, 241] on button "25 %" at bounding box center [394, 241] width 69 height 20
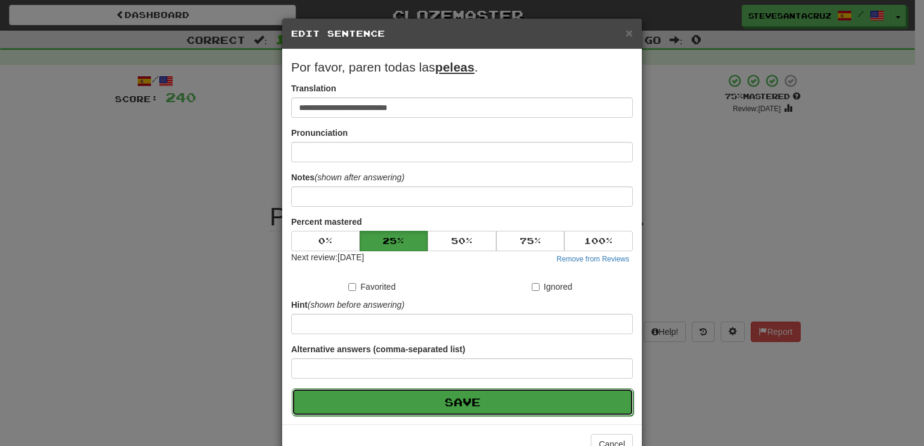
click at [465, 402] on button "Save" at bounding box center [463, 402] width 342 height 28
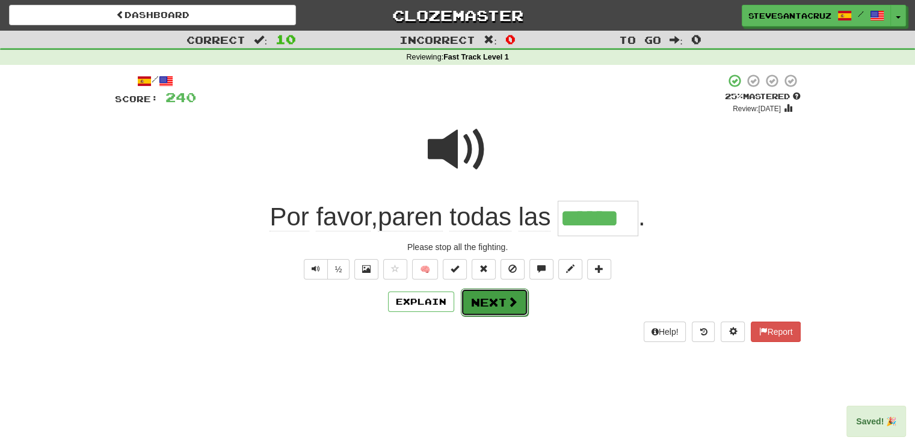
click at [480, 302] on button "Next" at bounding box center [494, 303] width 67 height 28
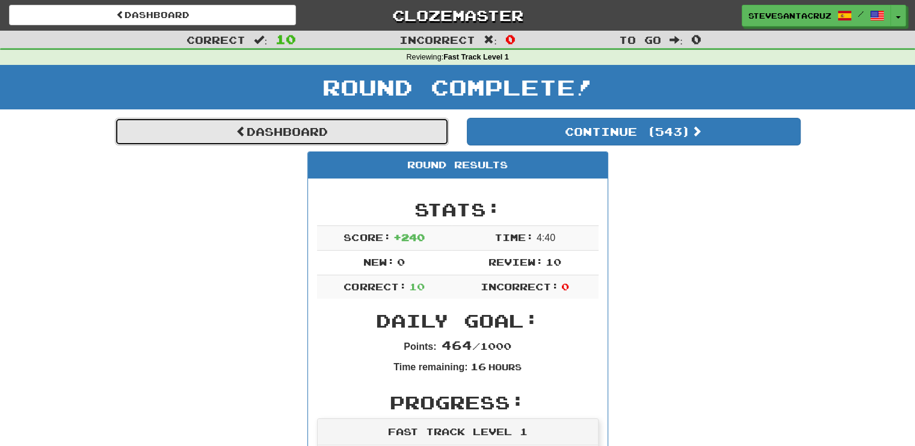
click at [239, 126] on span at bounding box center [241, 131] width 11 height 11
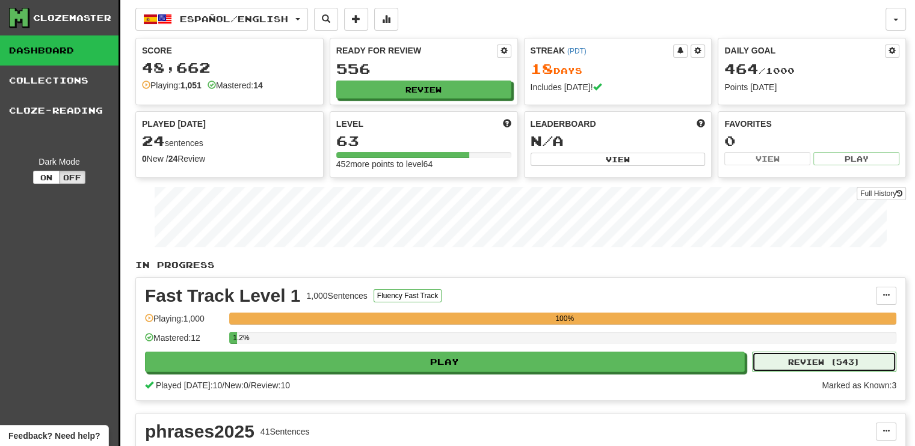
click at [813, 360] on button "Review ( 543 )" at bounding box center [824, 362] width 144 height 20
select select "**"
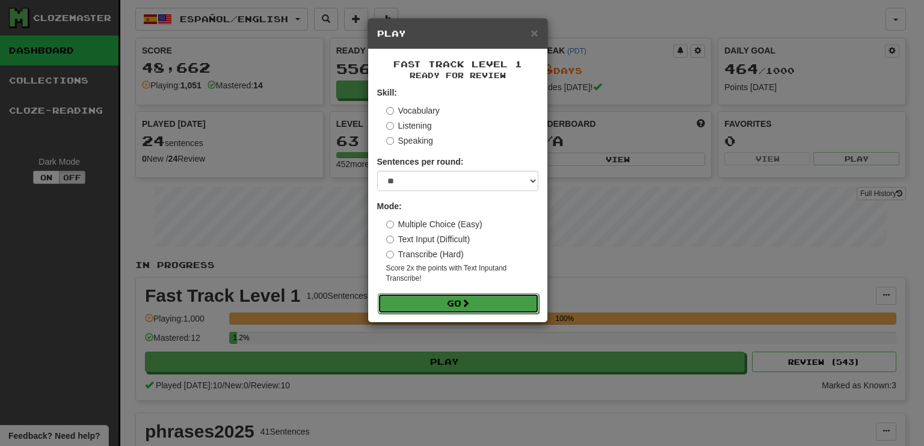
click at [468, 296] on button "Go" at bounding box center [458, 303] width 161 height 20
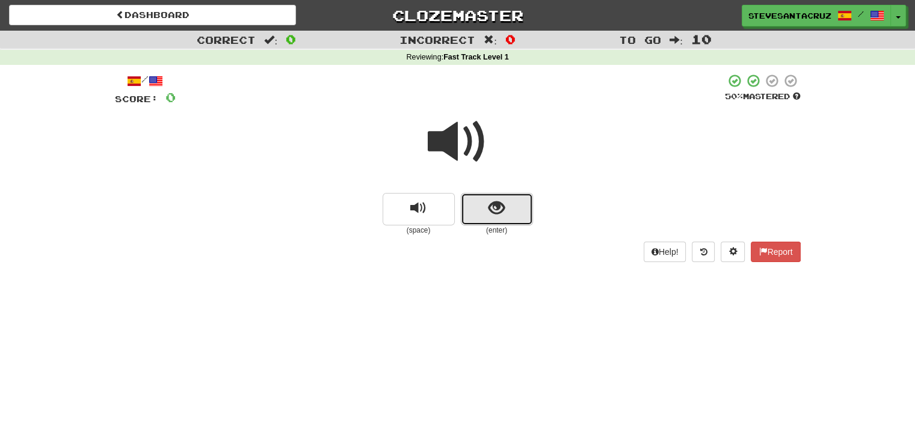
click at [488, 208] on span "show sentence" at bounding box center [496, 208] width 16 height 16
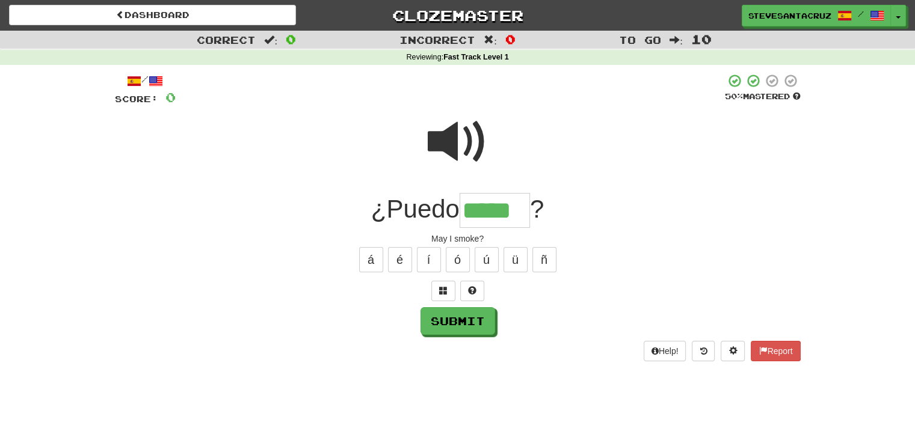
type input "*****"
type input "******"
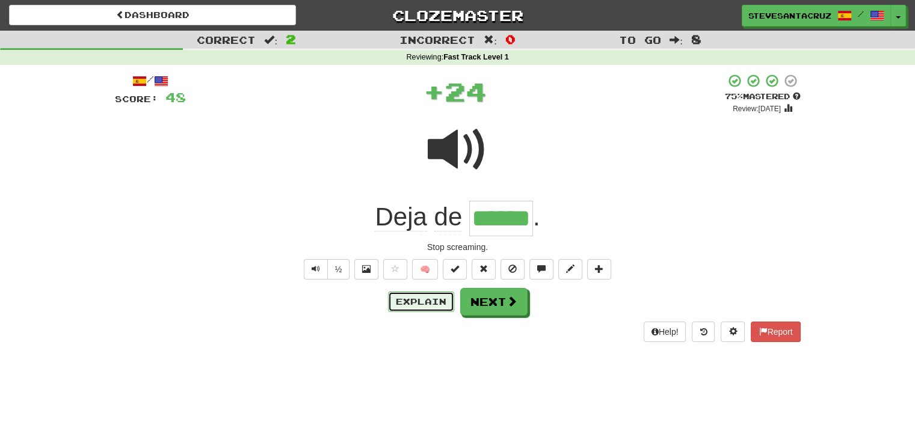
click at [434, 297] on button "Explain" at bounding box center [421, 302] width 66 height 20
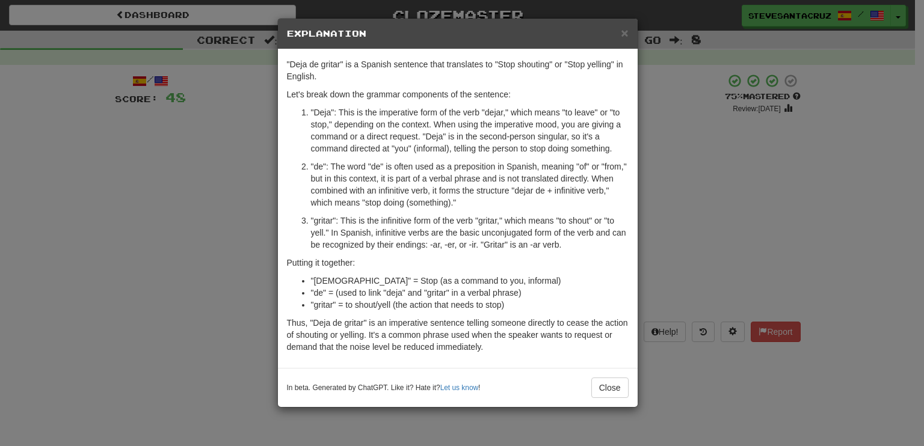
click at [457, 204] on p ""de": The word "de" is often used as a preposition in Spanish, meaning "of" or …" at bounding box center [469, 185] width 317 height 48
click at [456, 201] on p ""de": The word "de" is often used as a preposition in Spanish, meaning "of" or …" at bounding box center [469, 185] width 317 height 48
drag, startPoint x: 376, startPoint y: 191, endPoint x: 457, endPoint y: 186, distance: 80.7
click at [457, 186] on p ""de": The word "de" is often used as a preposition in Spanish, meaning "of" or …" at bounding box center [469, 185] width 317 height 48
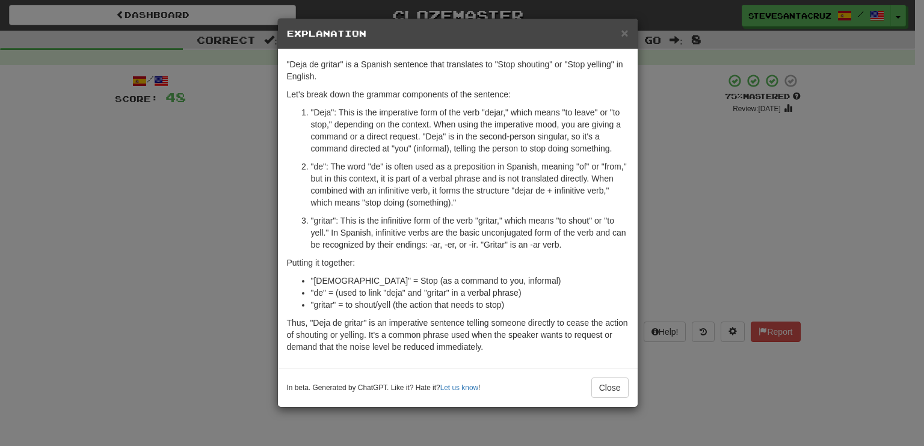
click at [460, 196] on p ""de": The word "de" is often used as a preposition in Spanish, meaning "of" or …" at bounding box center [469, 185] width 317 height 48
click at [464, 200] on p ""de": The word "de" is often used as a preposition in Spanish, meaning "of" or …" at bounding box center [469, 185] width 317 height 48
click at [605, 384] on button "Close" at bounding box center [609, 388] width 37 height 20
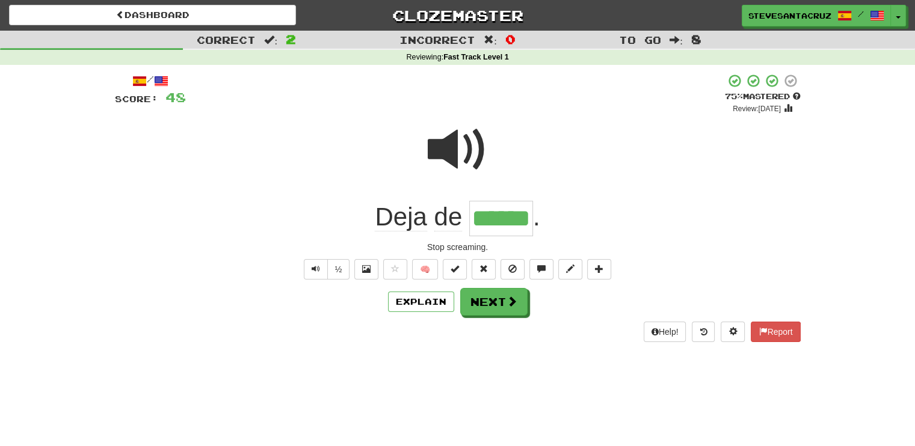
click at [535, 386] on div "Dashboard Clozemaster SteveSantaCruz / Toggle Dropdown Dashboard Leaderboard Ac…" at bounding box center [457, 223] width 915 height 446
click at [571, 271] on span at bounding box center [570, 269] width 8 height 8
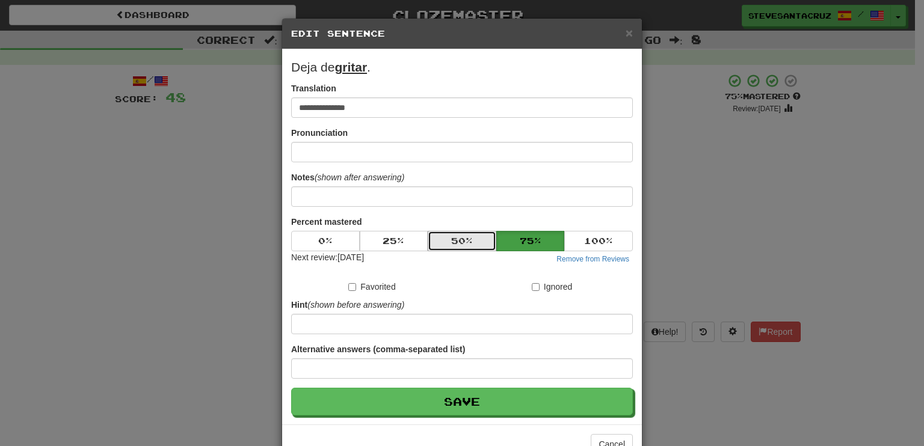
click at [448, 245] on button "50 %" at bounding box center [462, 241] width 69 height 20
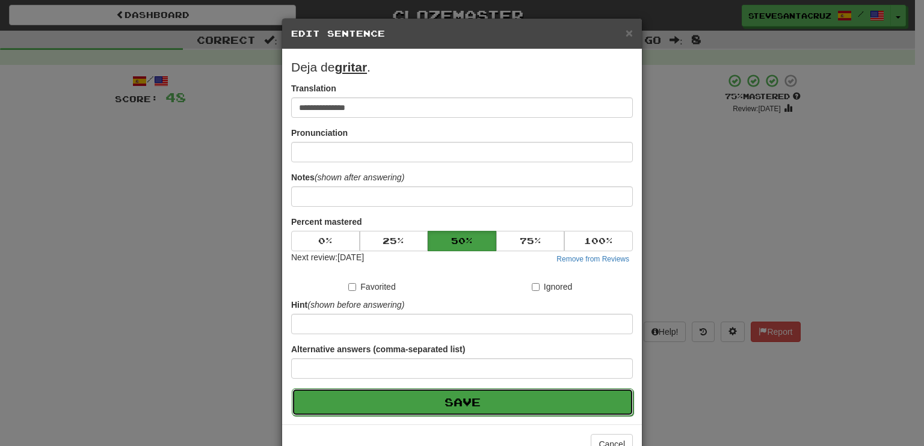
click at [450, 395] on button "Save" at bounding box center [463, 402] width 342 height 28
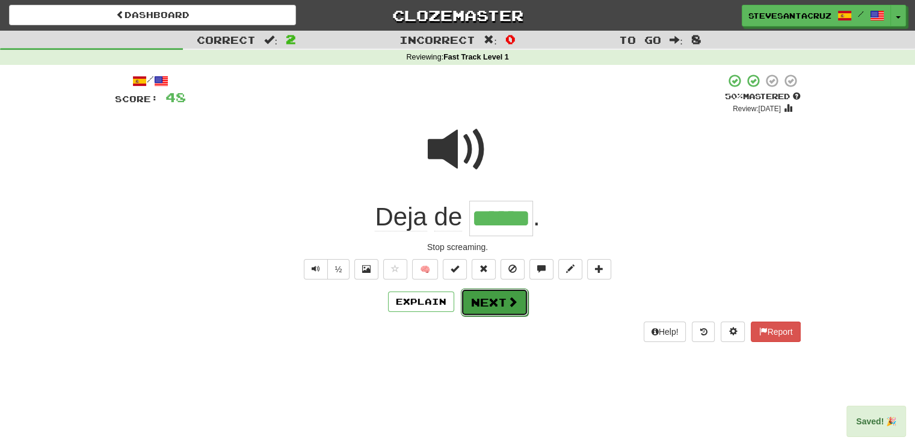
click at [507, 299] on span at bounding box center [512, 301] width 11 height 11
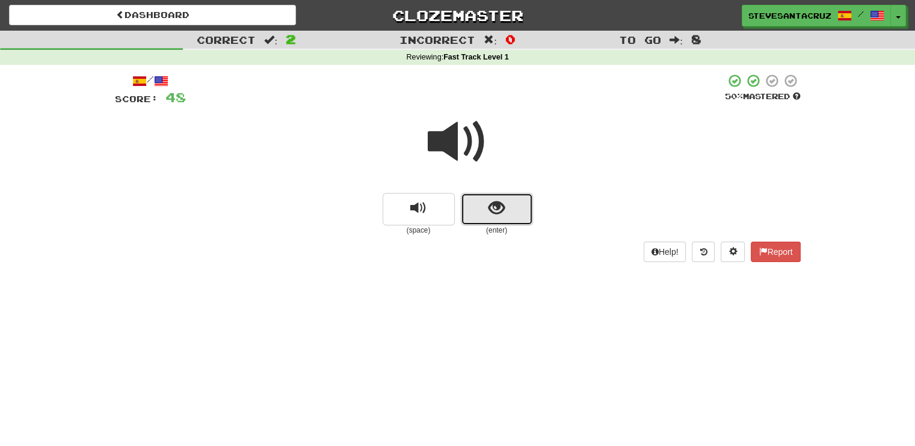
click at [479, 209] on button "show sentence" at bounding box center [497, 209] width 72 height 32
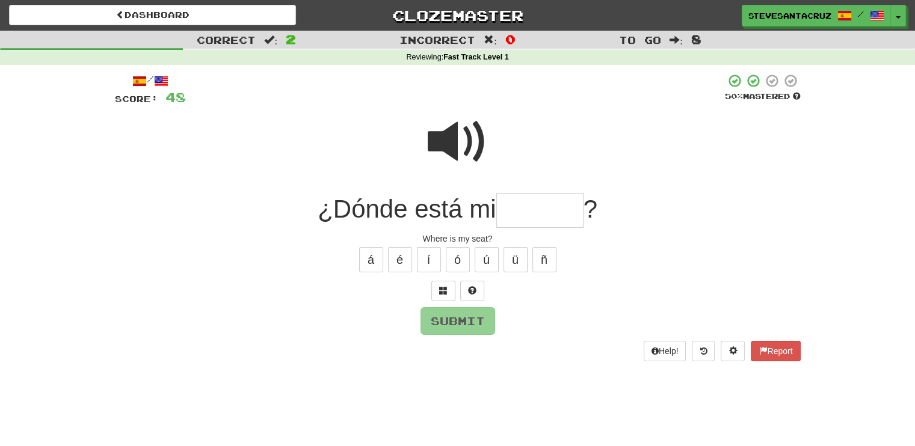
click at [520, 211] on input "text" at bounding box center [539, 210] width 87 height 35
type input "*******"
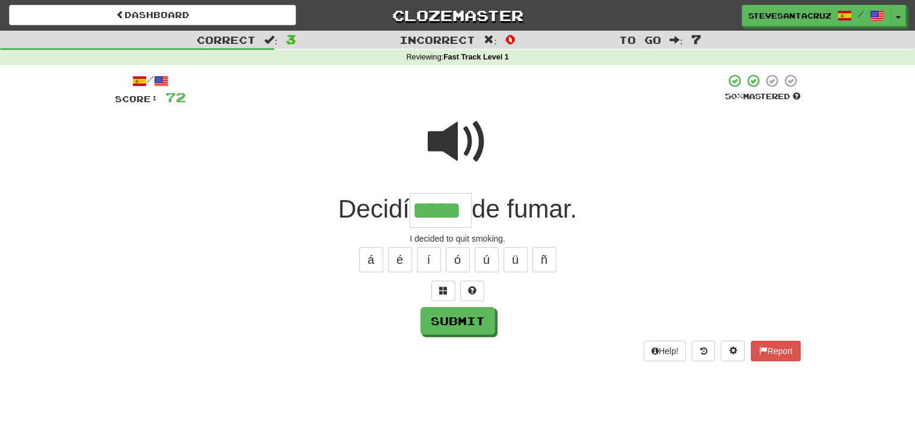
type input "*****"
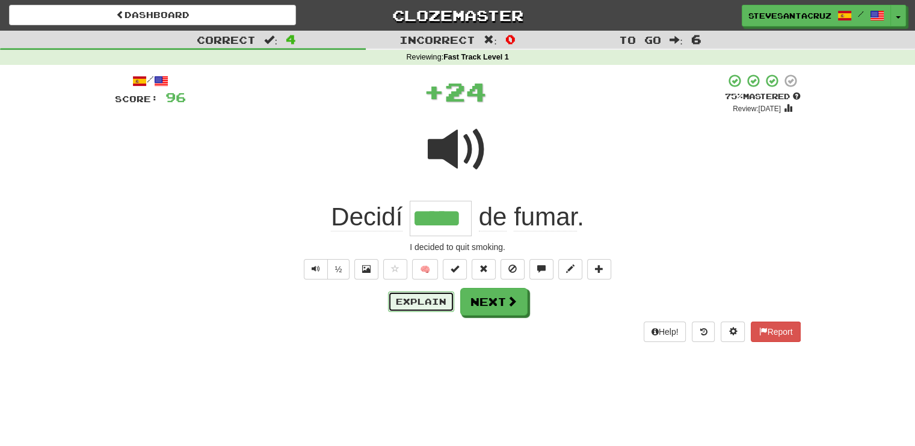
click at [419, 299] on button "Explain" at bounding box center [421, 302] width 66 height 20
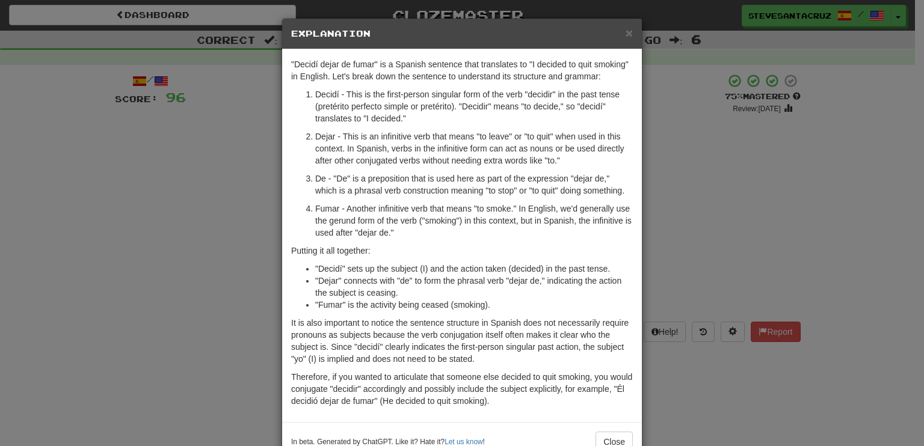
click at [555, 161] on p "Dejar - This is an infinitive verb that means "to leave" or "to quit" when used…" at bounding box center [473, 148] width 317 height 36
click at [560, 159] on p "Dejar - This is an infinitive verb that means "to leave" or "to quit" when used…" at bounding box center [473, 148] width 317 height 36
drag, startPoint x: 334, startPoint y: 189, endPoint x: 498, endPoint y: 186, distance: 163.6
click at [498, 186] on p "De - "De" is a preposition that is used here as part of the expression "dejar d…" at bounding box center [473, 185] width 317 height 24
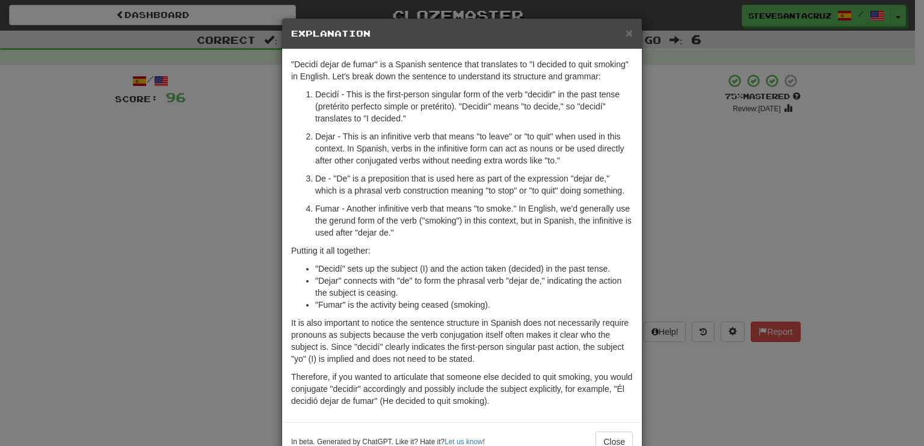
click at [556, 185] on p "De - "De" is a preposition that is used here as part of the expression "dejar d…" at bounding box center [473, 185] width 317 height 24
click at [625, 31] on span "×" at bounding box center [628, 33] width 7 height 14
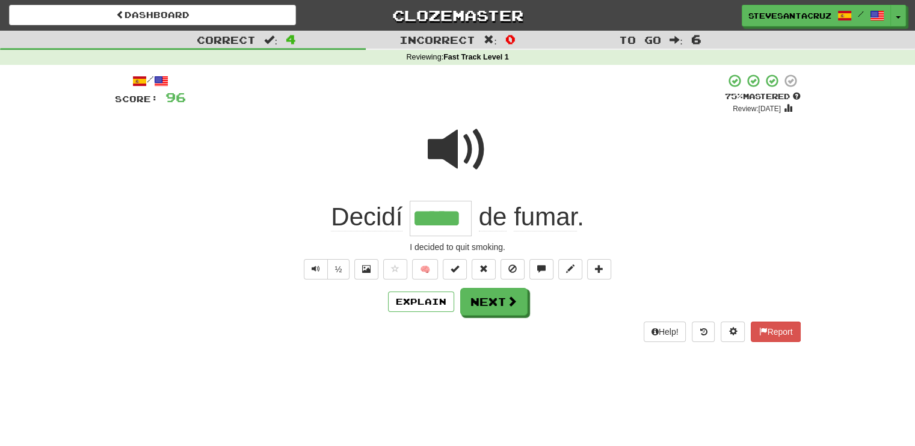
click at [690, 253] on div "/ Score: 96 + 24 75 % Mastered Review: 2025-09-20 Decidí ***** de fumar . I dec…" at bounding box center [457, 207] width 685 height 268
click at [574, 268] on button at bounding box center [570, 269] width 24 height 20
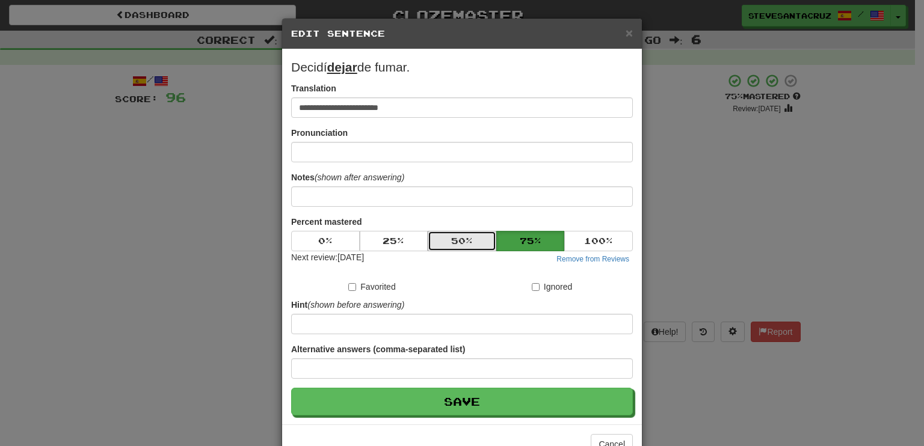
click at [473, 235] on button "50 %" at bounding box center [462, 241] width 69 height 20
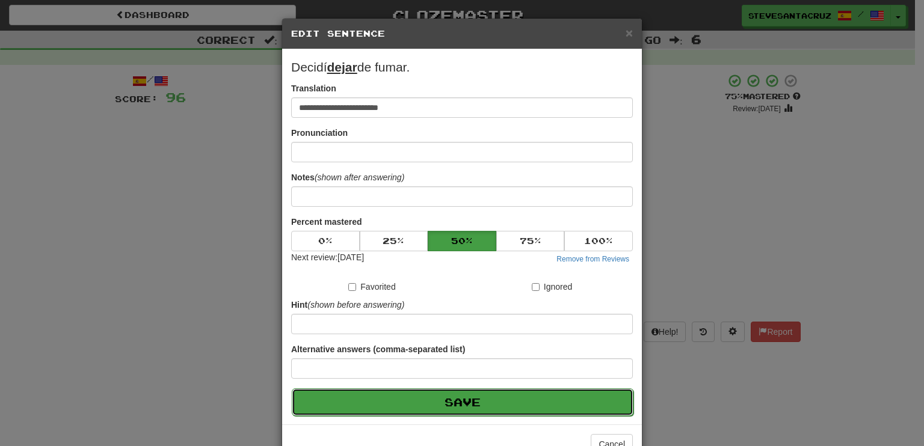
click at [476, 400] on button "Save" at bounding box center [463, 402] width 342 height 28
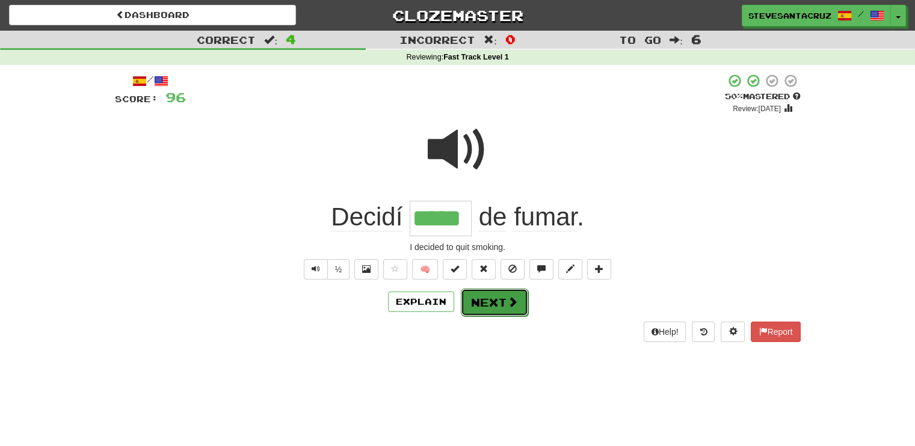
click at [501, 305] on button "Next" at bounding box center [494, 303] width 67 height 28
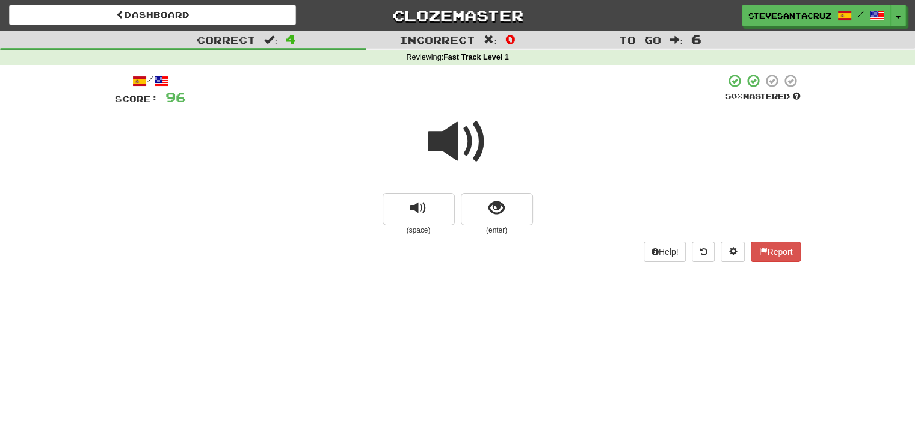
click at [464, 157] on span at bounding box center [458, 142] width 60 height 60
click at [500, 206] on span "show sentence" at bounding box center [496, 208] width 16 height 16
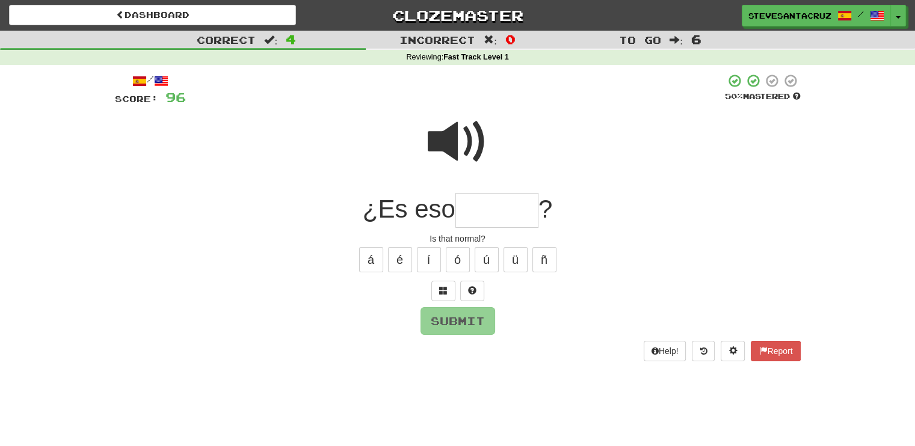
click at [498, 206] on input "text" at bounding box center [496, 210] width 83 height 35
type input "******"
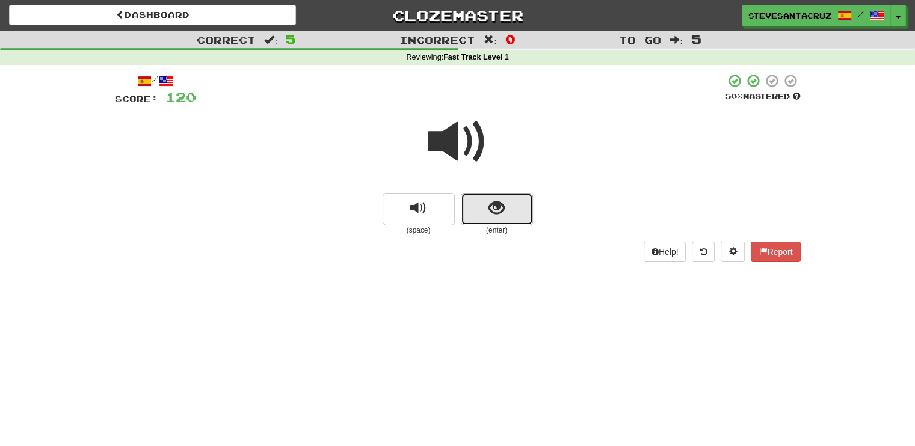
click at [521, 206] on button "show sentence" at bounding box center [497, 209] width 72 height 32
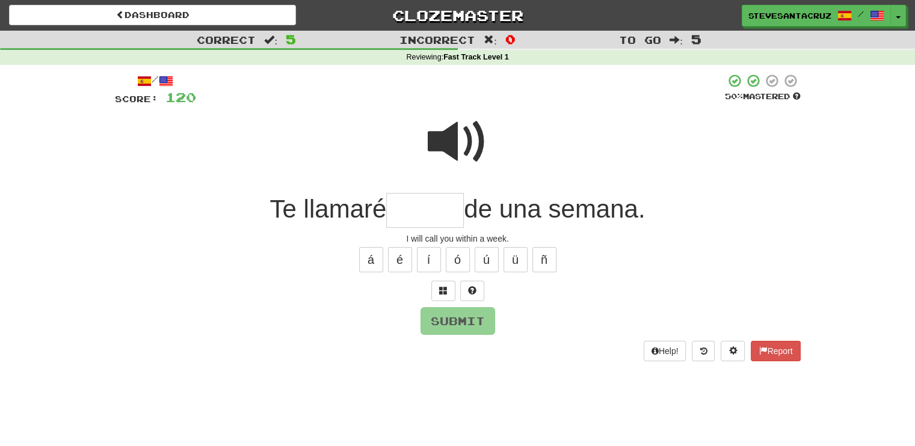
click at [438, 204] on input "text" at bounding box center [425, 210] width 78 height 35
click at [455, 143] on span at bounding box center [458, 142] width 60 height 60
click at [450, 147] on span at bounding box center [458, 142] width 60 height 60
click at [416, 205] on input "text" at bounding box center [425, 210] width 78 height 35
type input "*"
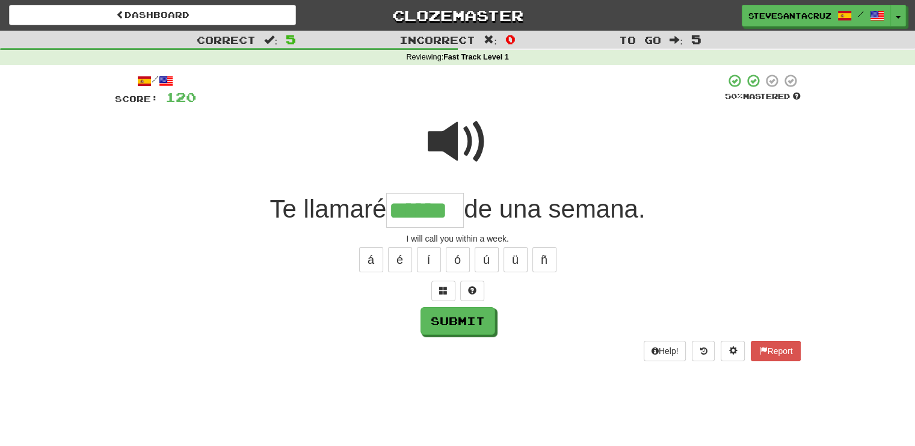
type input "******"
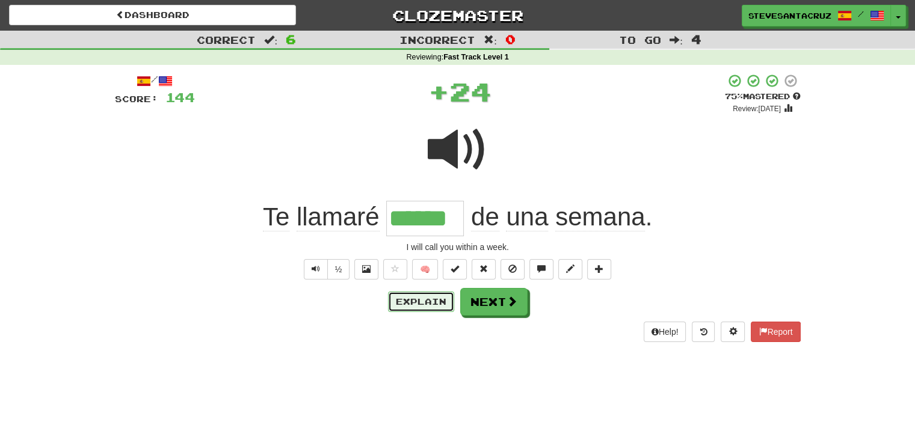
click at [437, 305] on button "Explain" at bounding box center [421, 302] width 66 height 20
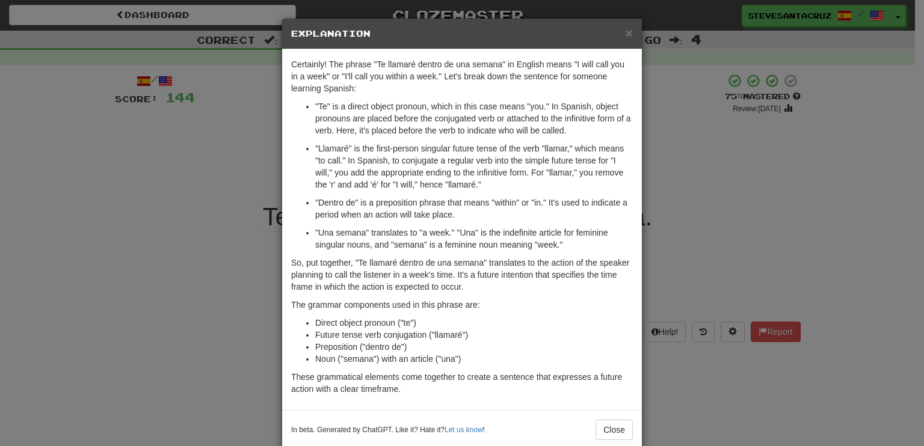
click at [468, 213] on p ""Dentro de" is a preposition phrase that means "within" or "in." It's used to i…" at bounding box center [473, 209] width 317 height 24
click at [467, 217] on p ""Dentro de" is a preposition phrase that means "within" or "in." It's used to i…" at bounding box center [473, 209] width 317 height 24
click at [615, 425] on button "Close" at bounding box center [613, 430] width 37 height 20
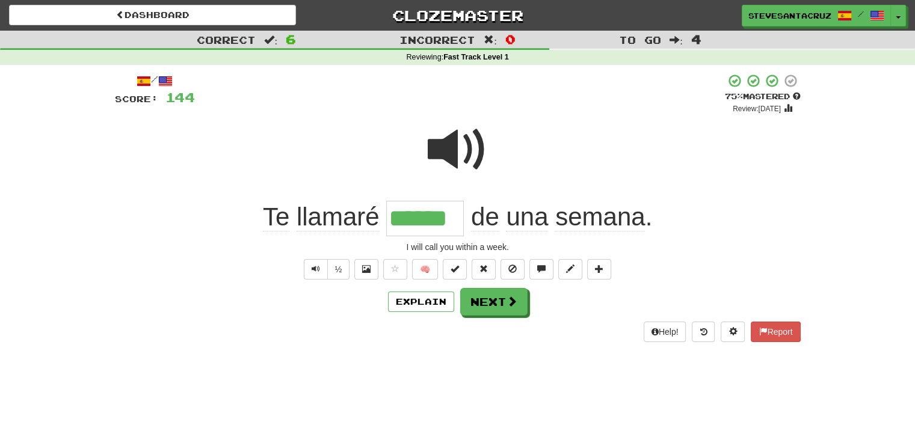
click at [628, 397] on div "Dashboard Clozemaster SteveSantaCruz / Toggle Dropdown Dashboard Leaderboard Ac…" at bounding box center [457, 223] width 915 height 446
drag, startPoint x: 392, startPoint y: 218, endPoint x: 502, endPoint y: 216, distance: 110.1
click at [502, 216] on span "Te llamaré ****** de una semana ." at bounding box center [457, 217] width 389 height 28
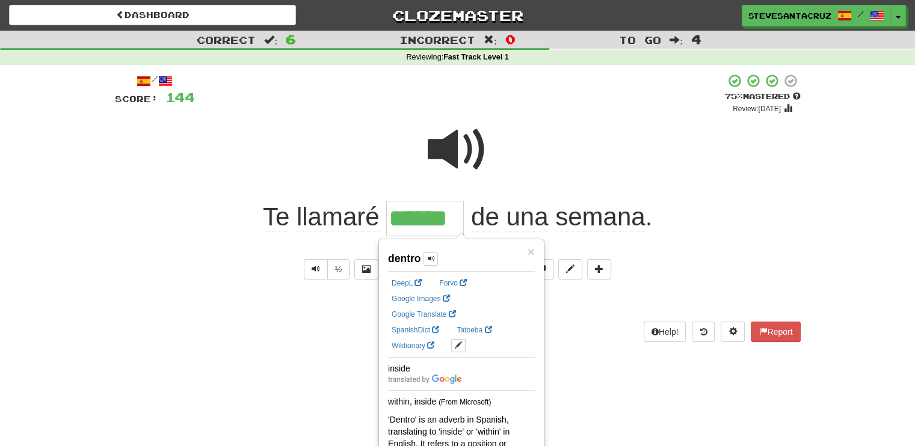
click at [498, 218] on span "de" at bounding box center [485, 217] width 28 height 29
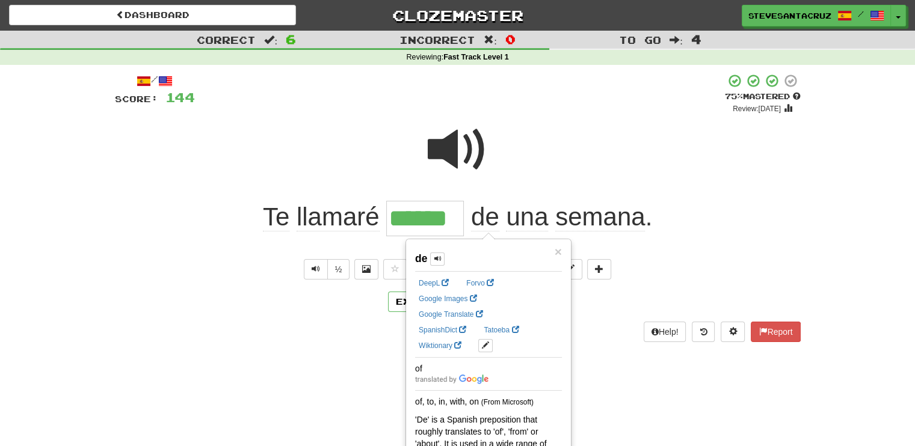
click at [497, 191] on div at bounding box center [457, 158] width 685 height 86
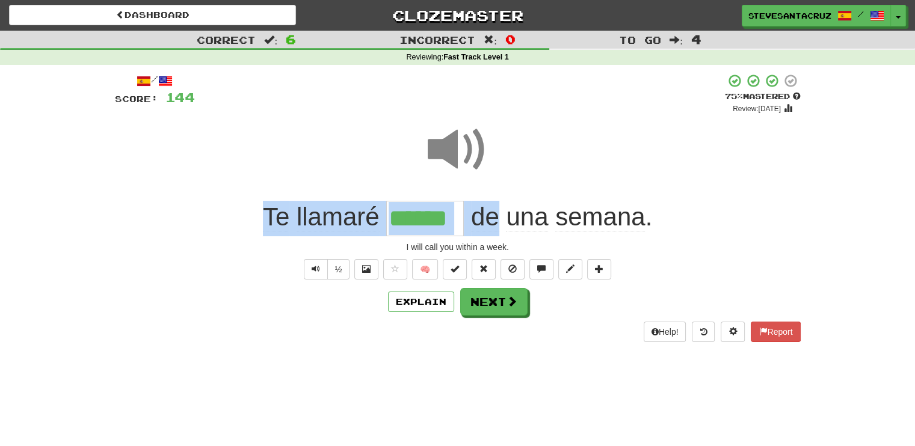
drag, startPoint x: 497, startPoint y: 216, endPoint x: 390, endPoint y: 221, distance: 107.1
click at [390, 221] on span "Te llamaré ****** de una semana ." at bounding box center [457, 217] width 389 height 28
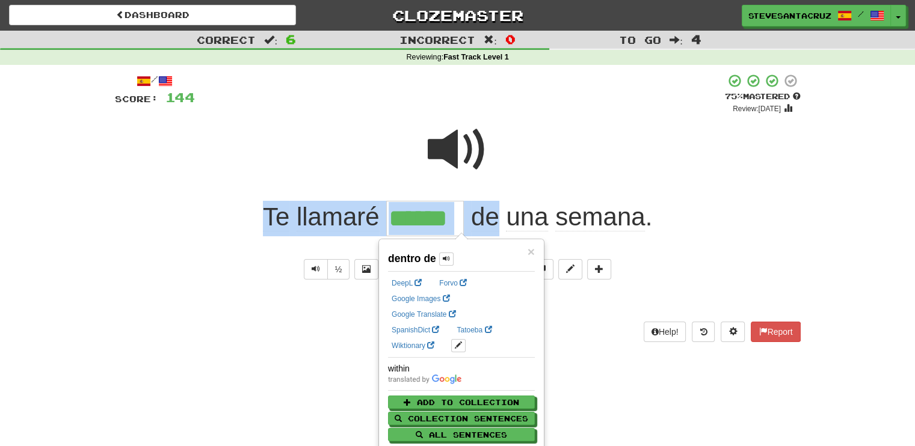
drag, startPoint x: 390, startPoint y: 221, endPoint x: 385, endPoint y: 228, distance: 9.2
click at [385, 228] on span "Te llamaré ****** de una semana ." at bounding box center [457, 217] width 389 height 28
click at [443, 324] on link "SpanishDict" at bounding box center [415, 330] width 55 height 13
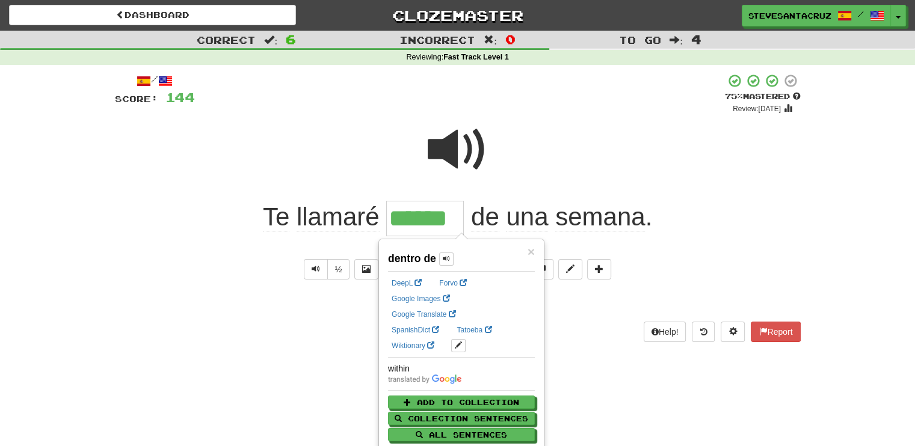
click at [636, 365] on div "Dashboard Clozemaster SteveSantaCruz / Toggle Dropdown Dashboard Leaderboard Ac…" at bounding box center [457, 223] width 915 height 446
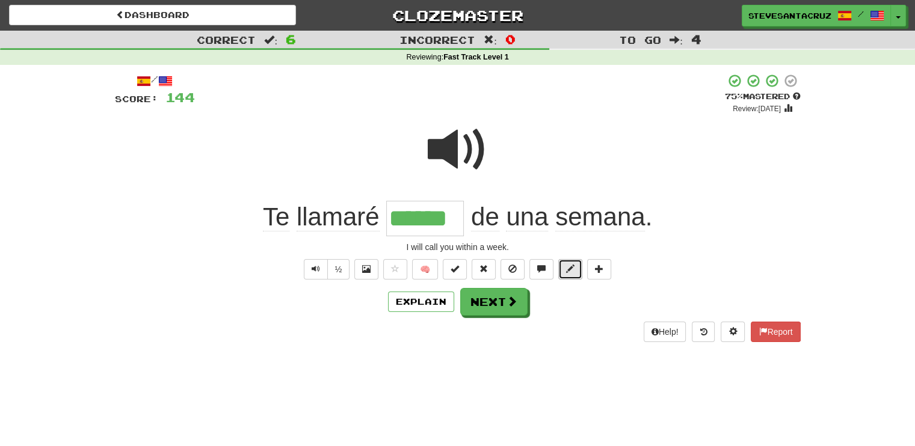
click at [569, 265] on span at bounding box center [570, 269] width 8 height 8
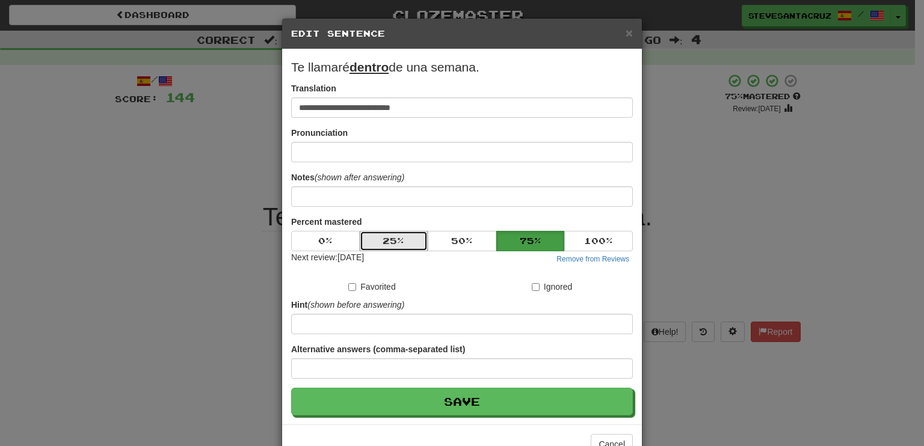
click at [383, 239] on button "25 %" at bounding box center [394, 241] width 69 height 20
click at [753, 221] on div "**********" at bounding box center [462, 223] width 924 height 446
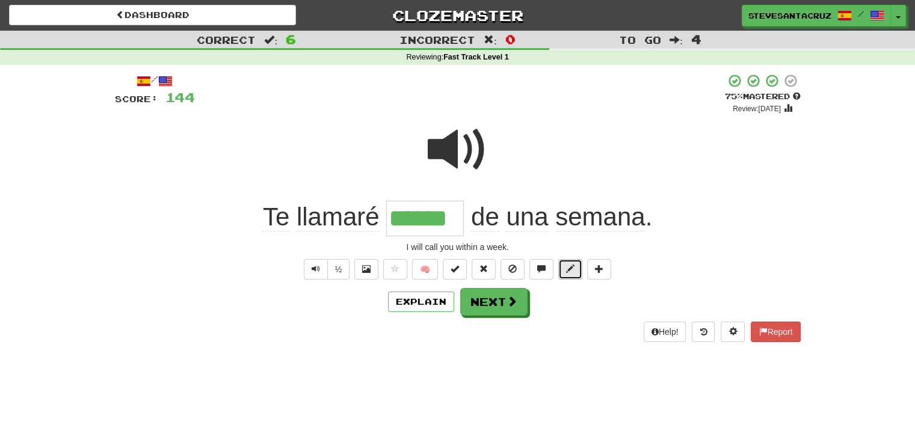
click at [566, 269] on span at bounding box center [570, 269] width 8 height 8
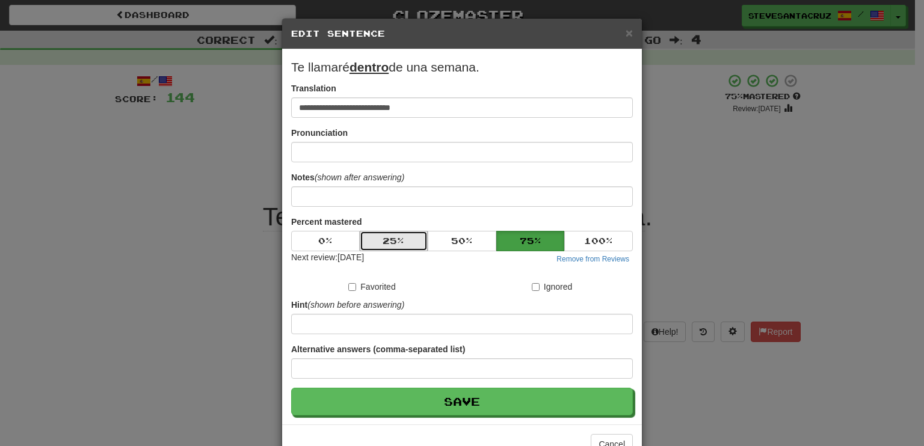
click at [404, 240] on button "25 %" at bounding box center [394, 241] width 69 height 20
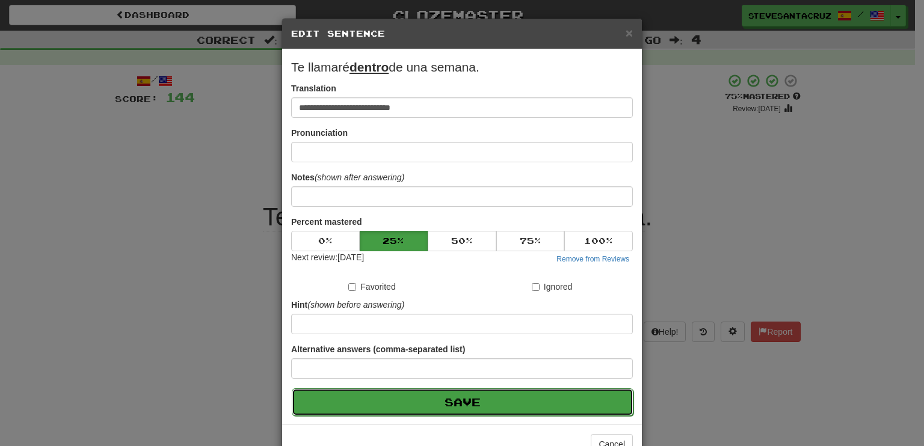
click at [495, 402] on button "Save" at bounding box center [463, 402] width 342 height 28
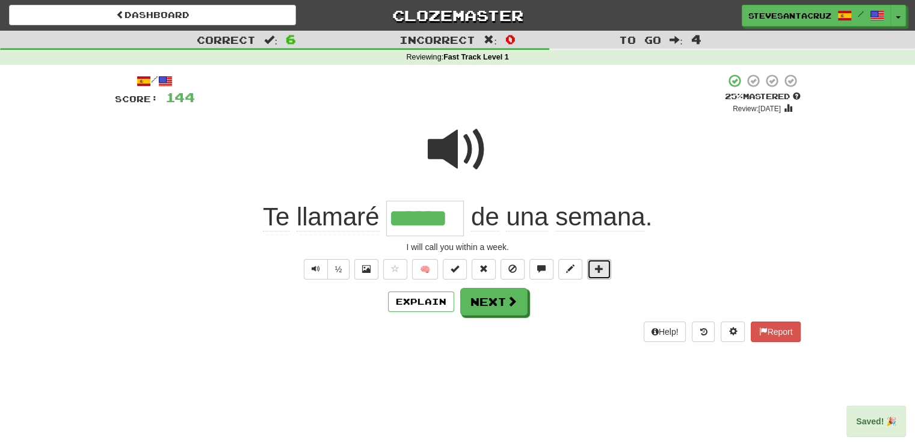
click at [596, 266] on span at bounding box center [599, 269] width 8 height 8
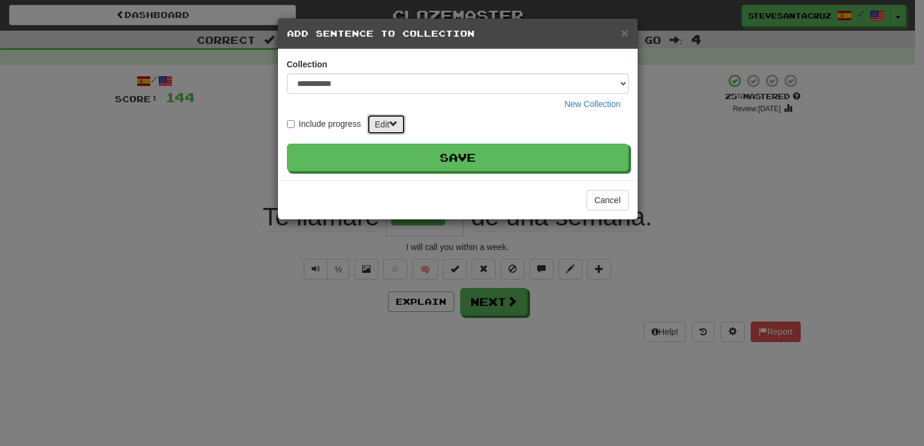
click at [388, 122] on button "Edit" at bounding box center [386, 124] width 38 height 20
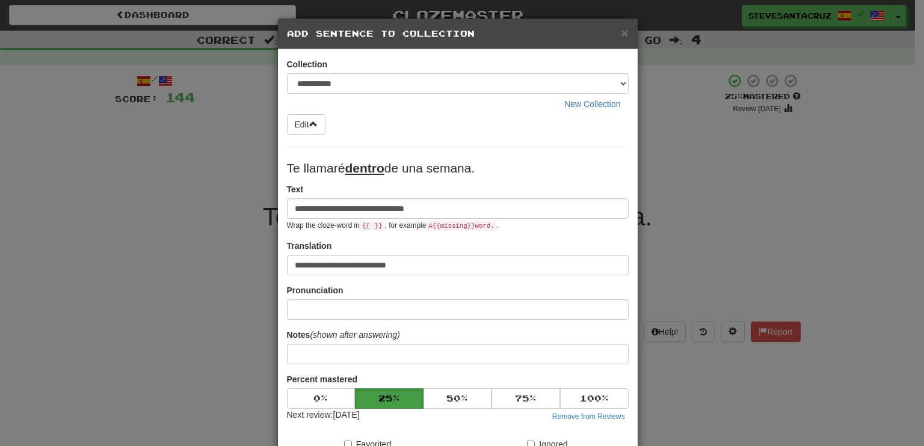
click at [361, 206] on input "**********" at bounding box center [458, 208] width 342 height 20
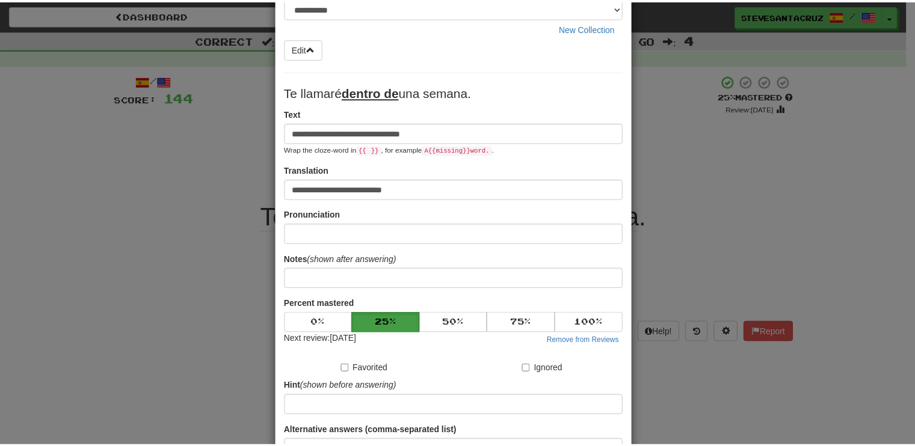
scroll to position [180, 0]
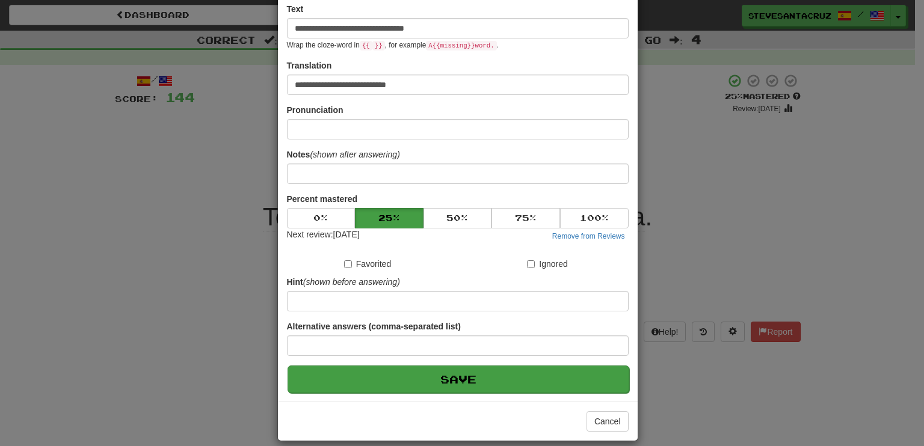
type input "**********"
click at [443, 377] on button "Save" at bounding box center [458, 380] width 342 height 28
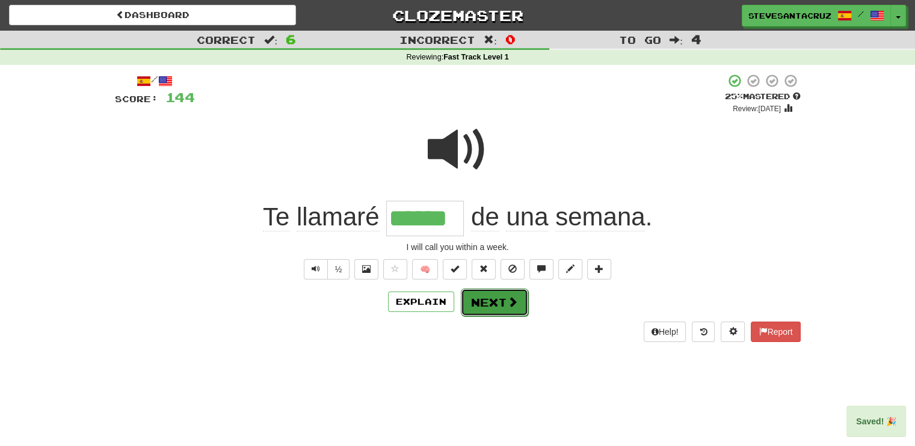
click at [495, 301] on button "Next" at bounding box center [494, 303] width 67 height 28
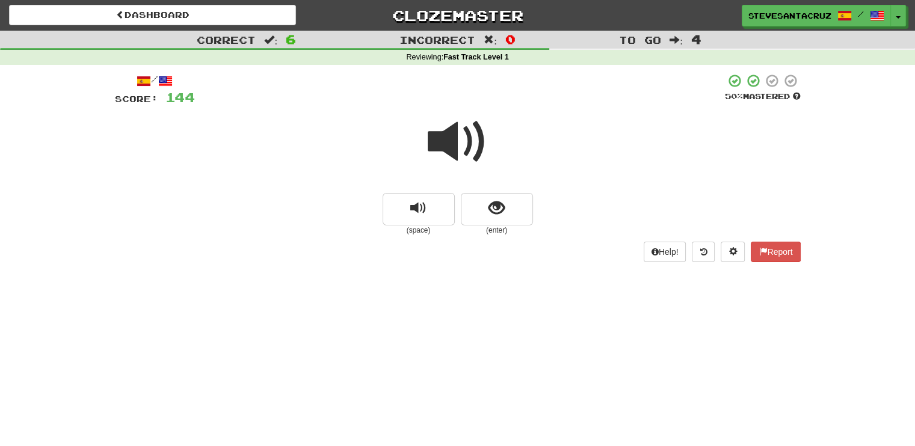
click at [455, 146] on span at bounding box center [458, 142] width 60 height 60
click at [446, 146] on span at bounding box center [458, 142] width 60 height 60
click at [453, 147] on span at bounding box center [458, 142] width 60 height 60
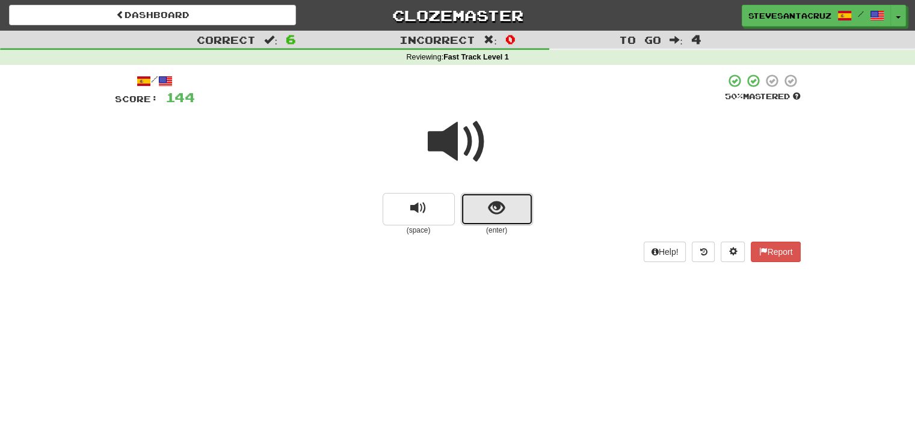
click at [510, 206] on button "show sentence" at bounding box center [497, 209] width 72 height 32
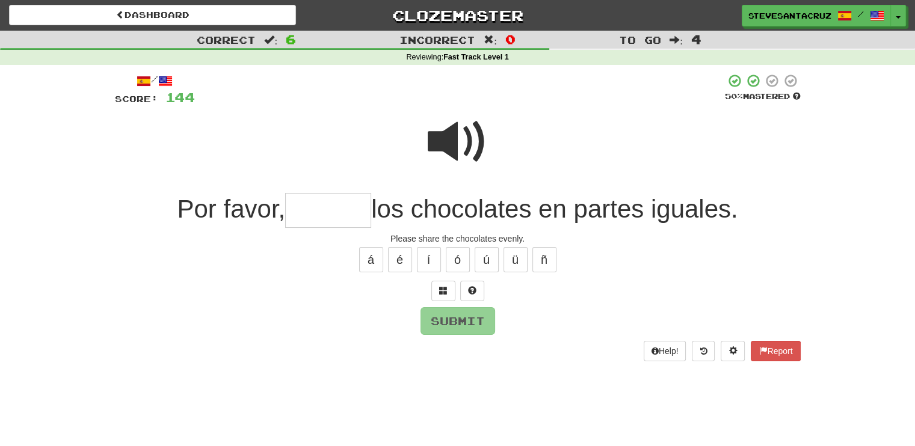
click at [318, 220] on input "text" at bounding box center [328, 210] width 86 height 35
click at [459, 143] on span at bounding box center [458, 142] width 60 height 60
click at [336, 212] on input "text" at bounding box center [328, 210] width 86 height 35
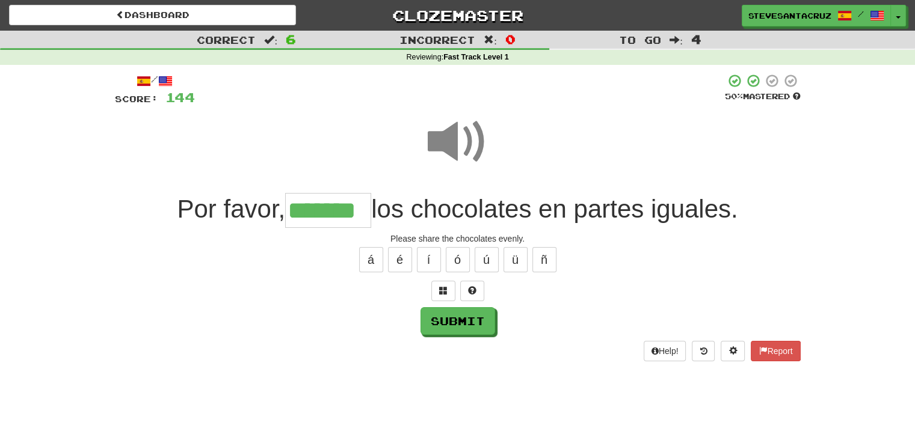
type input "*******"
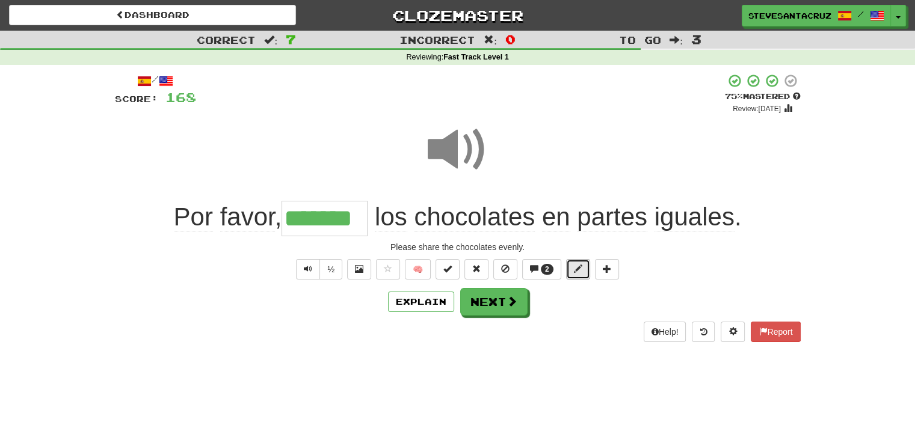
click at [582, 272] on button at bounding box center [578, 269] width 24 height 20
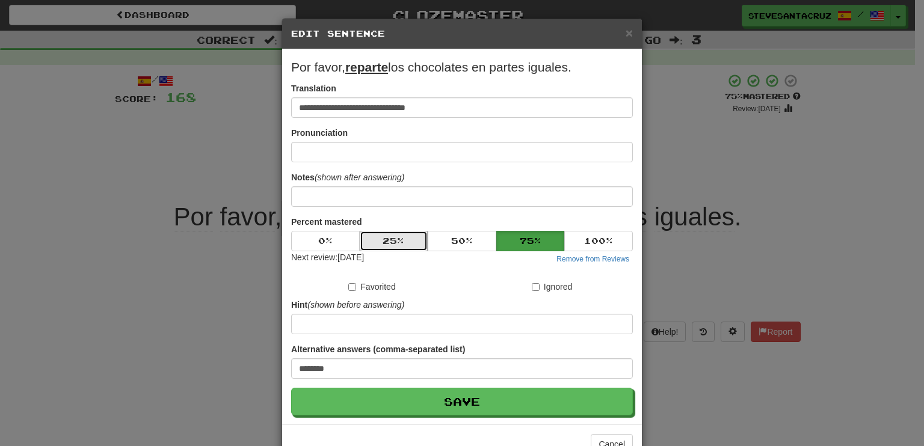
click at [385, 239] on button "25 %" at bounding box center [394, 241] width 69 height 20
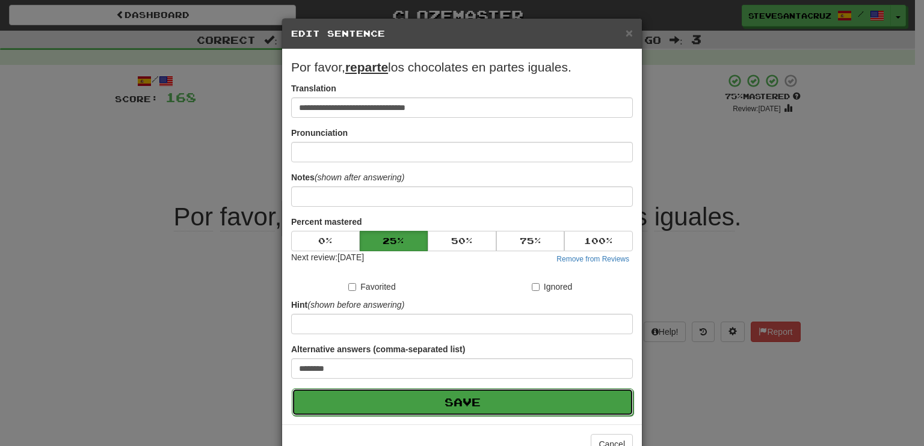
click at [460, 403] on button "Save" at bounding box center [463, 402] width 342 height 28
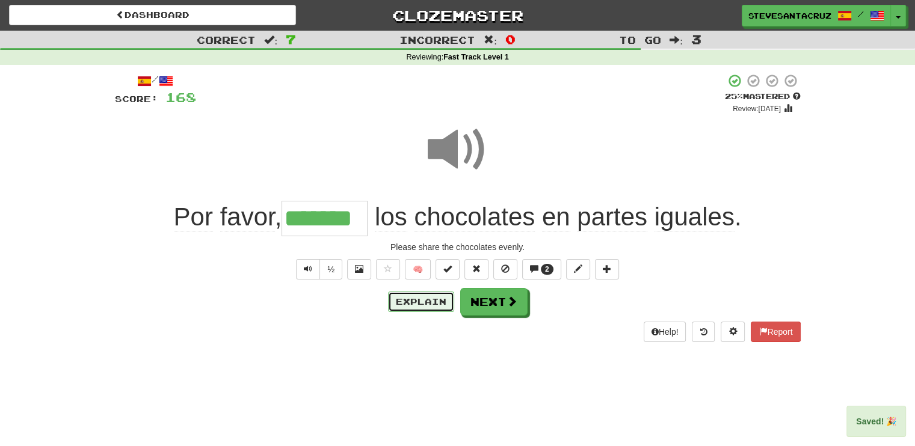
click at [413, 304] on button "Explain" at bounding box center [421, 302] width 66 height 20
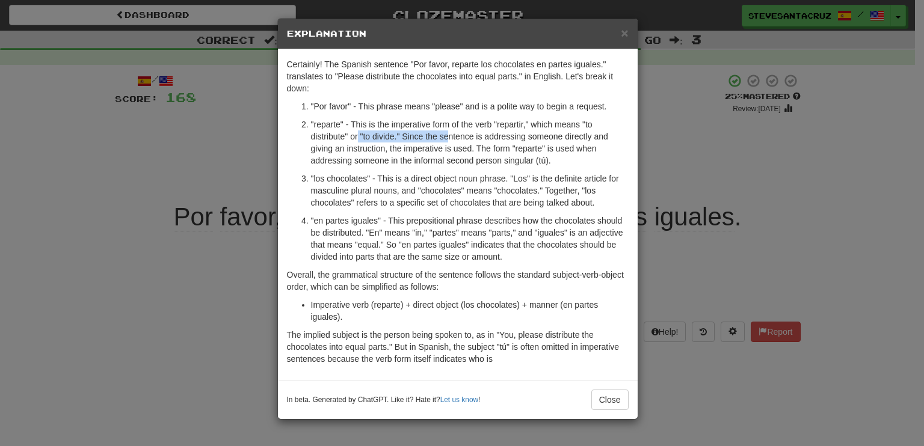
drag, startPoint x: 358, startPoint y: 132, endPoint x: 449, endPoint y: 141, distance: 90.6
click at [449, 141] on p ""reparte" - This is the imperative form of the verb "repartir," which means "to…" at bounding box center [469, 142] width 317 height 48
click at [443, 150] on p ""reparte" - This is the imperative form of the verb "repartir," which means "to…" at bounding box center [469, 142] width 317 height 48
drag, startPoint x: 343, startPoint y: 149, endPoint x: 374, endPoint y: 149, distance: 31.3
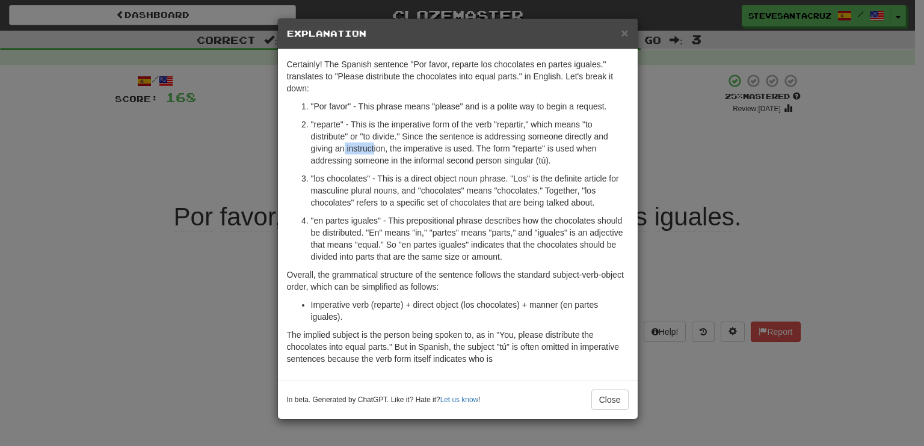
click at [374, 149] on p ""reparte" - This is the imperative form of the verb "repartir," which means "to…" at bounding box center [469, 142] width 317 height 48
click at [573, 162] on p ""reparte" - This is the imperative form of the verb "repartir," which means "to…" at bounding box center [469, 142] width 317 height 48
click at [452, 78] on p "Certainly! The Spanish sentence "Por favor, reparte los chocolates en partes ig…" at bounding box center [458, 76] width 342 height 36
click at [417, 334] on p "The implied subject is the person being spoken to, as in "You, please distribut…" at bounding box center [458, 347] width 342 height 36
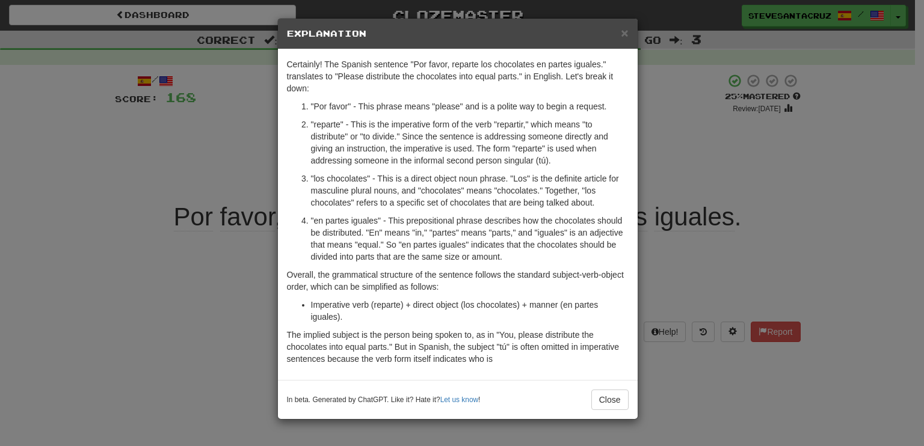
click at [506, 355] on p "The implied subject is the person being spoken to, as in "You, please distribut…" at bounding box center [458, 347] width 342 height 36
click at [516, 358] on p "The implied subject is the person being spoken to, as in "You, please distribut…" at bounding box center [458, 347] width 342 height 36
click at [508, 281] on p "Overall, the grammatical structure of the sentence follows the standard subject…" at bounding box center [458, 281] width 342 height 24
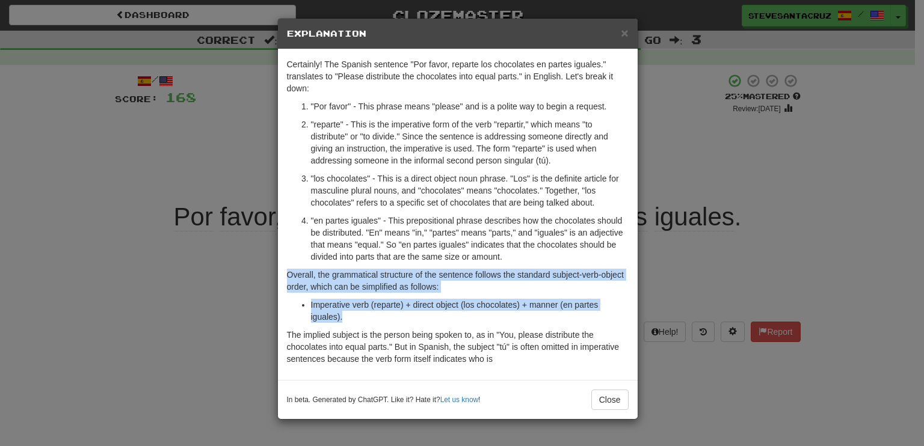
drag, startPoint x: 505, startPoint y: 252, endPoint x: 500, endPoint y: 317, distance: 65.1
click at [500, 317] on div "Certainly! The Spanish sentence "Por favor, reparte los chocolates en partes ig…" at bounding box center [458, 214] width 360 height 331
click at [500, 317] on li "Imperative verb (reparte) + direct object (los chocolates) + manner (en partes …" at bounding box center [469, 311] width 317 height 24
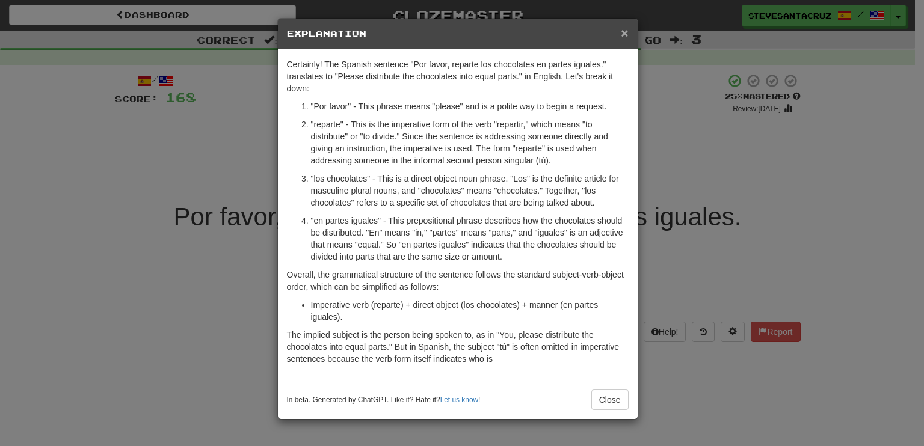
click at [623, 32] on span "×" at bounding box center [624, 33] width 7 height 14
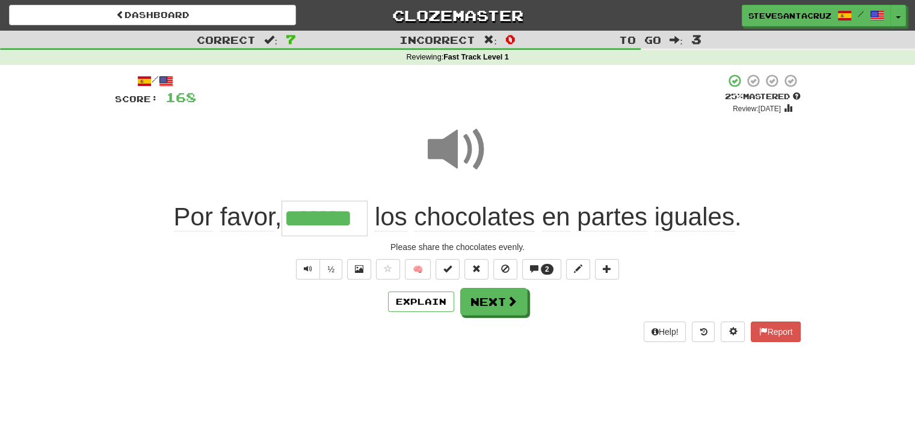
click at [530, 368] on div "Dashboard Clozemaster SteveSantaCruz / Toggle Dropdown Dashboard Leaderboard Ac…" at bounding box center [457, 223] width 915 height 446
click at [580, 271] on span at bounding box center [578, 269] width 8 height 8
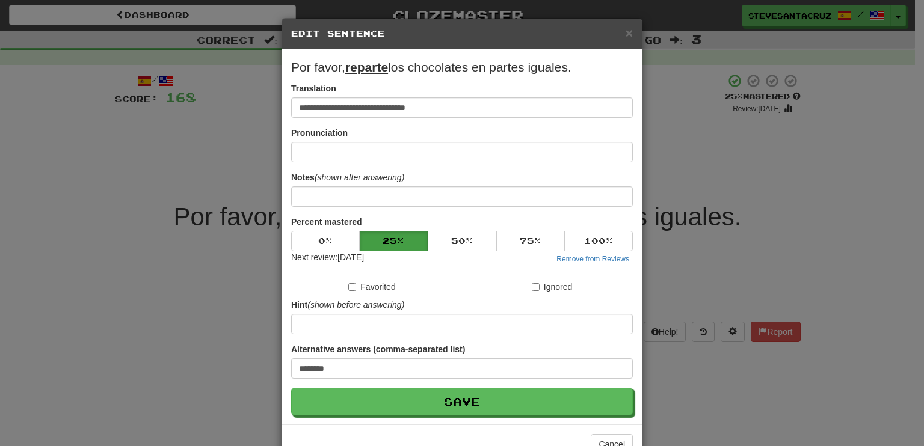
click at [741, 266] on div "**********" at bounding box center [462, 223] width 924 height 446
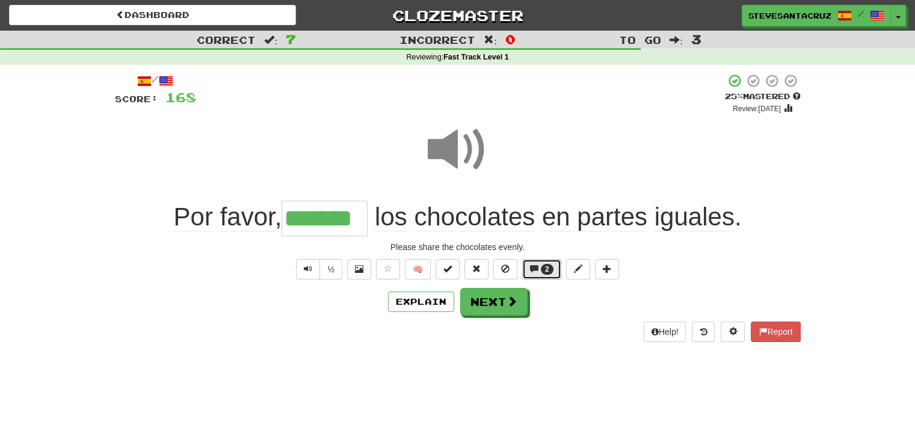
click at [548, 266] on span "2" at bounding box center [547, 269] width 4 height 8
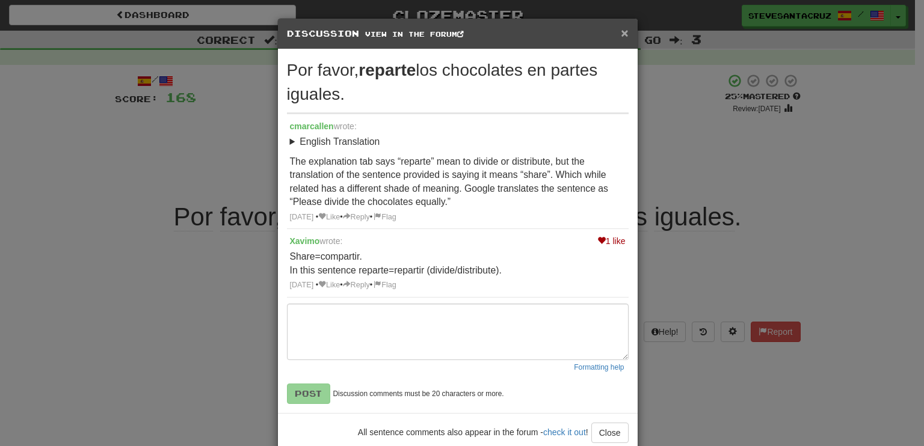
click at [621, 30] on span "×" at bounding box center [624, 33] width 7 height 14
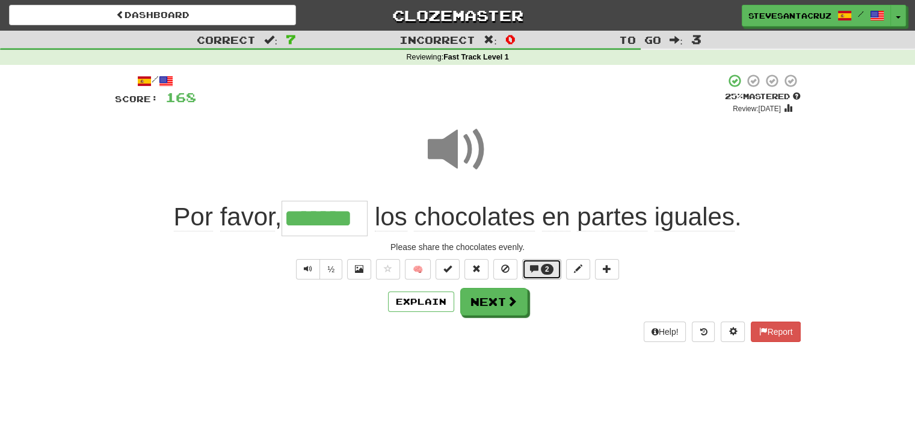
click at [536, 268] on span at bounding box center [534, 269] width 8 height 8
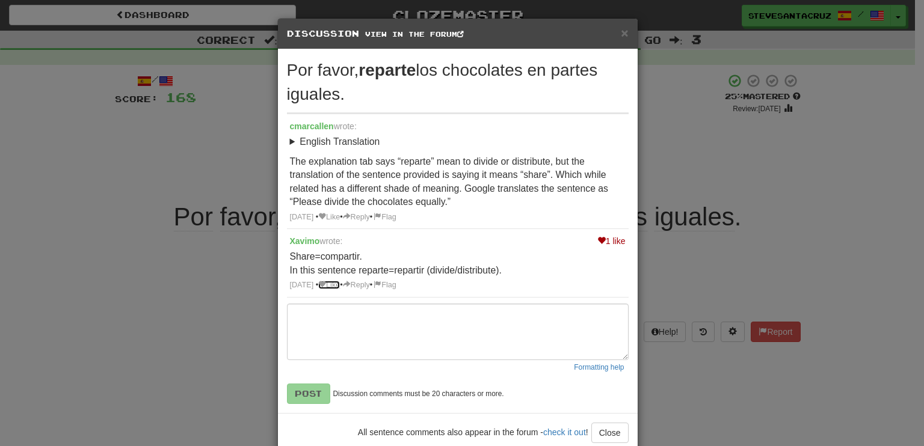
click at [340, 283] on link "Like" at bounding box center [329, 285] width 22 height 8
click at [621, 32] on span "×" at bounding box center [624, 33] width 7 height 14
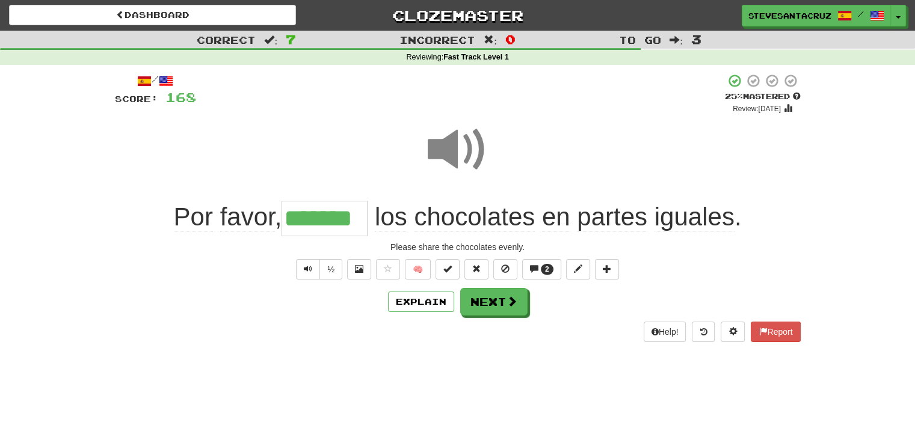
click at [330, 221] on input "*******" at bounding box center [324, 218] width 86 height 35
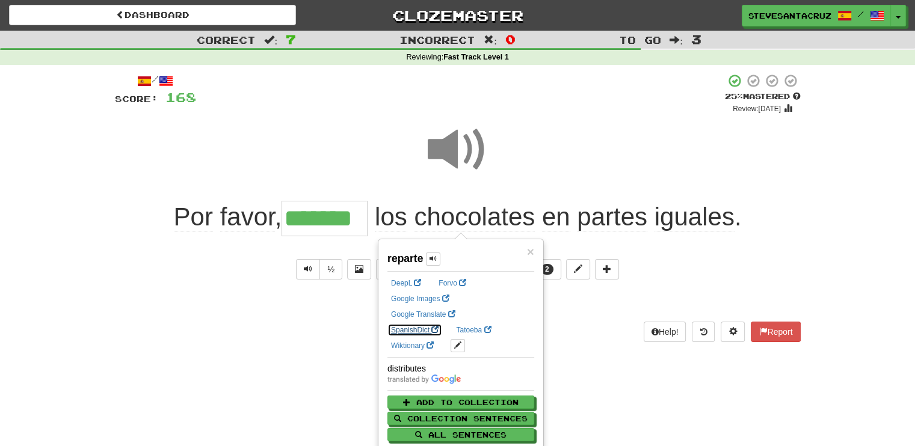
click at [442, 324] on link "SpanishDict" at bounding box center [414, 330] width 55 height 13
click at [735, 233] on div "Por favor , ******* los chocolates en partes iguales ." at bounding box center [457, 218] width 685 height 35
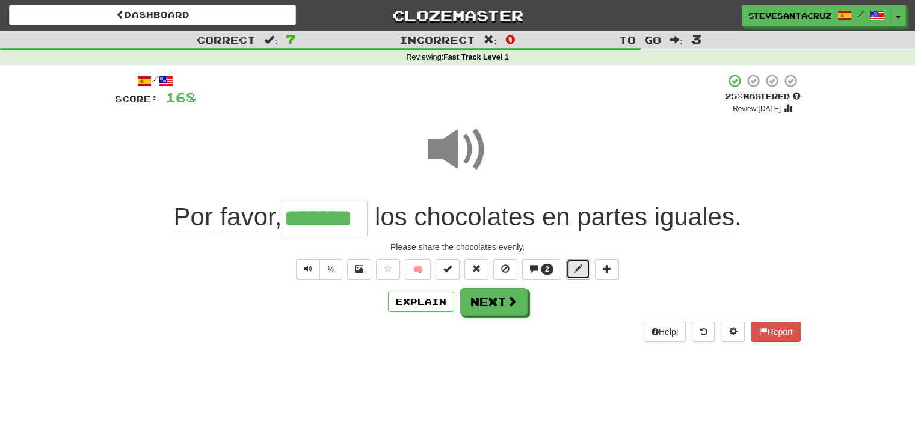
click at [577, 262] on button at bounding box center [578, 269] width 24 height 20
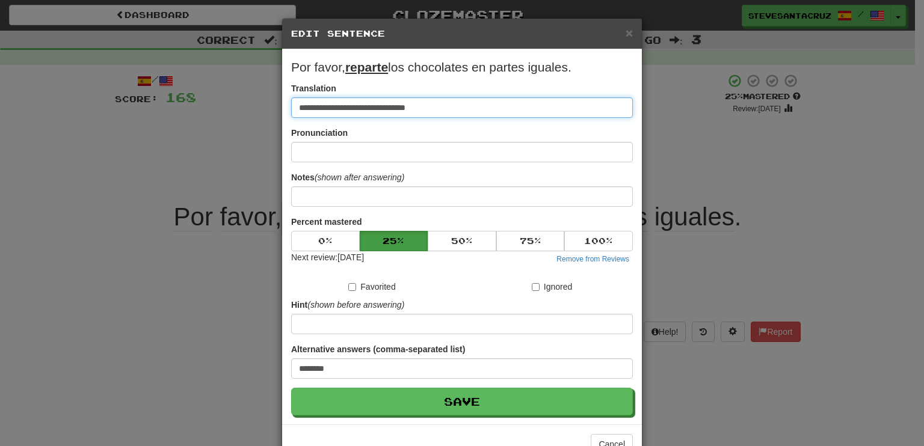
click at [342, 103] on input "**********" at bounding box center [462, 107] width 342 height 20
click at [358, 106] on input "**********" at bounding box center [462, 107] width 342 height 20
click at [383, 103] on input "**********" at bounding box center [462, 107] width 342 height 20
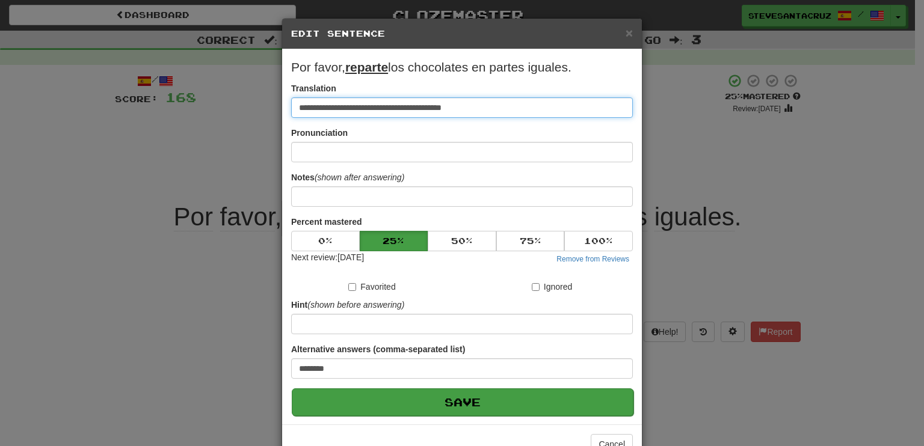
type input "**********"
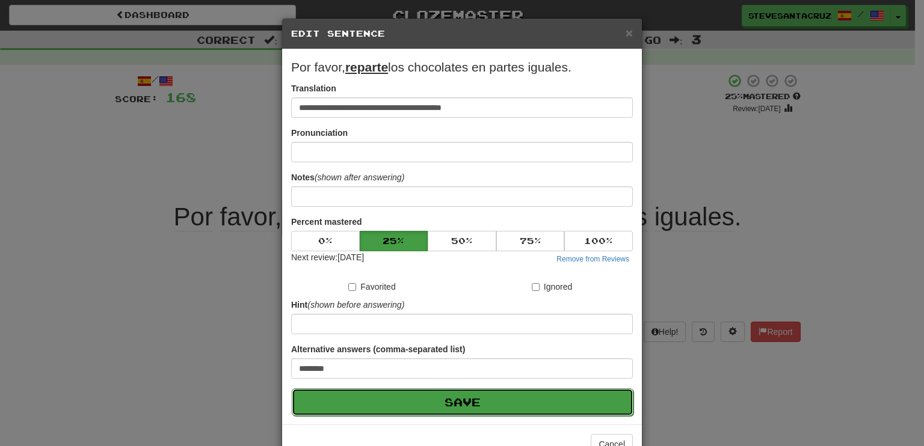
click at [439, 399] on button "Save" at bounding box center [463, 402] width 342 height 28
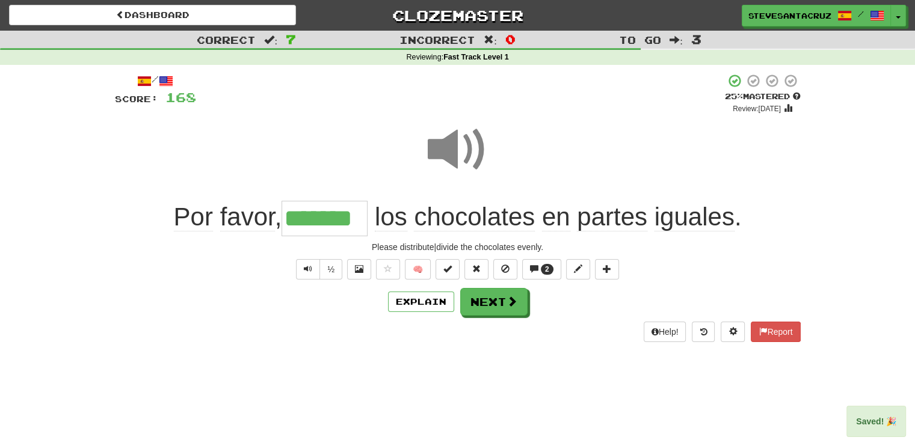
click at [447, 376] on div "Dashboard Clozemaster SteveSantaCruz / Toggle Dropdown Dashboard Leaderboard Ac…" at bounding box center [457, 223] width 915 height 446
click at [508, 298] on span at bounding box center [512, 301] width 11 height 11
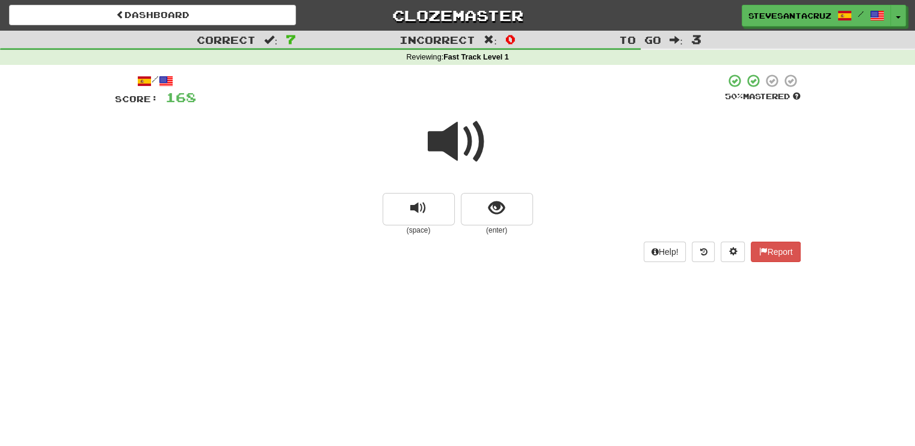
click at [464, 144] on span at bounding box center [458, 142] width 60 height 60
click at [486, 218] on button "show sentence" at bounding box center [497, 209] width 72 height 32
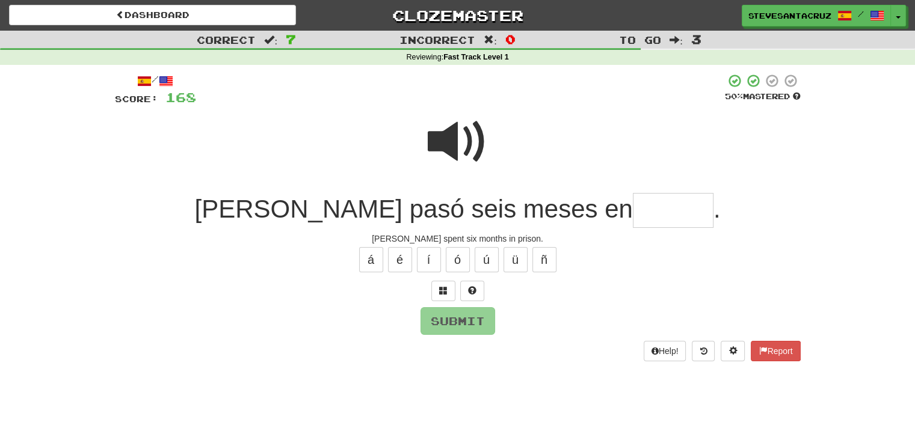
click at [633, 213] on input "text" at bounding box center [673, 210] width 81 height 35
click at [450, 134] on span at bounding box center [458, 142] width 60 height 60
click at [633, 207] on input "****" at bounding box center [673, 210] width 81 height 35
type input "*******"
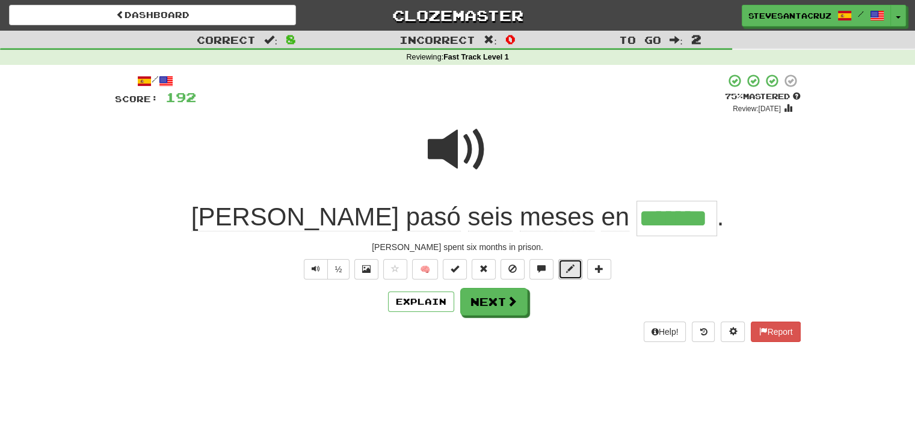
click at [569, 268] on span at bounding box center [570, 269] width 8 height 8
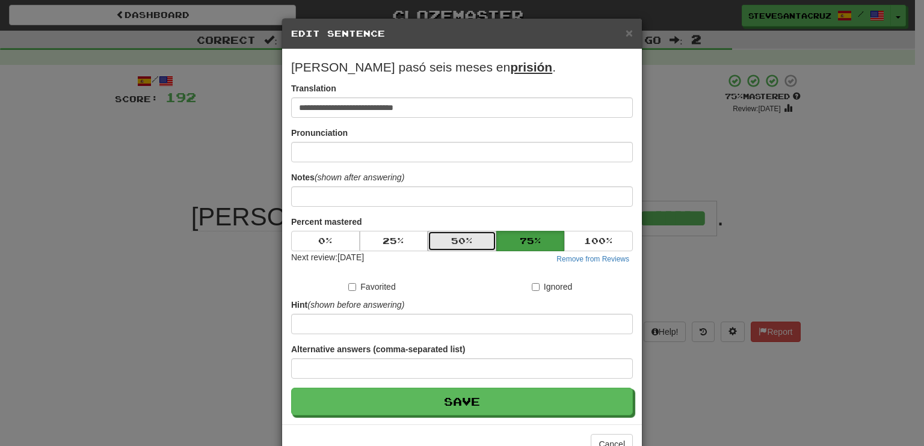
click at [451, 235] on button "50 %" at bounding box center [462, 241] width 69 height 20
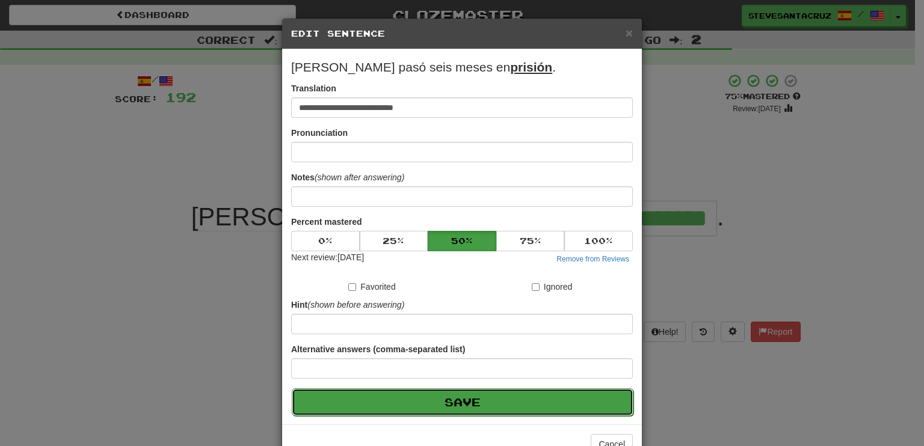
click at [473, 408] on button "Save" at bounding box center [463, 402] width 342 height 28
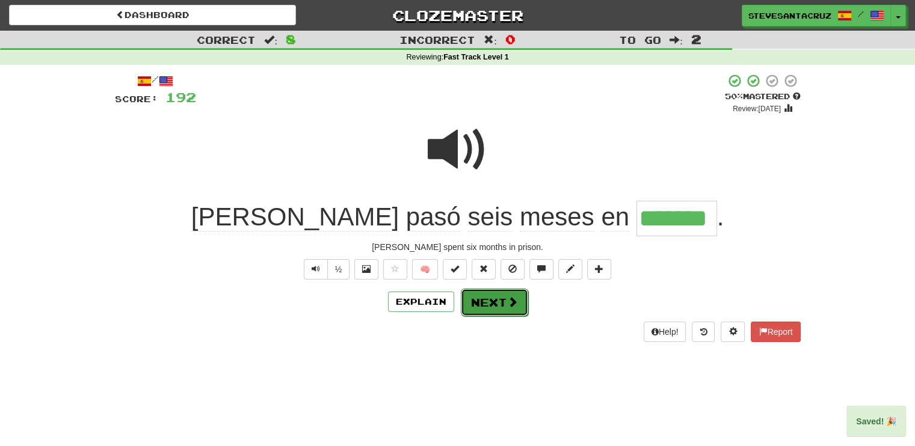
click at [500, 304] on button "Next" at bounding box center [494, 303] width 67 height 28
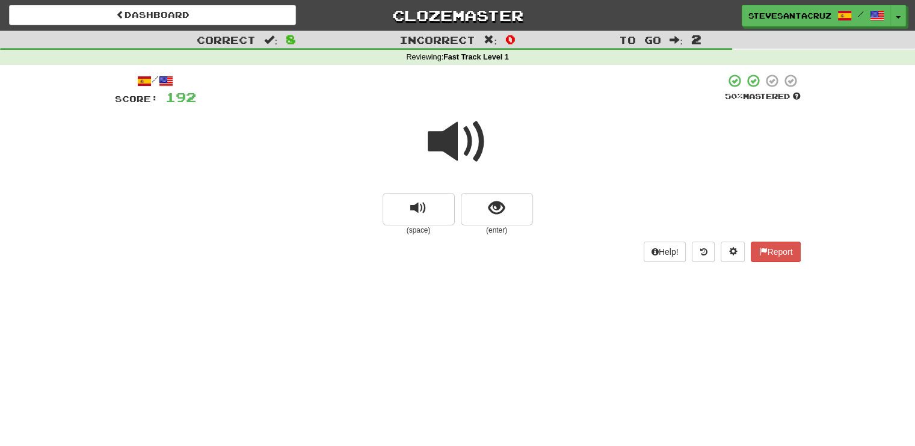
click at [457, 144] on span at bounding box center [458, 142] width 60 height 60
click at [486, 214] on button "show sentence" at bounding box center [497, 209] width 72 height 32
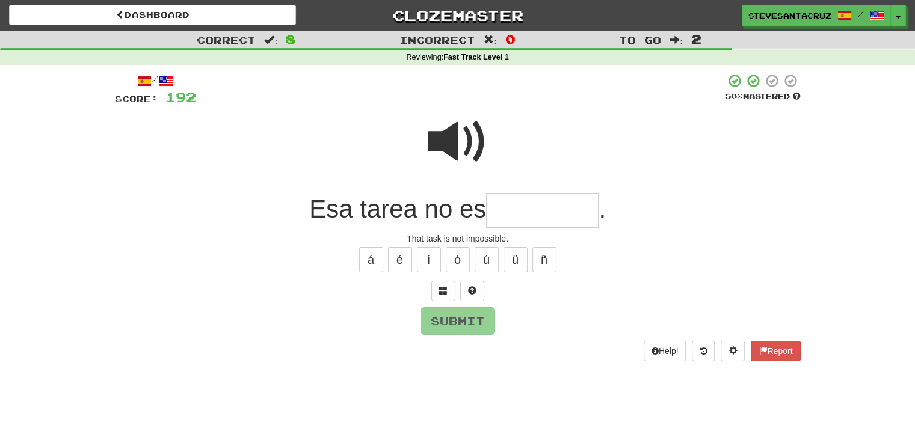
click at [538, 204] on input "text" at bounding box center [542, 210] width 112 height 35
type input "*********"
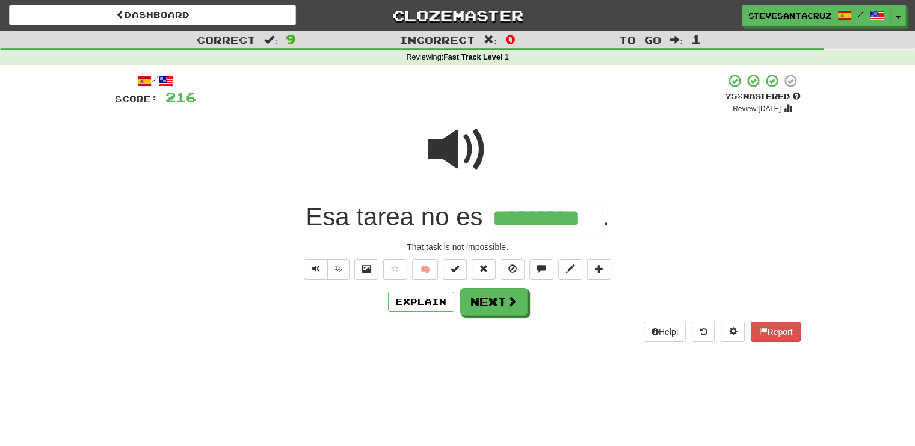
click at [400, 223] on span "tarea" at bounding box center [385, 217] width 58 height 29
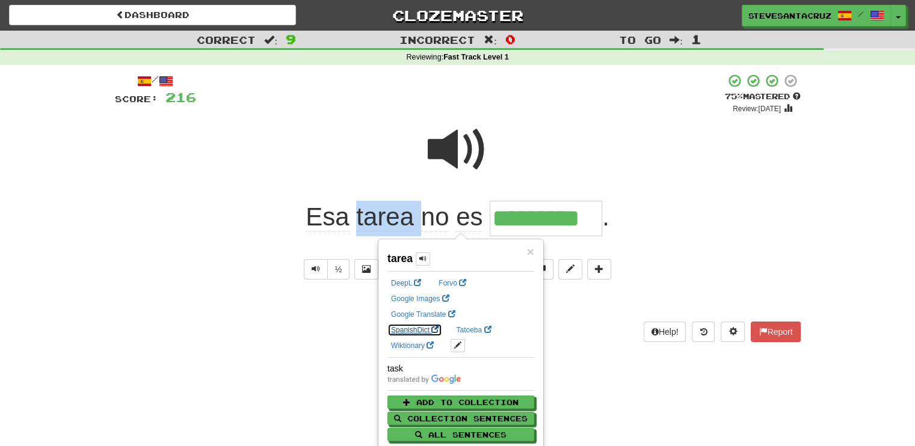
click at [442, 324] on link "SpanishDict" at bounding box center [414, 330] width 55 height 13
click at [720, 219] on div "Esa tarea no es ********* ." at bounding box center [457, 218] width 685 height 35
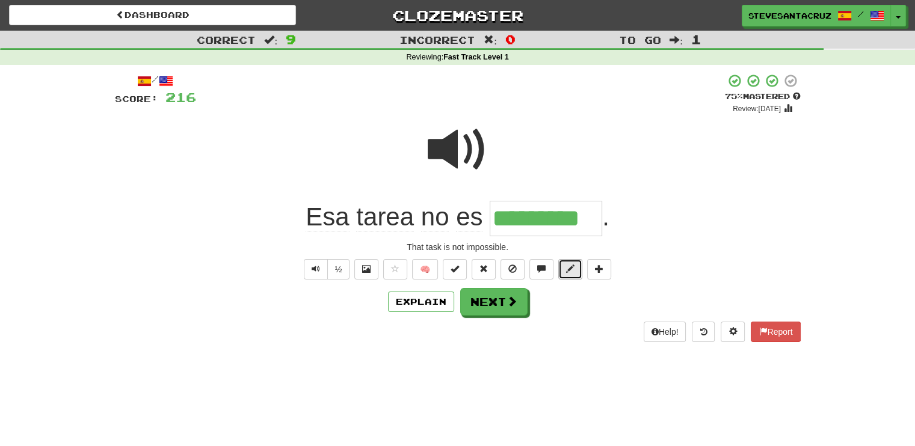
click at [572, 271] on span at bounding box center [570, 269] width 8 height 8
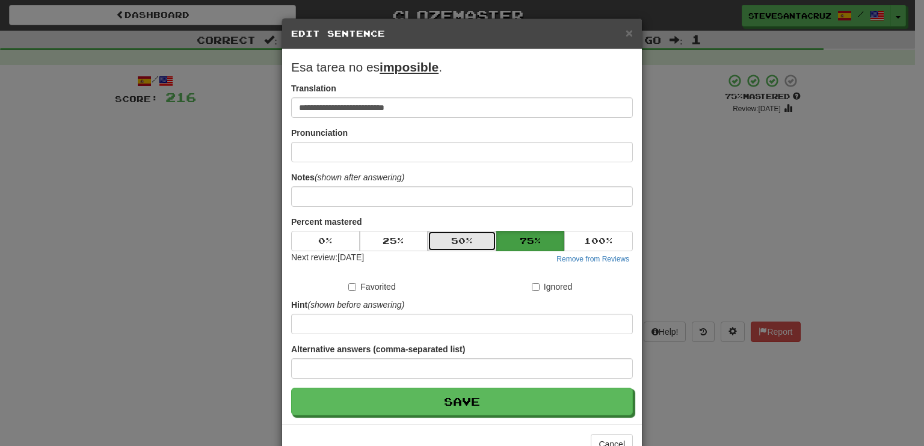
click at [450, 240] on button "50 %" at bounding box center [462, 241] width 69 height 20
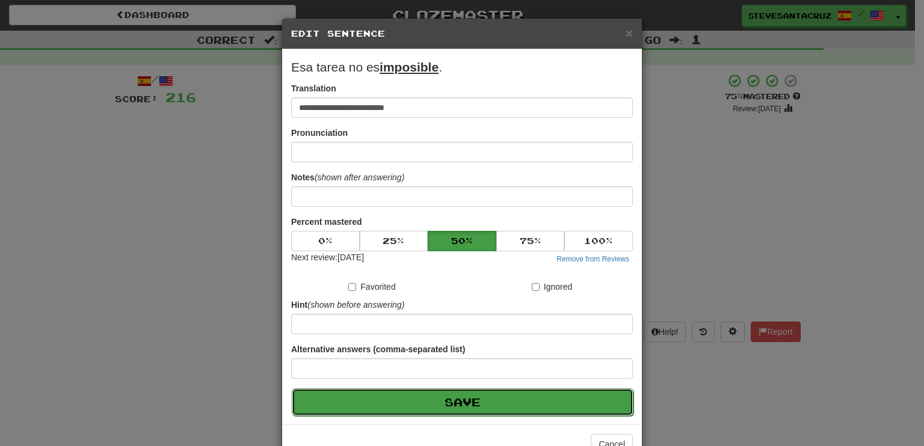
click at [473, 396] on button "Save" at bounding box center [463, 402] width 342 height 28
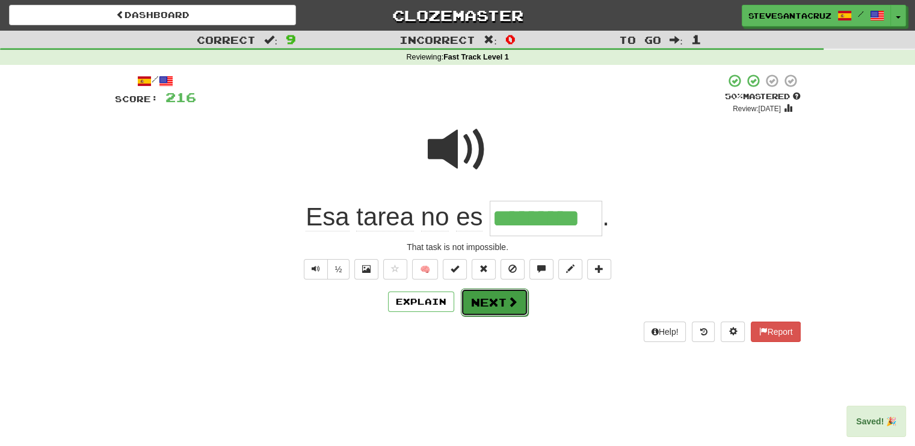
click at [489, 304] on button "Next" at bounding box center [494, 303] width 67 height 28
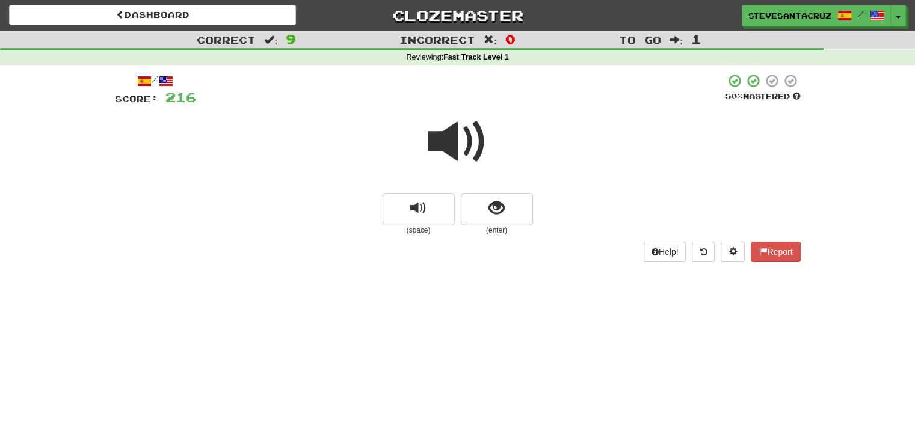
click at [461, 147] on span at bounding box center [458, 142] width 60 height 60
click at [461, 146] on span at bounding box center [458, 142] width 60 height 60
click at [460, 146] on span at bounding box center [458, 142] width 60 height 60
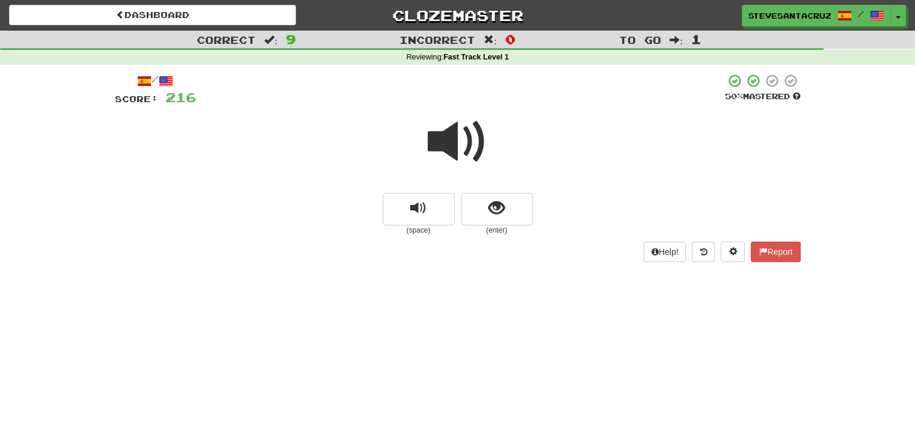
click at [460, 146] on span at bounding box center [458, 142] width 60 height 60
click at [498, 212] on span "show sentence" at bounding box center [496, 208] width 16 height 16
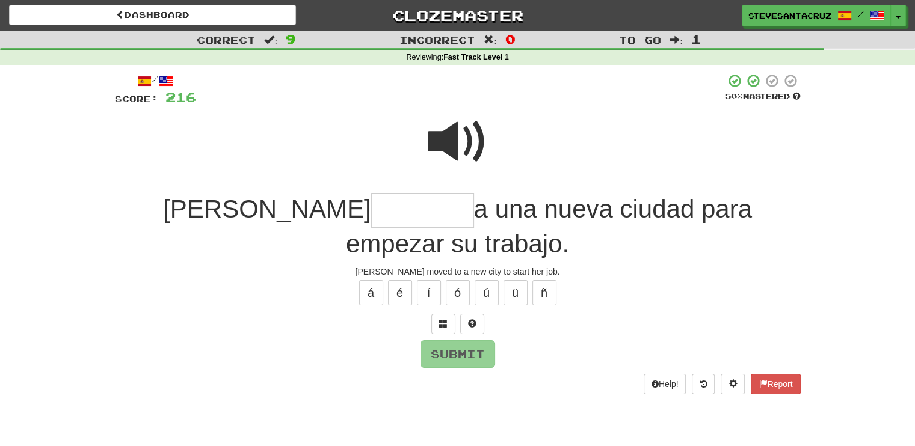
click at [457, 147] on span at bounding box center [458, 142] width 60 height 60
click at [371, 211] on input "text" at bounding box center [422, 210] width 103 height 35
type input "*******"
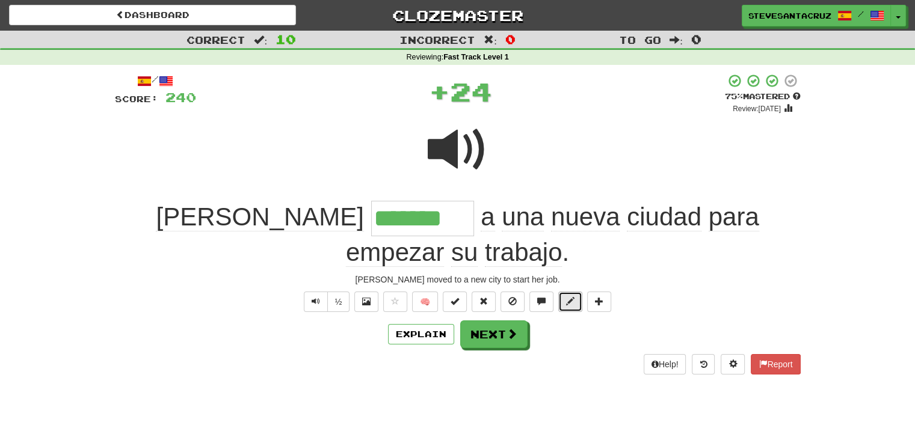
click at [563, 299] on button at bounding box center [570, 302] width 24 height 20
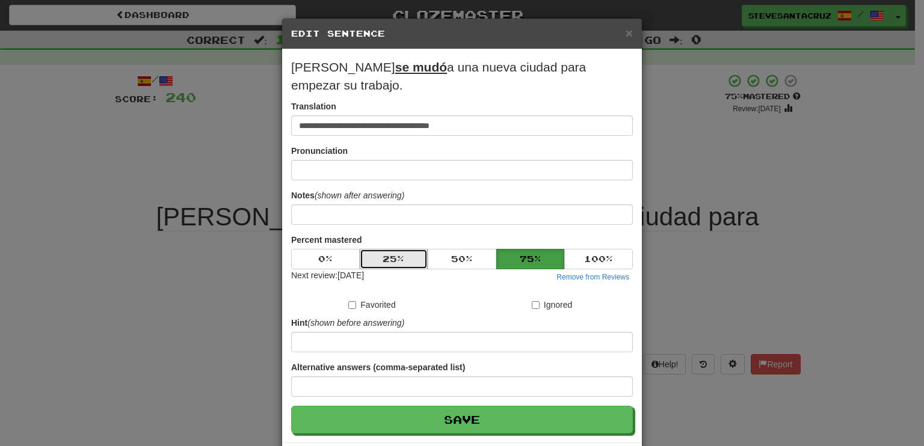
click at [404, 259] on button "25 %" at bounding box center [394, 259] width 69 height 20
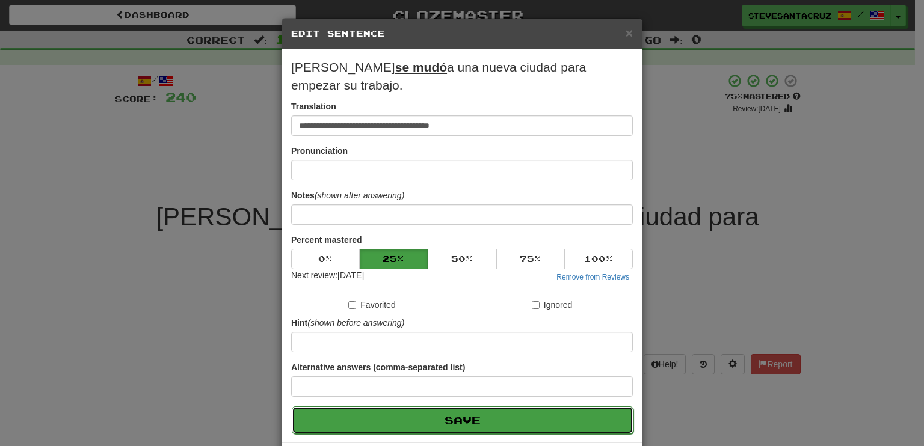
click at [477, 417] on button "Save" at bounding box center [463, 420] width 342 height 28
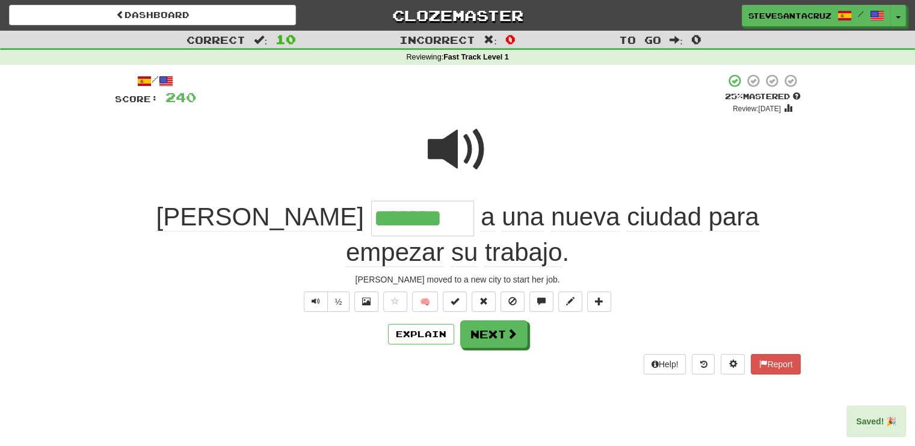
click at [371, 216] on input "*******" at bounding box center [422, 218] width 103 height 35
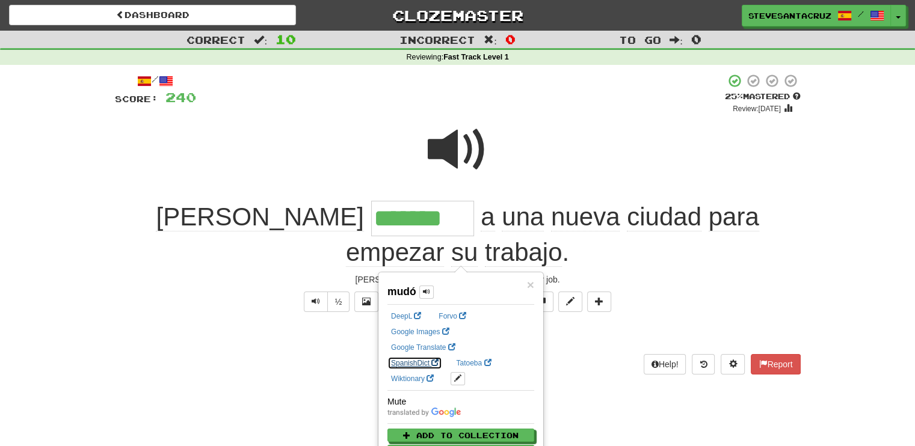
click at [442, 357] on link "SpanishDict" at bounding box center [414, 363] width 55 height 13
click at [712, 267] on div "Sarah ******* a una nueva ciudad para empezar su trabajo ." at bounding box center [457, 235] width 685 height 68
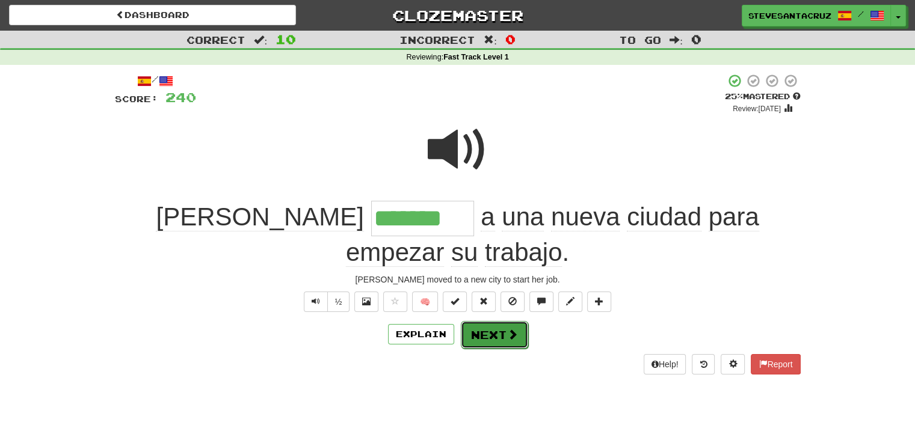
click at [496, 342] on button "Next" at bounding box center [494, 335] width 67 height 28
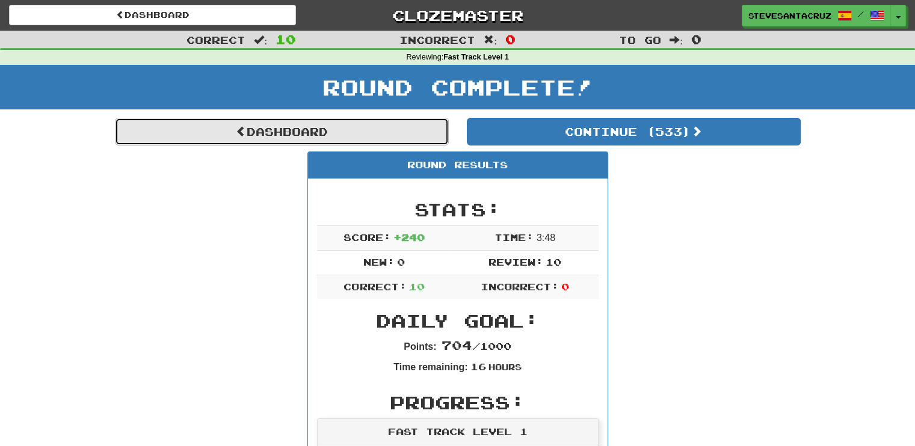
click at [358, 127] on link "Dashboard" at bounding box center [282, 132] width 334 height 28
